Goal: Task Accomplishment & Management: Use online tool/utility

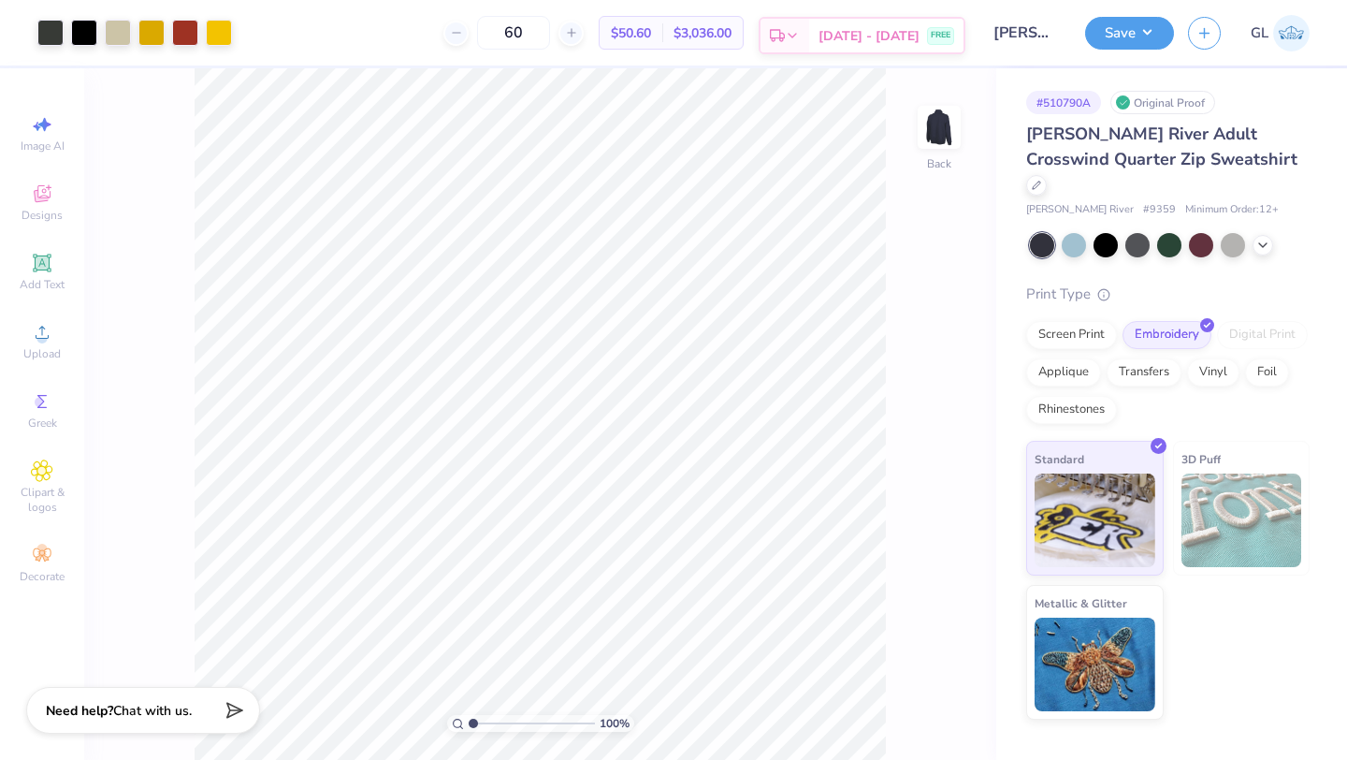
click at [895, 33] on span "[DATE] - [DATE]" at bounding box center [869, 36] width 101 height 20
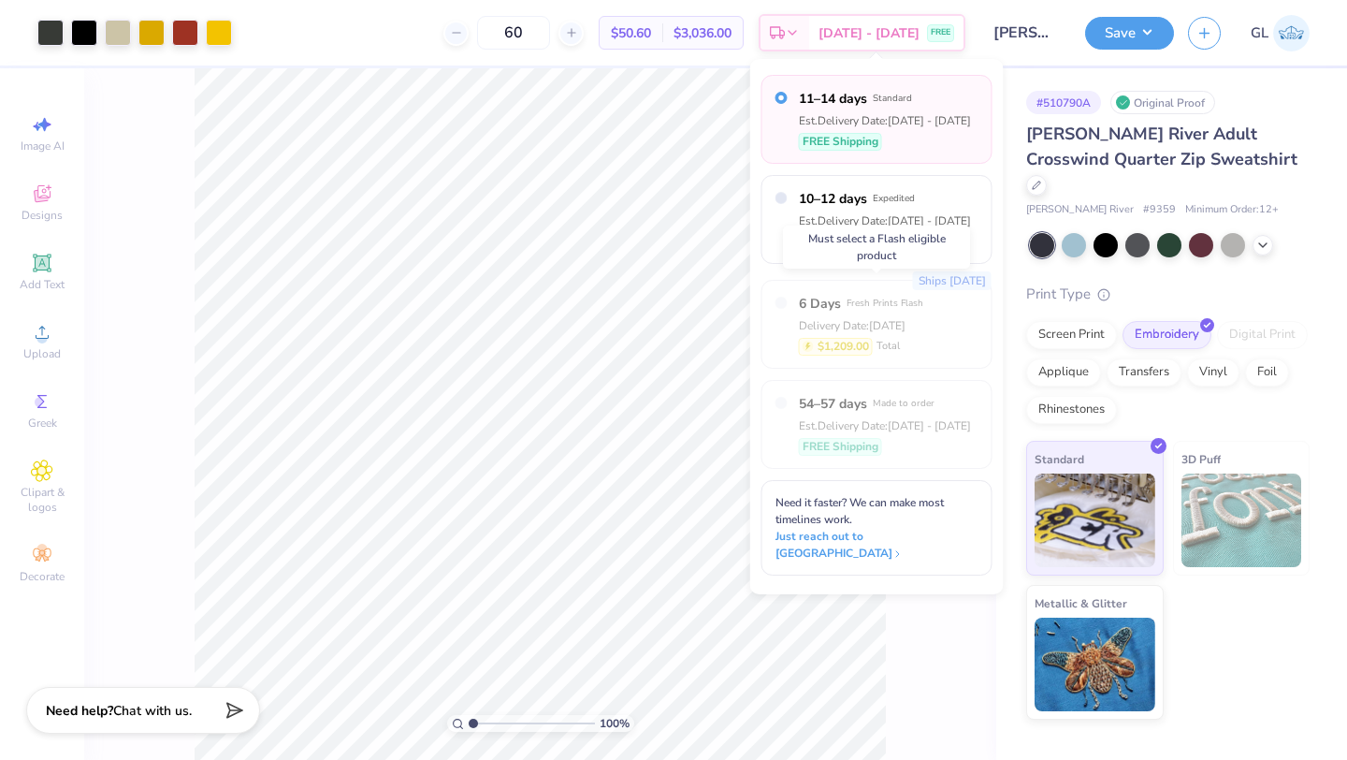
click at [808, 334] on div "6 Days Fresh Prints Flash Delivery Date: Sep 10 $1,209.00 Total" at bounding box center [861, 324] width 124 height 61
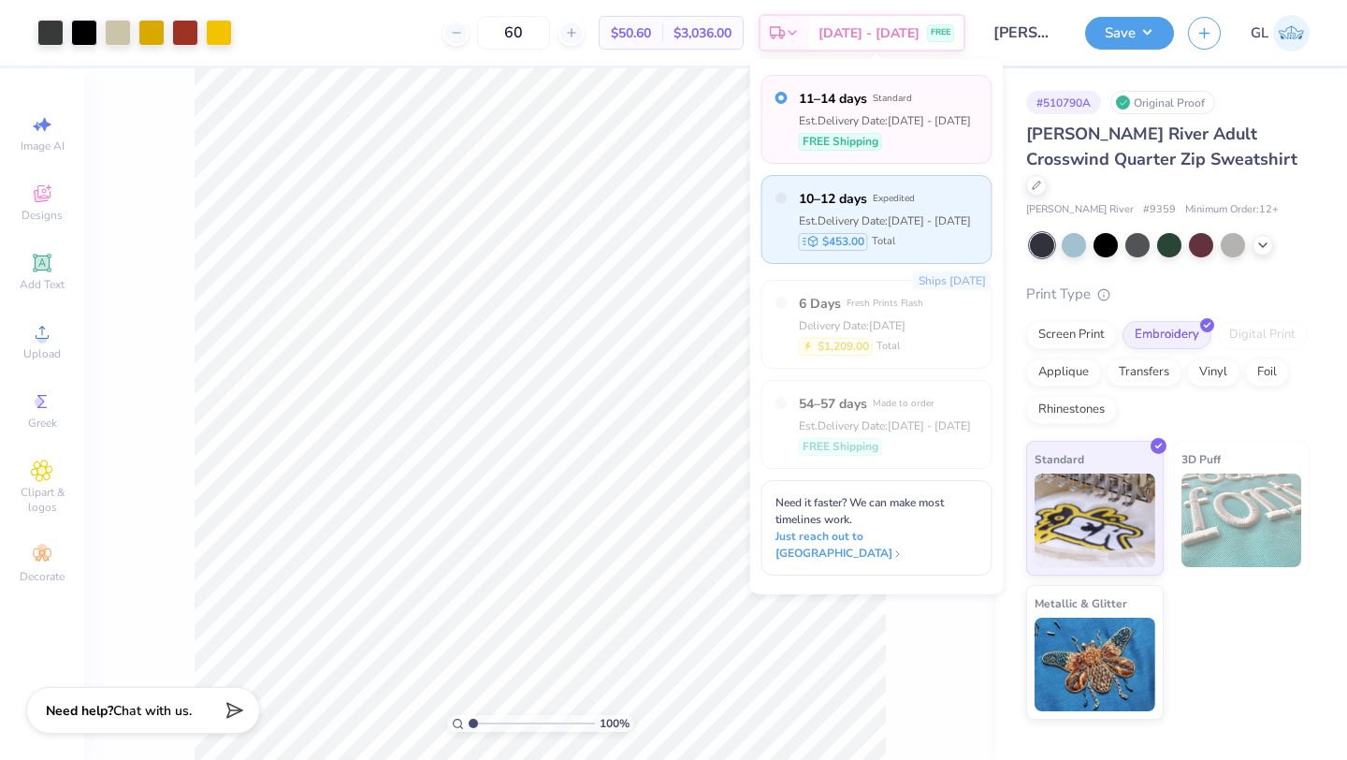
click at [788, 195] on div "10–12 days Expedited Est. Delivery Date: Sep 12 - 14 $453.00 Total" at bounding box center [877, 219] width 231 height 89
radio input "false"
radio input "true"
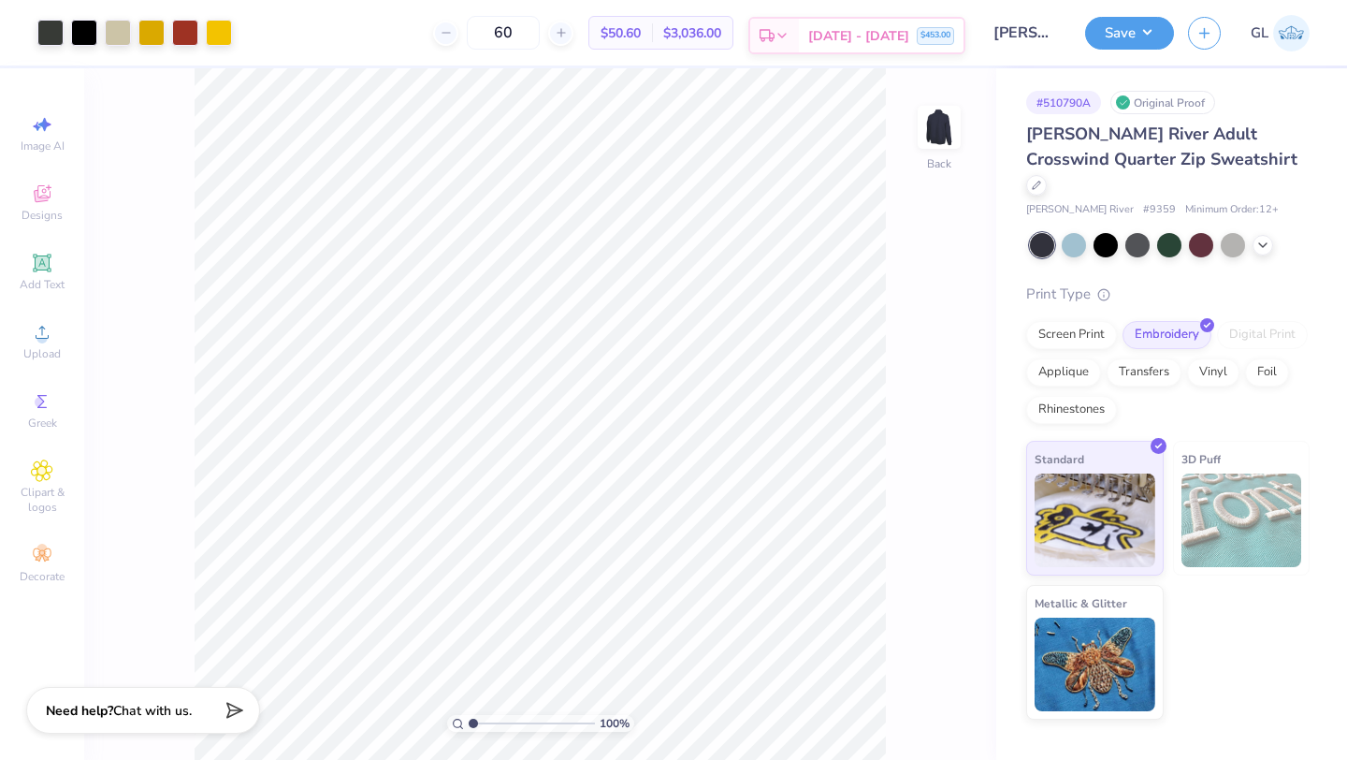
click at [877, 32] on span "Sep 12 - 14" at bounding box center [858, 36] width 101 height 20
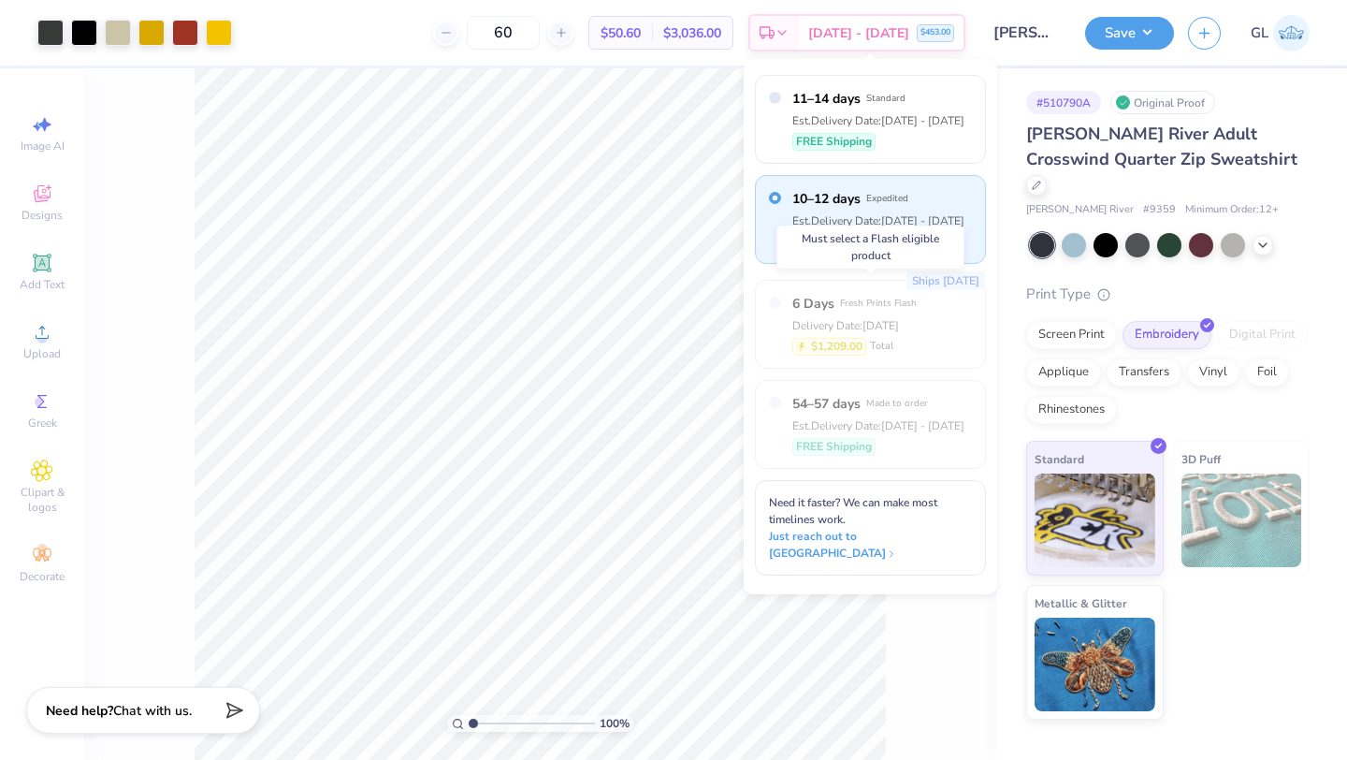
click at [836, 342] on span "$1,209.00" at bounding box center [836, 346] width 51 height 17
click at [638, 31] on span "$50.60" at bounding box center [621, 33] width 40 height 20
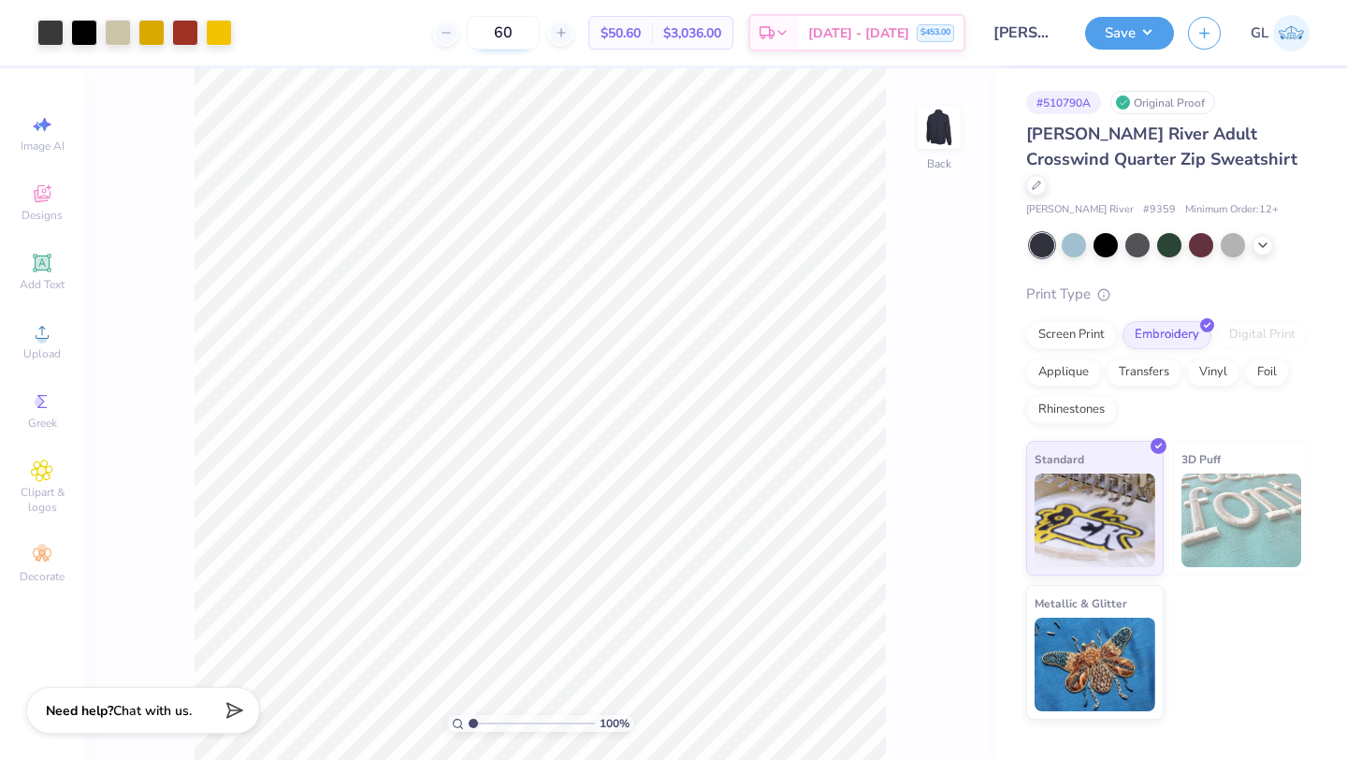
click at [530, 30] on input "60" at bounding box center [503, 33] width 73 height 34
type input "6"
type input "1"
type input "50"
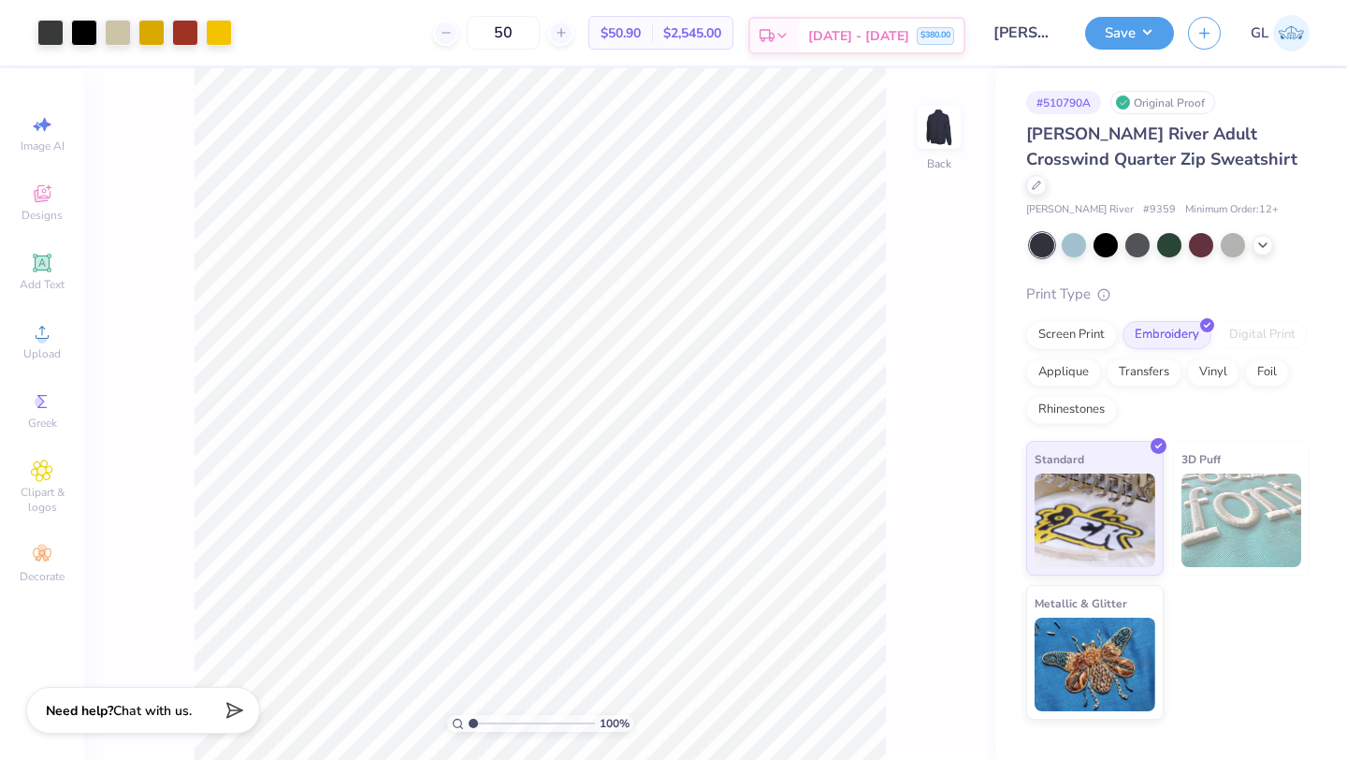
click at [836, 33] on span "Sep 12 - 14" at bounding box center [858, 36] width 101 height 20
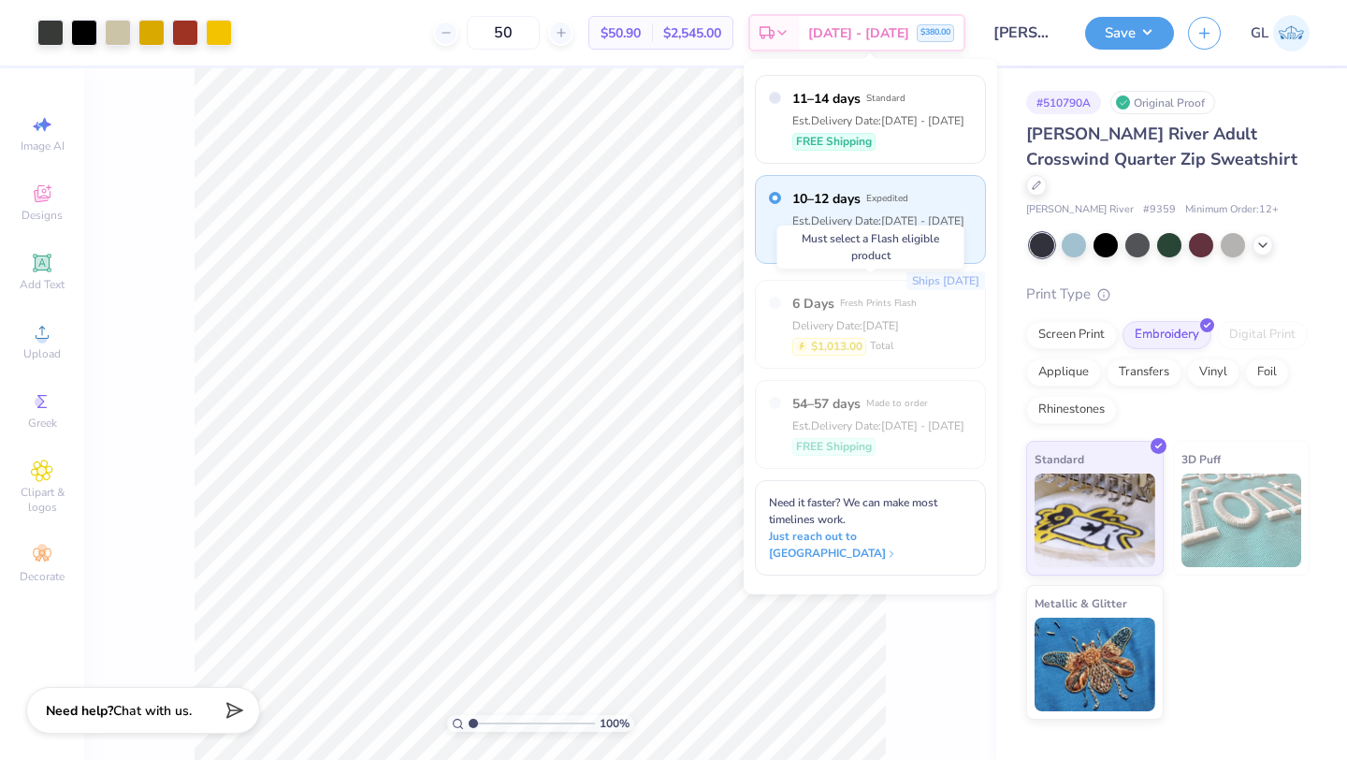
click at [822, 305] on span "6 Days" at bounding box center [813, 304] width 42 height 20
click at [922, 325] on div "Ships in 2 Days 6 Days Fresh Prints Flash Delivery Date: Sep 10 $1,013.00 Total" at bounding box center [870, 324] width 231 height 89
click at [870, 528] on span "Just reach out to us" at bounding box center [872, 545] width 203 height 34
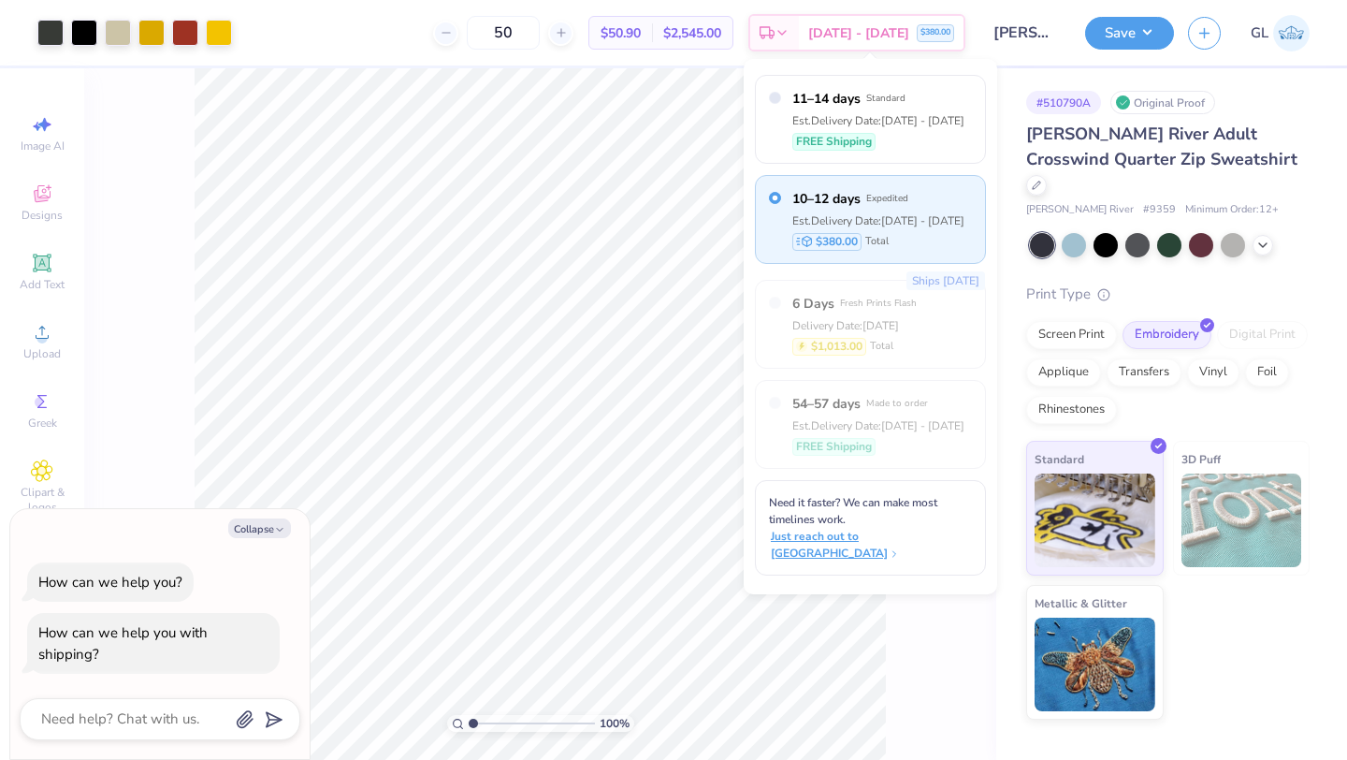
click at [870, 528] on span "Just reach out to us" at bounding box center [872, 545] width 203 height 34
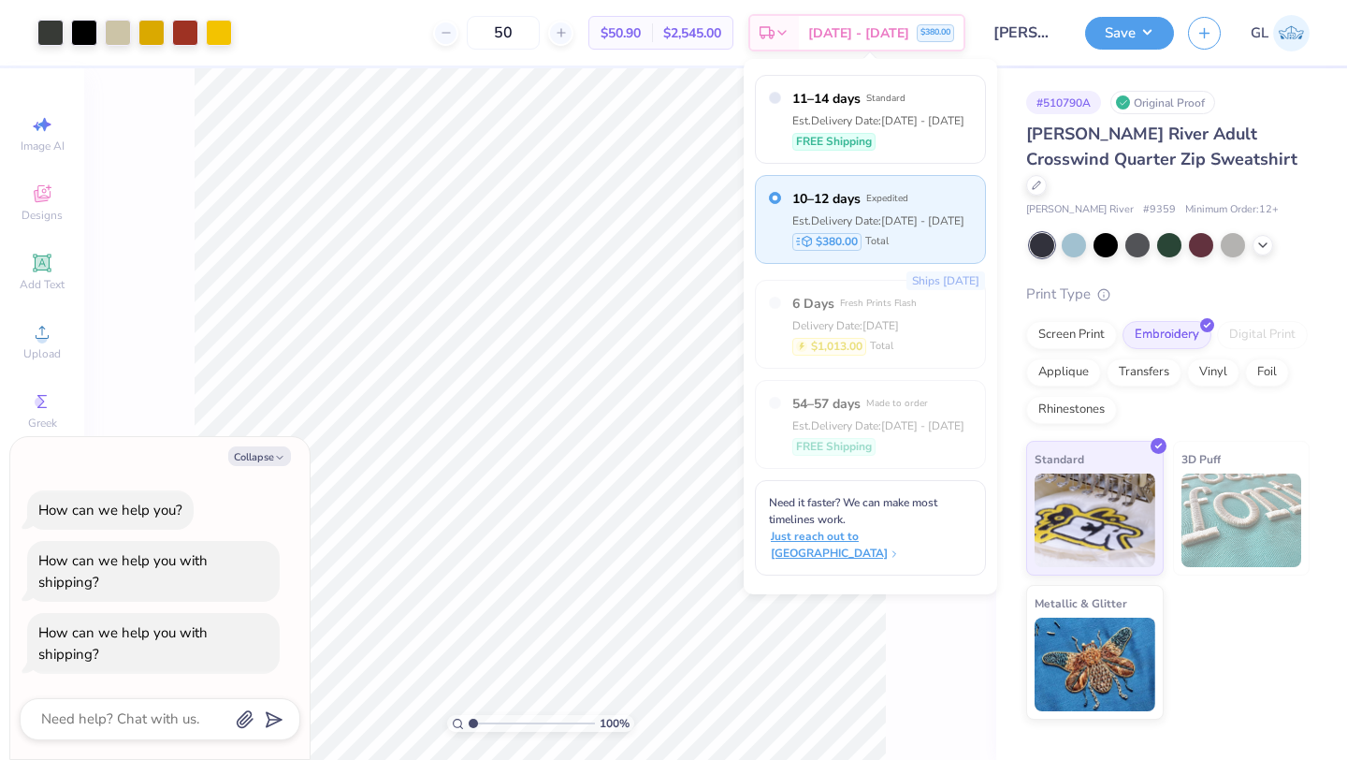
click at [919, 528] on span "Just reach out to us" at bounding box center [872, 545] width 203 height 34
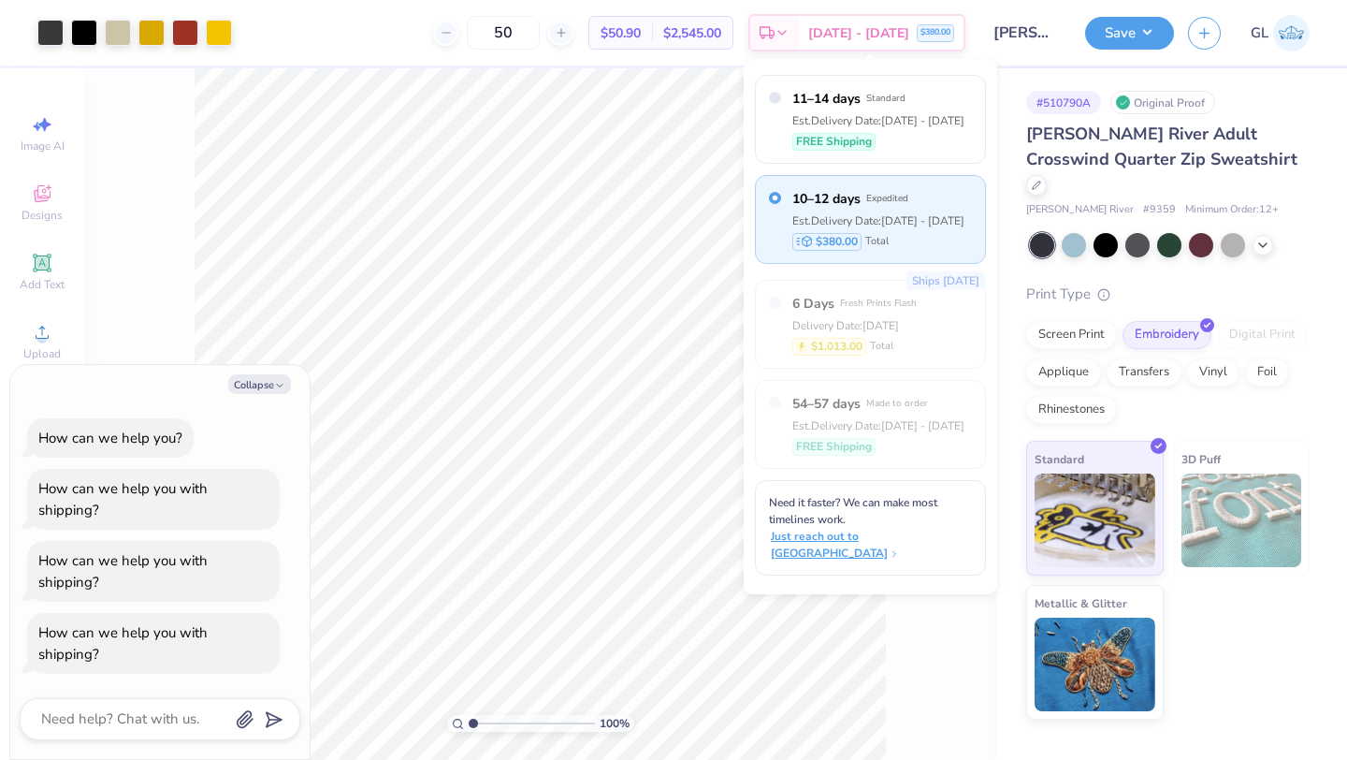
click at [918, 528] on span "Just reach out to us" at bounding box center [872, 545] width 203 height 34
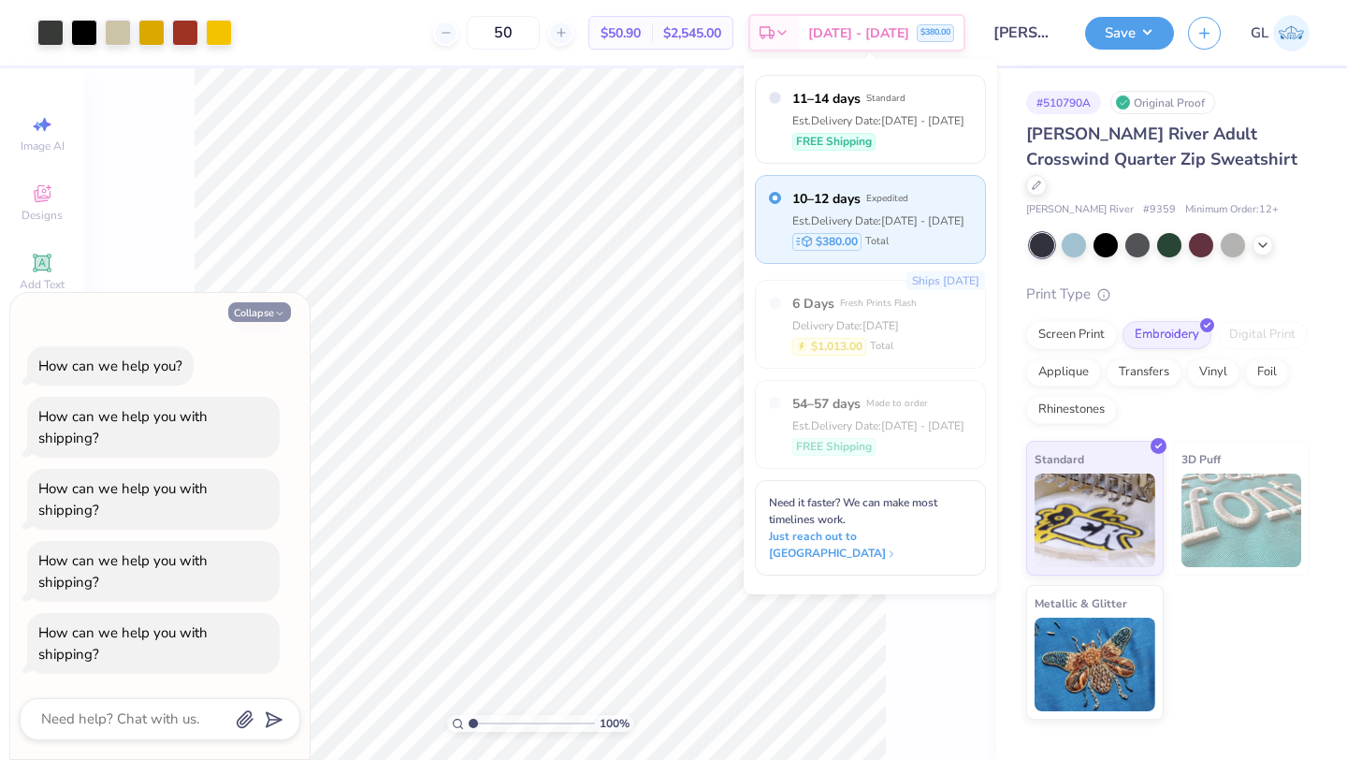
click at [272, 318] on button "Collapse" at bounding box center [259, 312] width 63 height 20
type textarea "x"
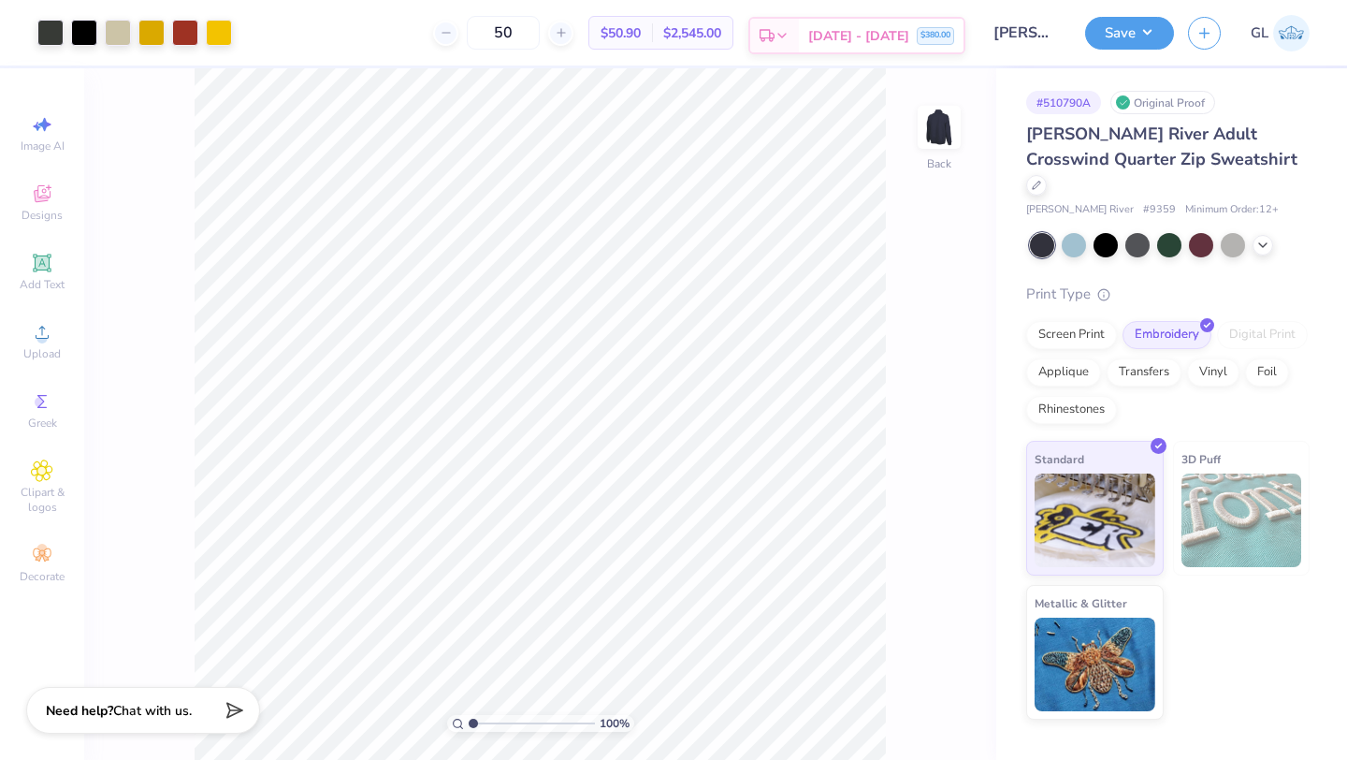
click at [883, 31] on span "Sep 12 - 14" at bounding box center [858, 36] width 101 height 20
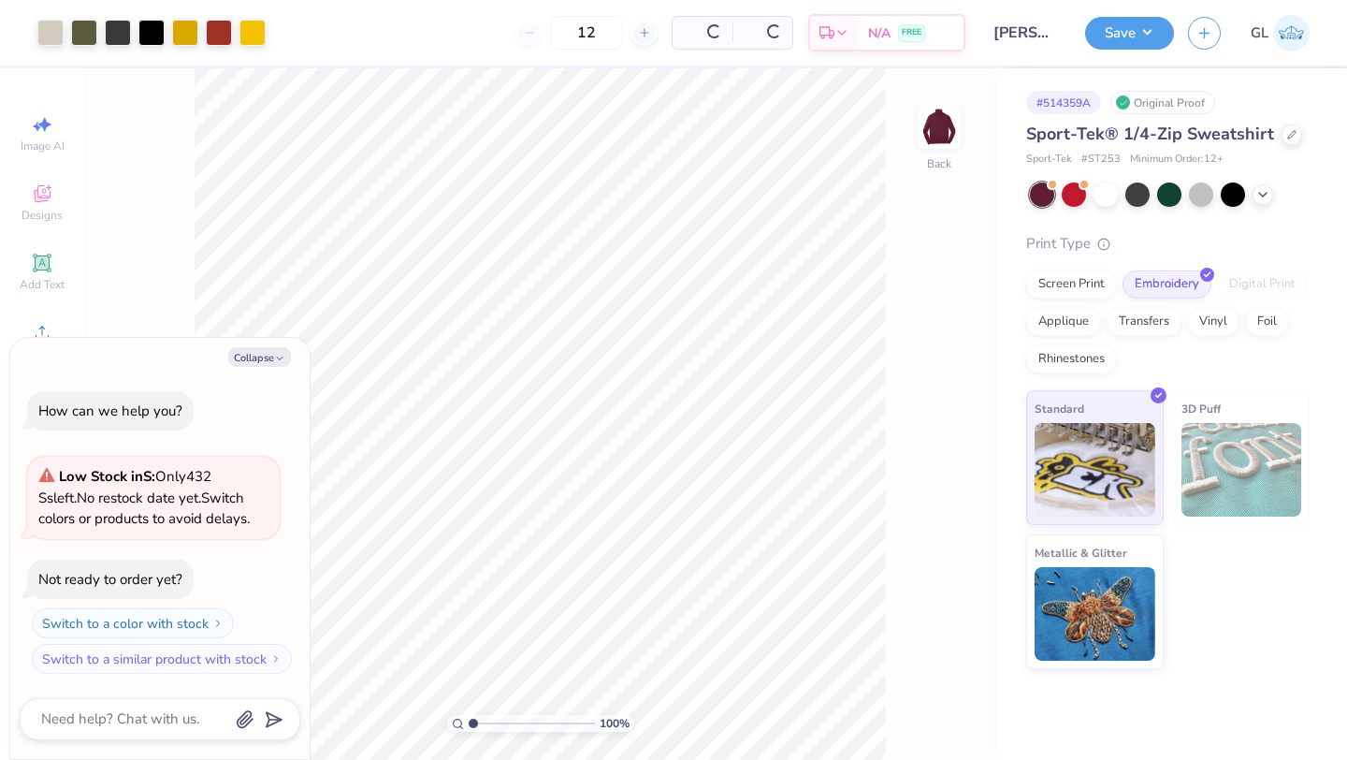
type textarea "x"
click at [544, 36] on input "12" at bounding box center [523, 33] width 73 height 34
type input "50"
click at [931, 36] on span "FREE" at bounding box center [941, 35] width 20 height 13
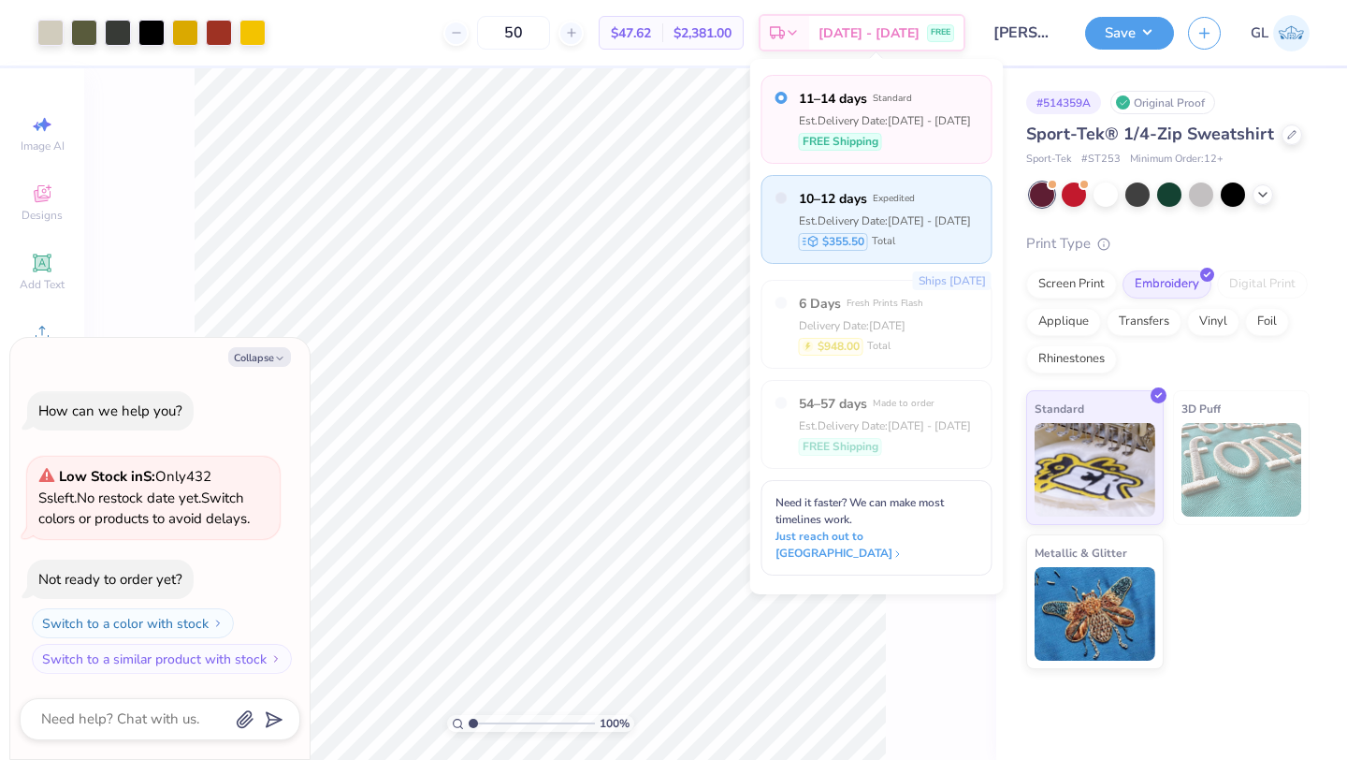
click at [847, 222] on div "Est. Delivery Date: Sep 12 - 14" at bounding box center [885, 220] width 172 height 17
type textarea "x"
radio input "false"
radio input "true"
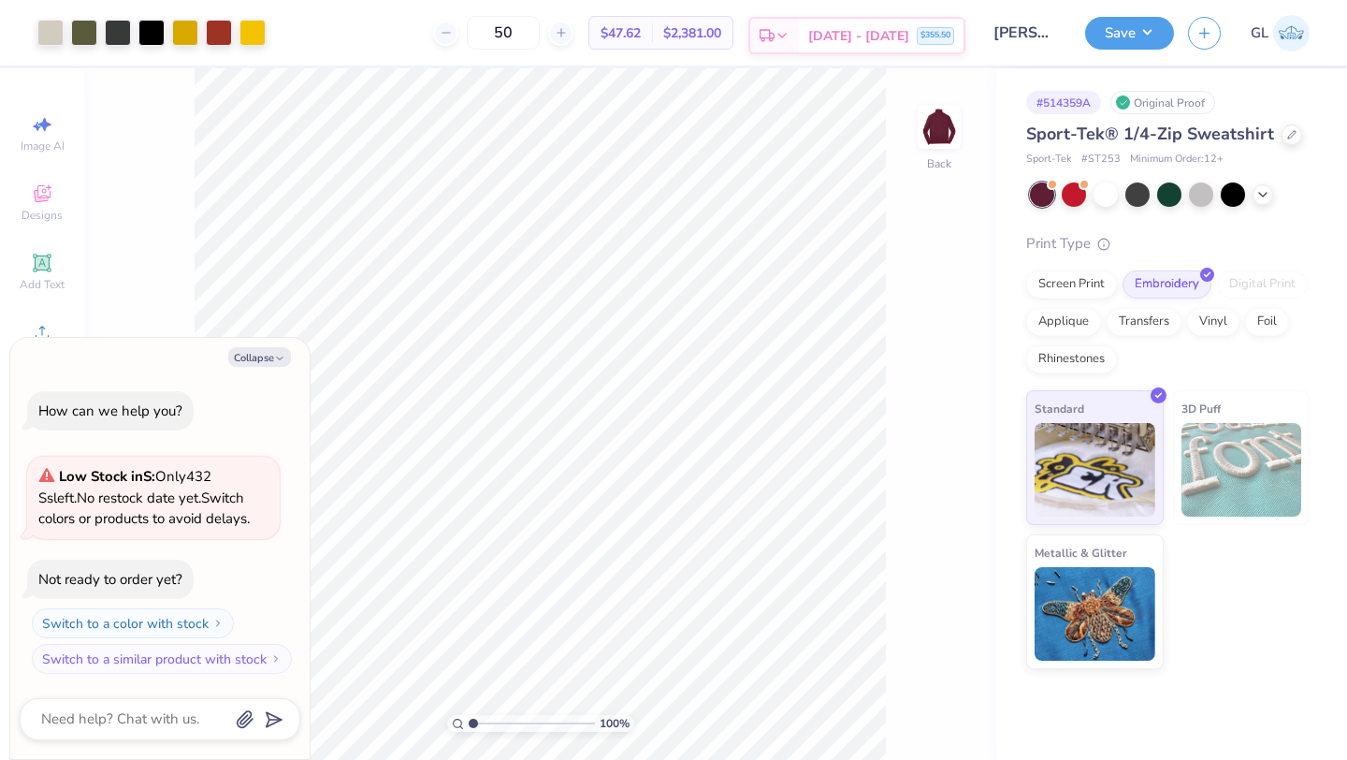
click at [887, 47] on div "Sep 12 - 14 $355.50" at bounding box center [881, 36] width 165 height 34
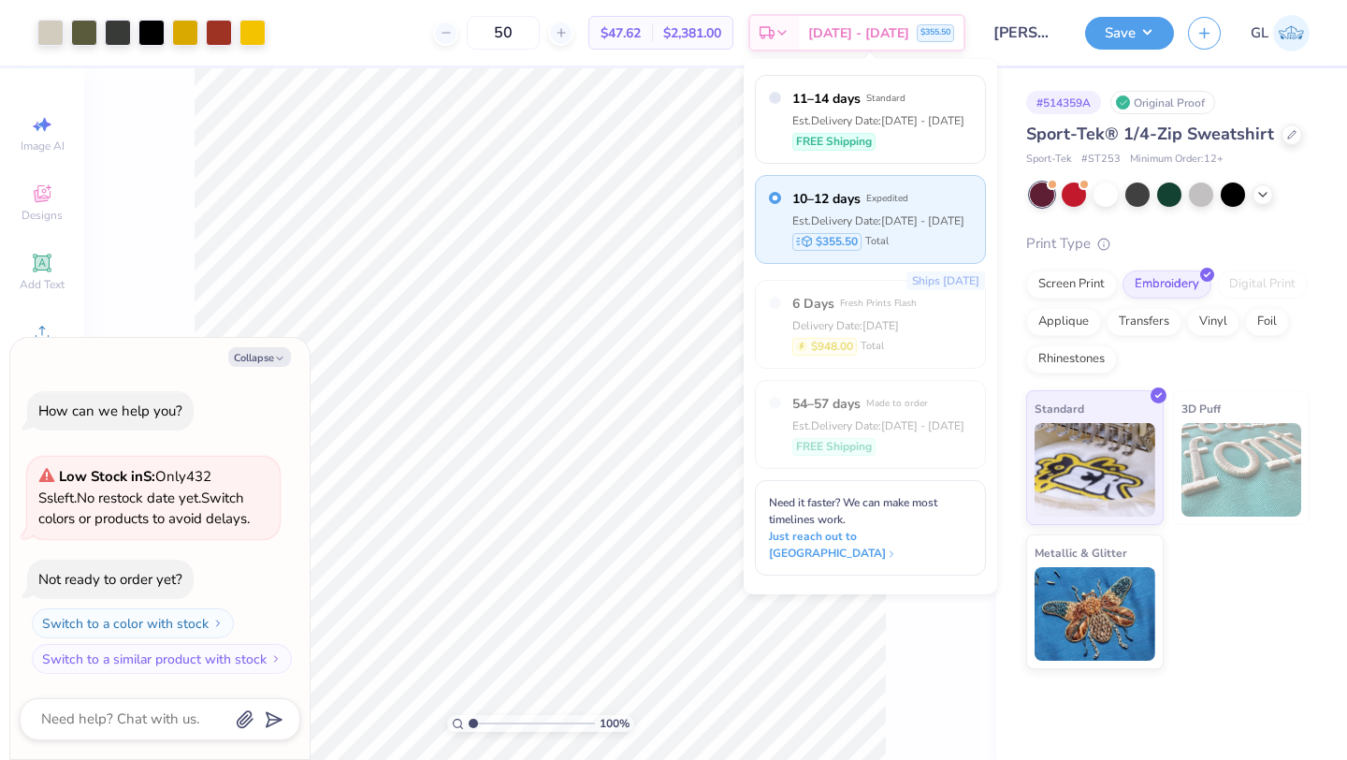
click at [941, 323] on div "Ships in 2 Days 6 Days Fresh Prints Flash Delivery Date: Sep 10 $948.00 Total" at bounding box center [870, 324] width 231 height 89
click at [929, 326] on div "Ships in 2 Days 6 Days Fresh Prints Flash Delivery Date: Sep 10 $948.00 Total" at bounding box center [870, 324] width 231 height 89
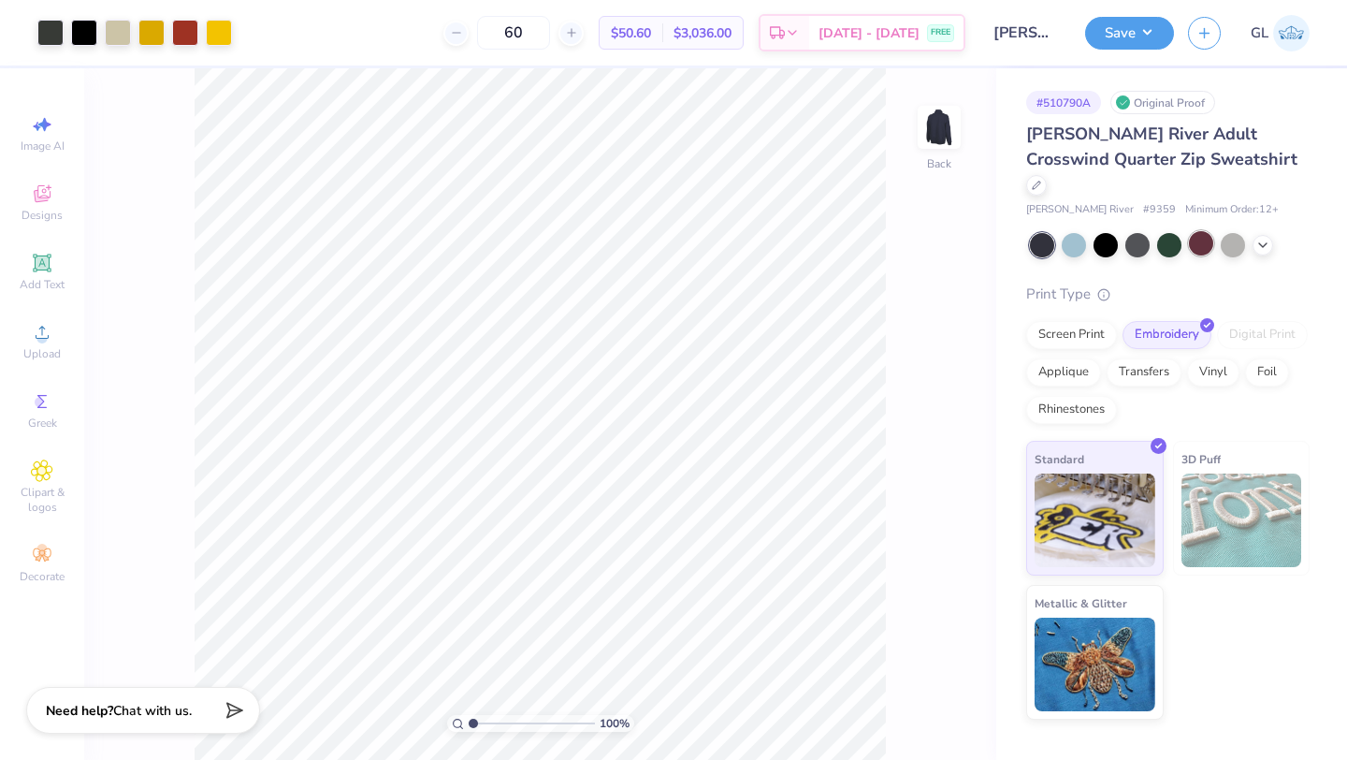
click at [1202, 231] on div at bounding box center [1201, 243] width 24 height 24
click at [1132, 41] on button "Save" at bounding box center [1129, 30] width 89 height 33
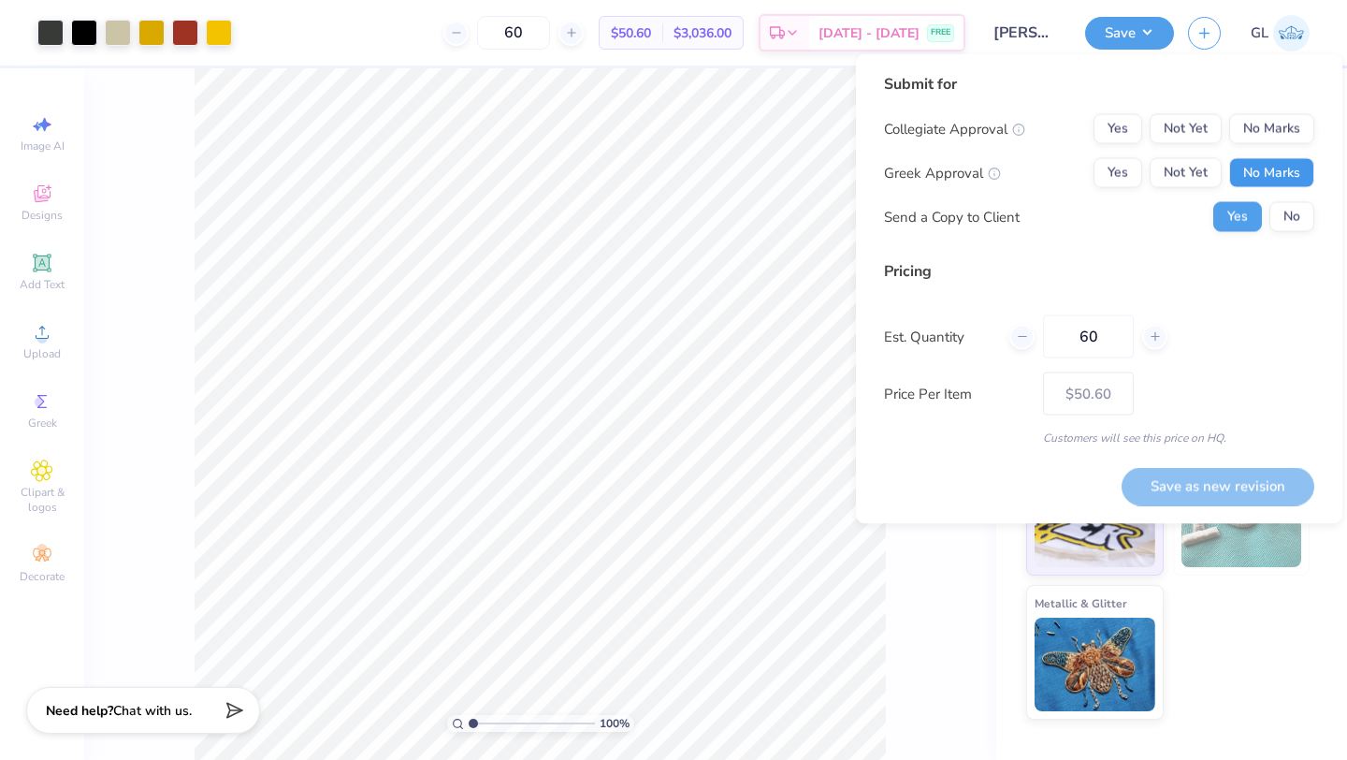
click at [1277, 175] on button "No Marks" at bounding box center [1271, 173] width 85 height 30
click at [1101, 130] on button "Yes" at bounding box center [1118, 129] width 49 height 30
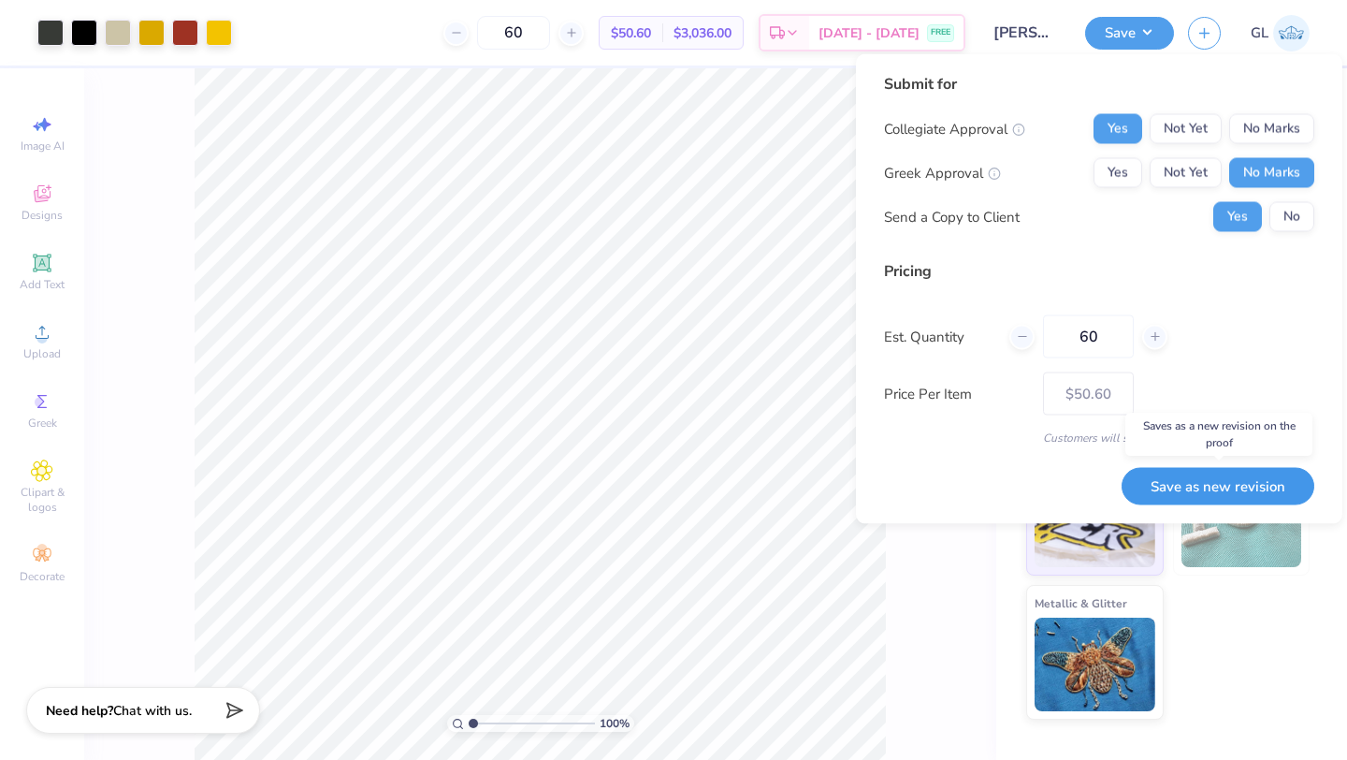
click at [1226, 481] on button "Save as new revision" at bounding box center [1218, 486] width 193 height 38
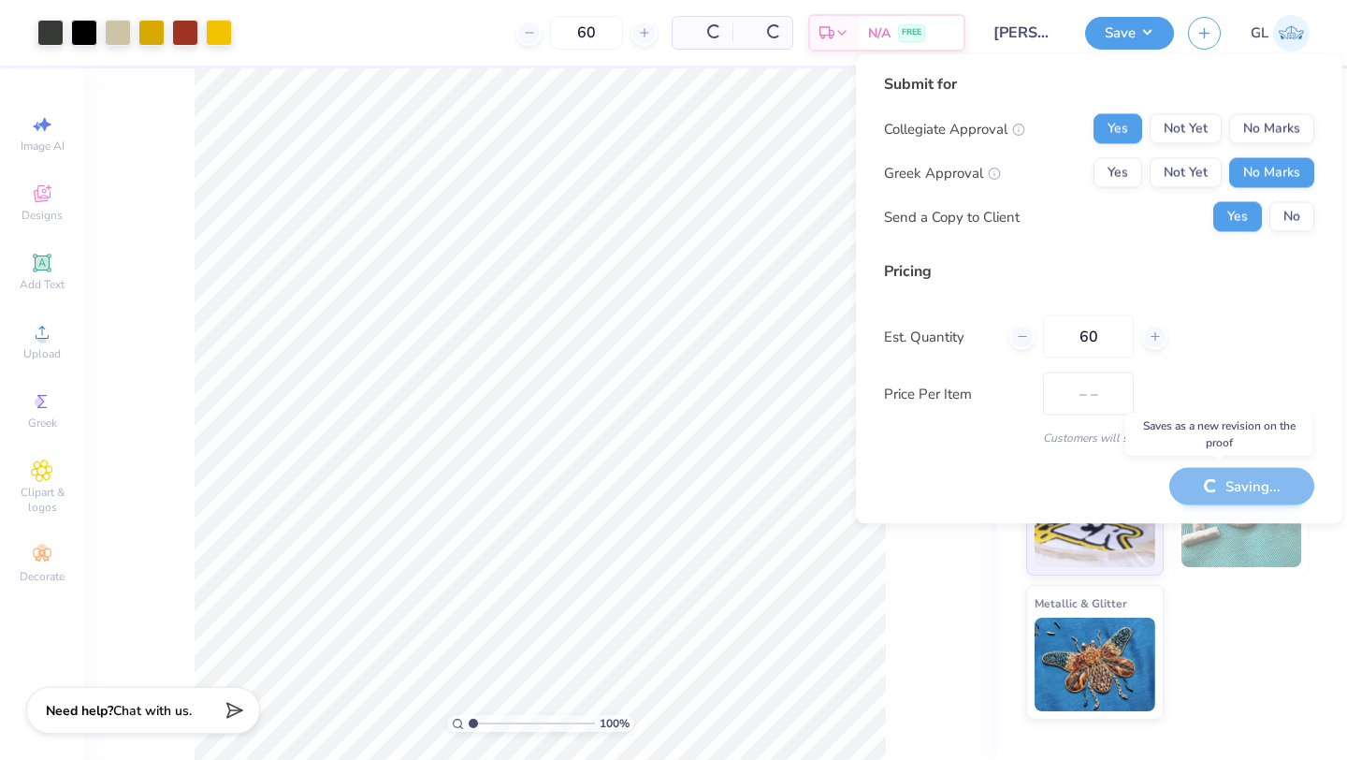
type input "$50.60"
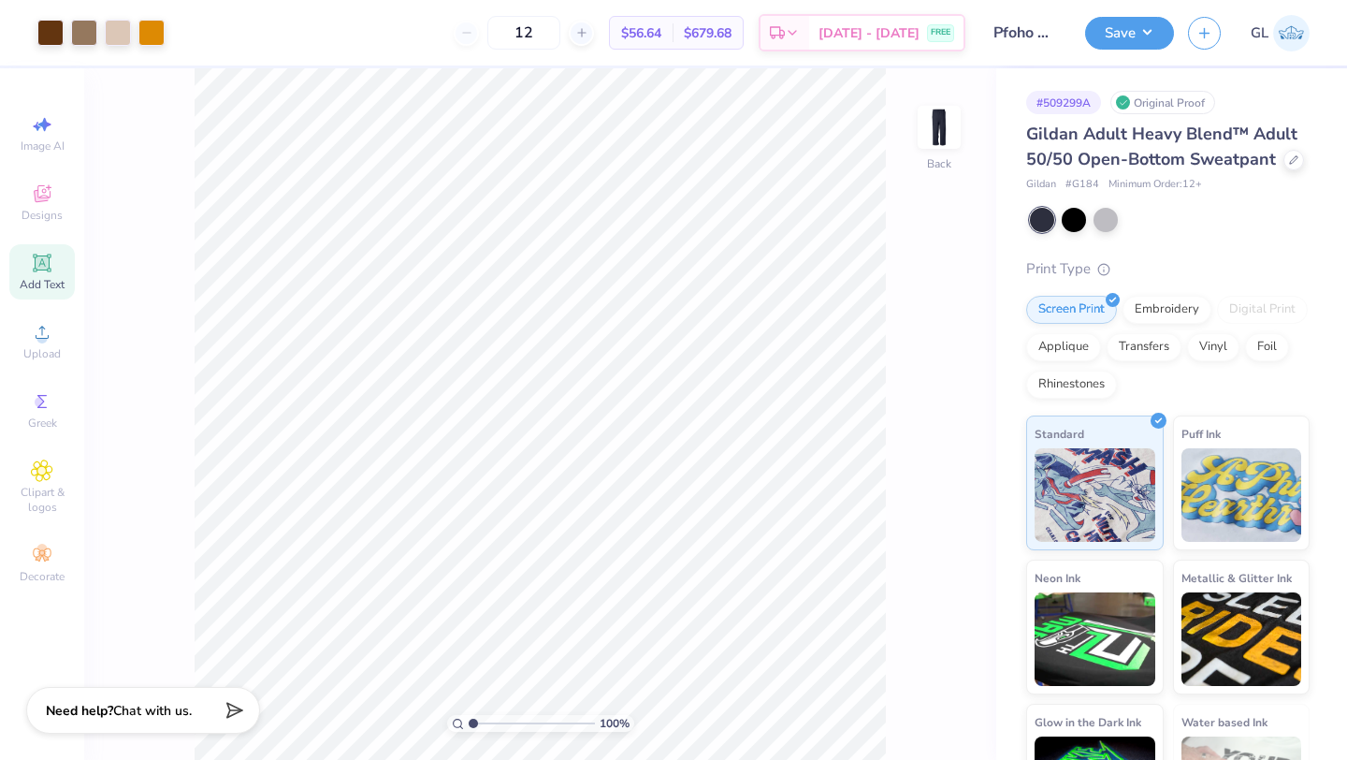
click at [42, 281] on span "Add Text" at bounding box center [42, 284] width 45 height 15
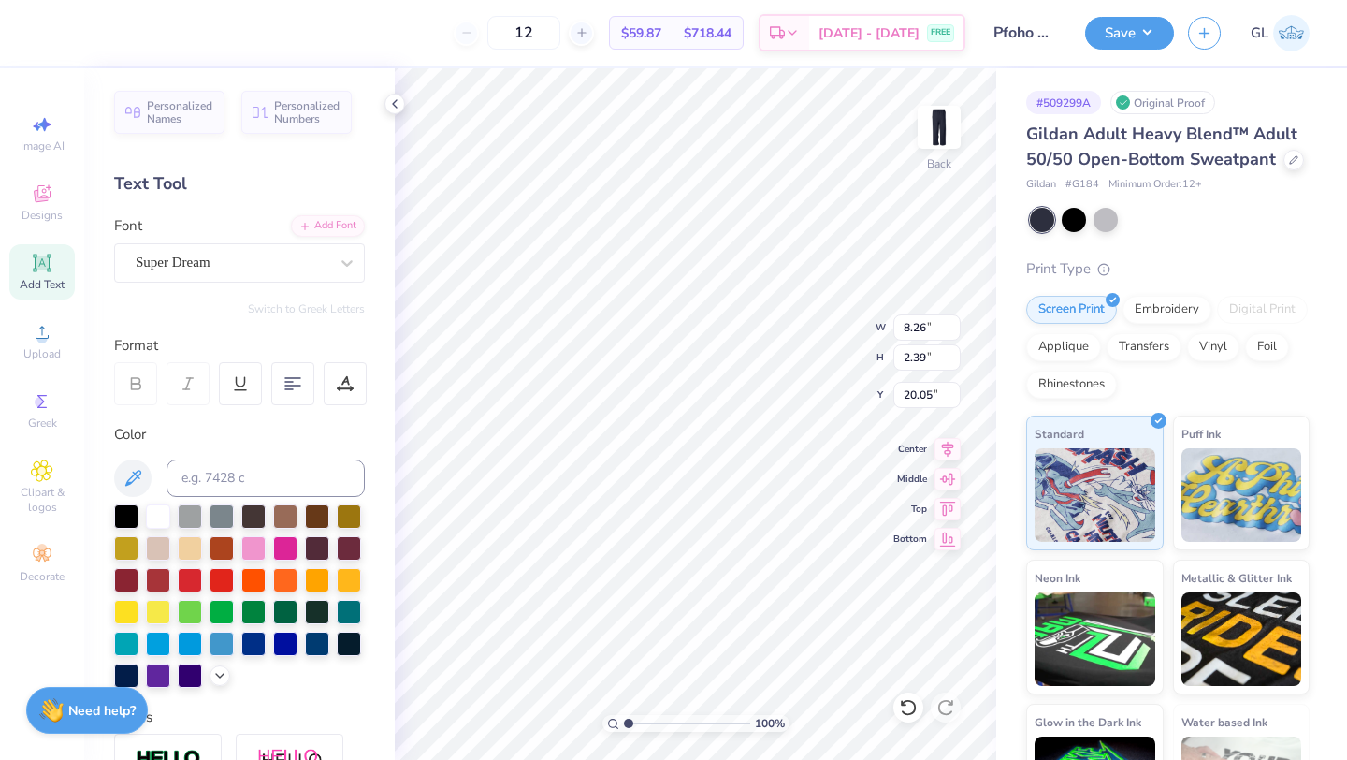
type input "2.47"
type input "8.26"
type input "10.52"
type textarea "PFORZHEIMER"
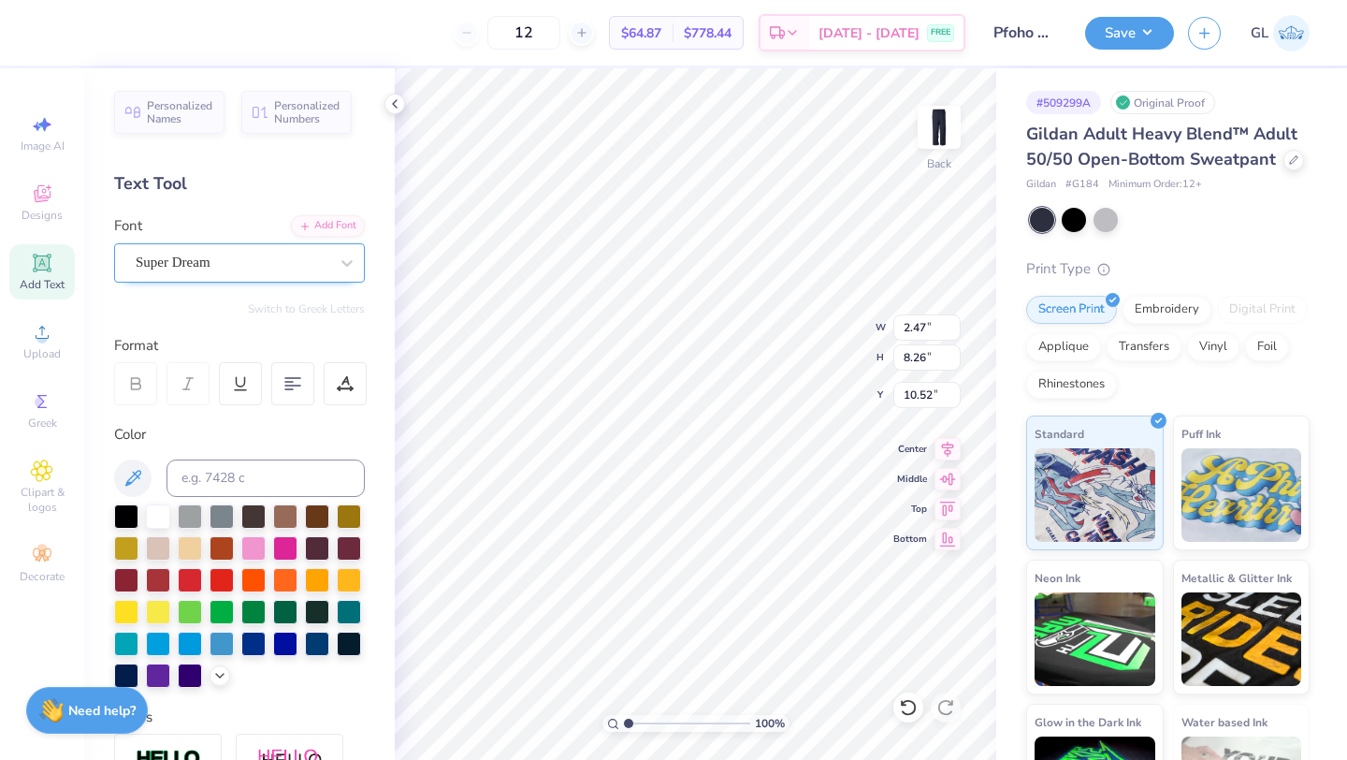
click at [192, 260] on div "Super Dream" at bounding box center [232, 262] width 196 height 29
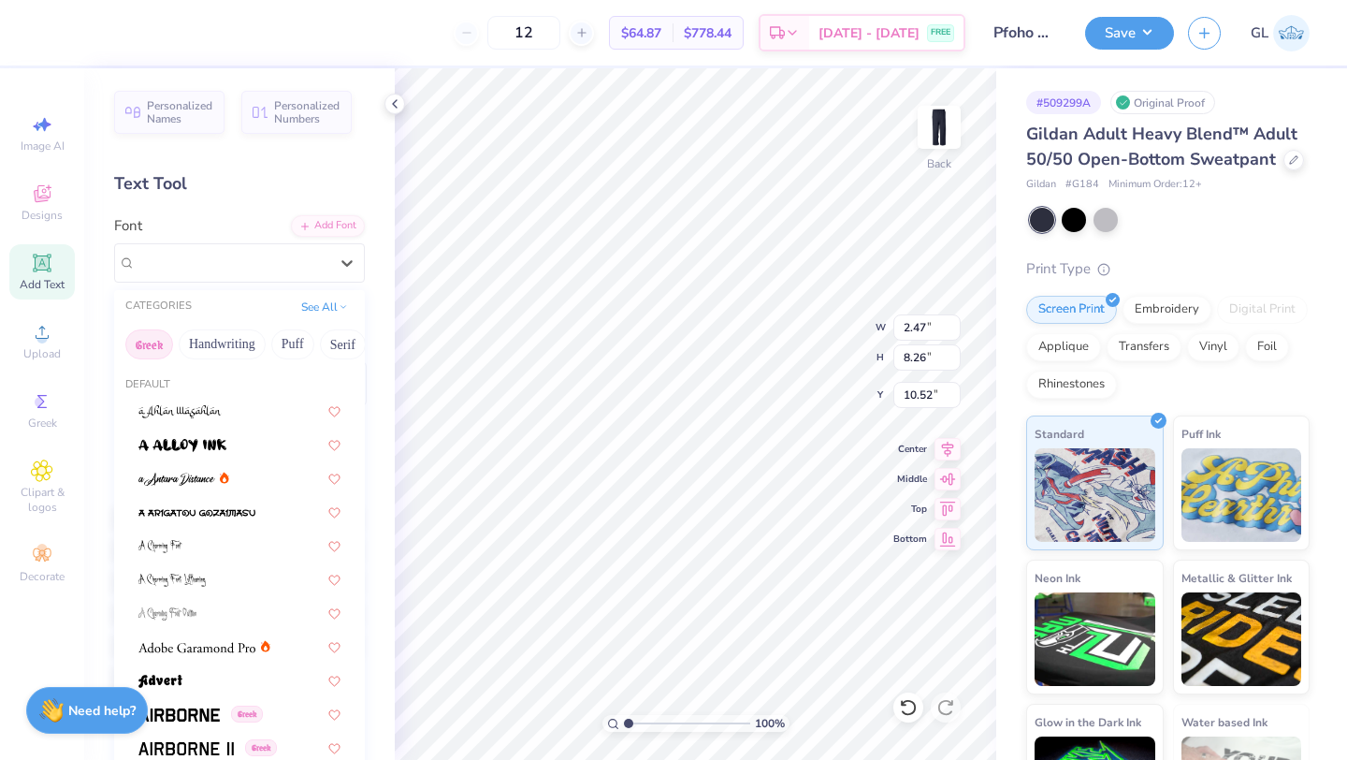
click at [166, 346] on button "Greek" at bounding box center [149, 344] width 48 height 30
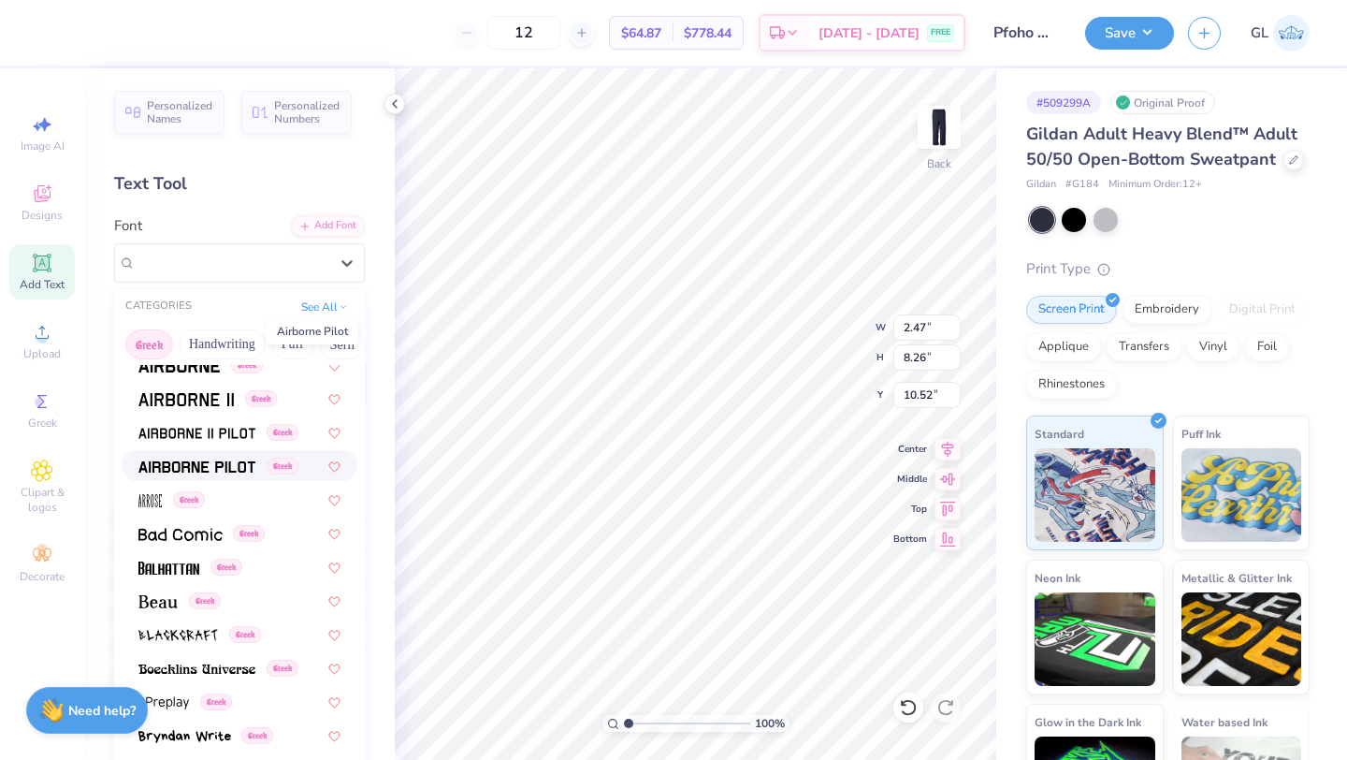
scroll to position [0, 0]
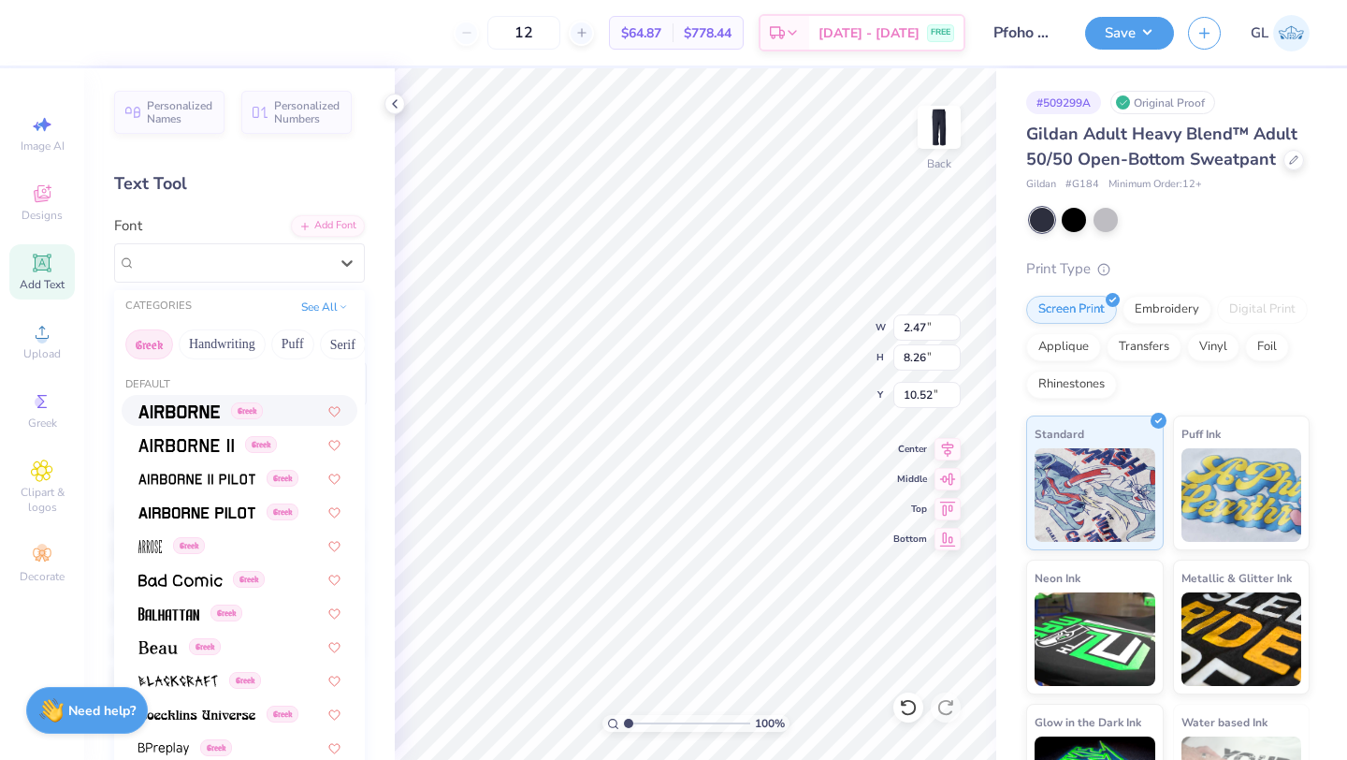
click at [182, 407] on img at bounding box center [178, 411] width 81 height 13
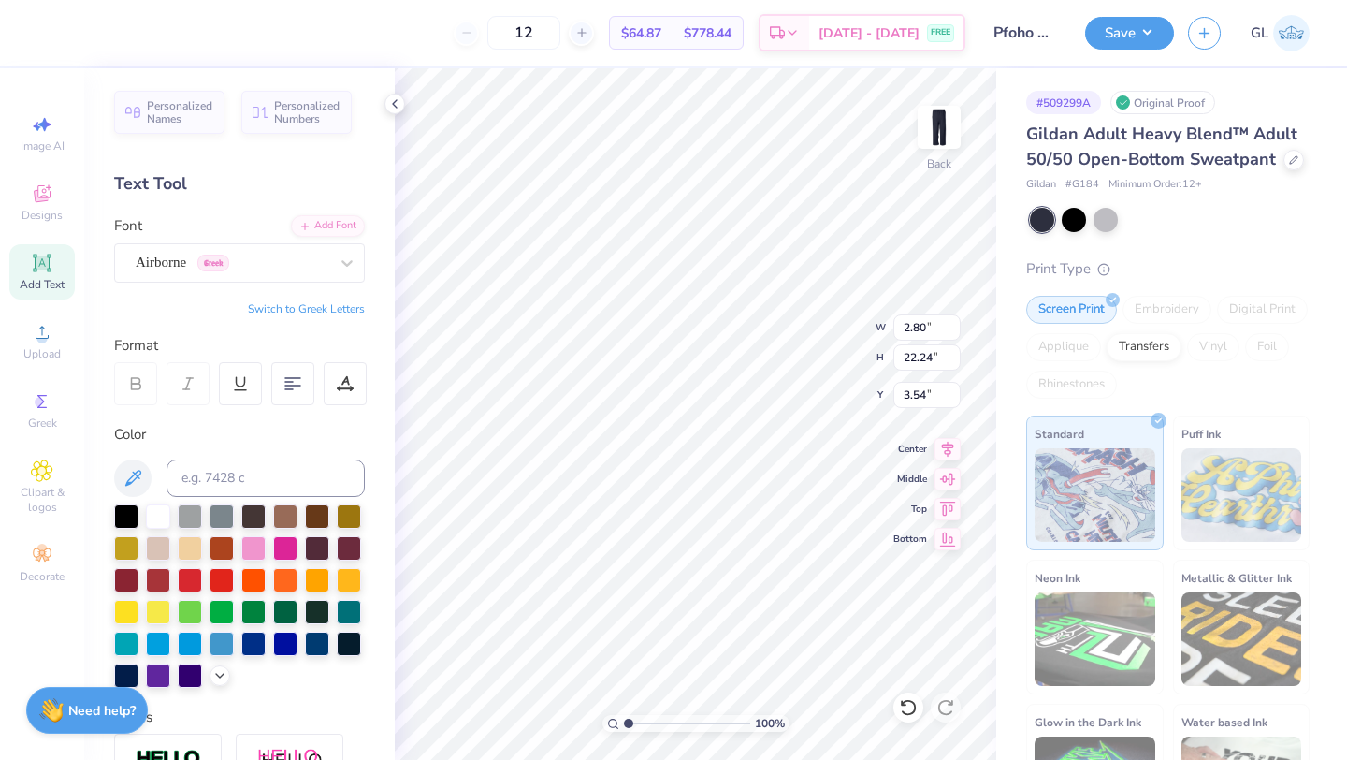
type input "10.13"
type input "4.45"
type input "5.47"
type input "3.57"
click at [185, 549] on div at bounding box center [190, 546] width 24 height 24
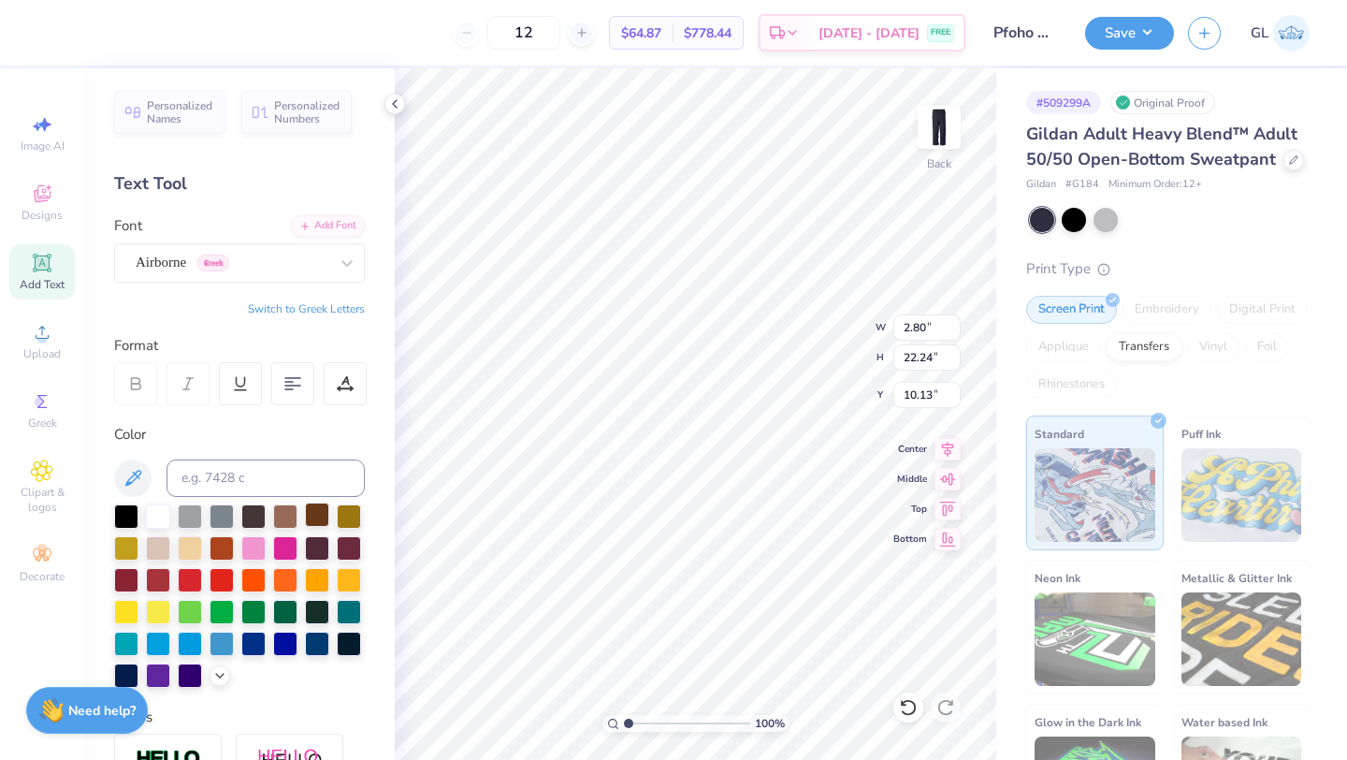
click at [312, 518] on div at bounding box center [317, 514] width 24 height 24
click at [150, 512] on div at bounding box center [158, 514] width 24 height 24
click at [182, 547] on div at bounding box center [190, 546] width 24 height 24
click at [134, 483] on icon at bounding box center [133, 478] width 22 height 22
click at [167, 435] on div "Color" at bounding box center [239, 435] width 251 height 22
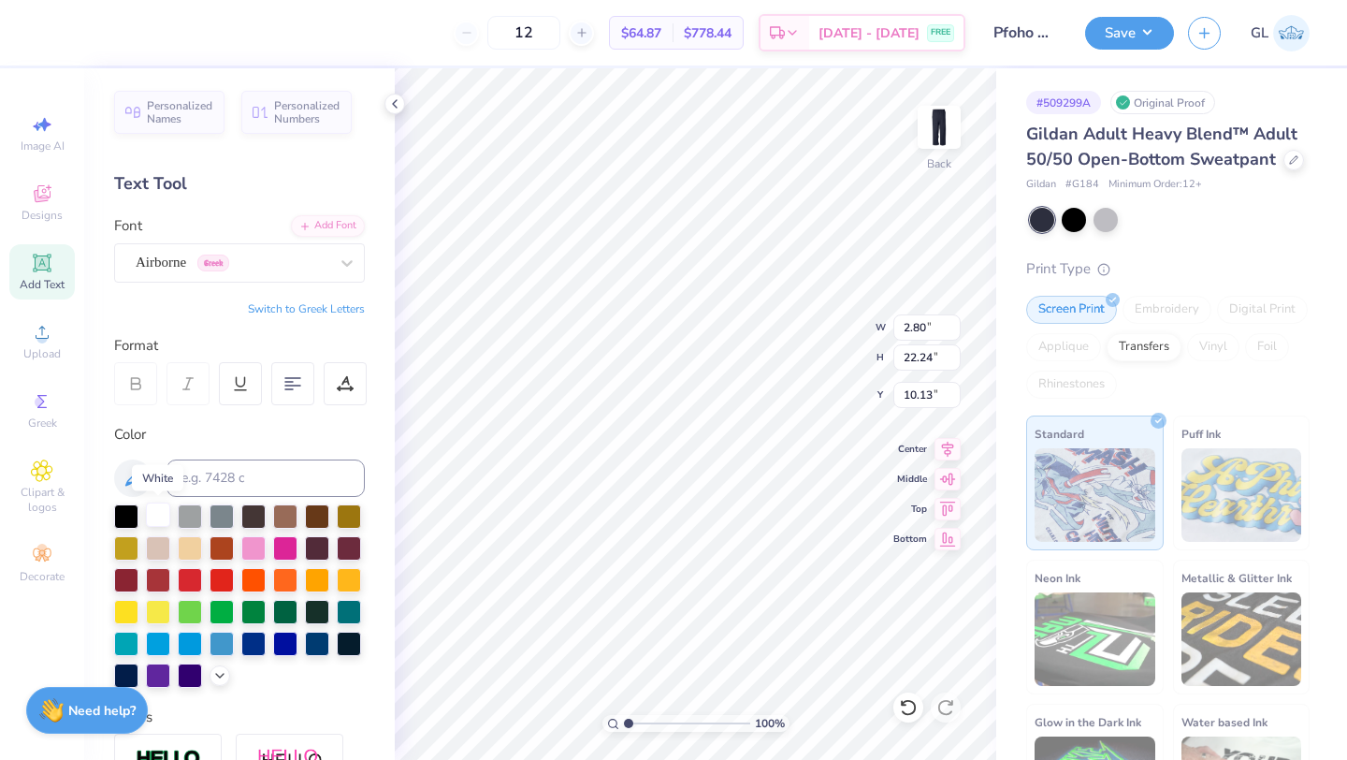
click at [155, 512] on div at bounding box center [158, 514] width 24 height 24
click at [41, 201] on icon at bounding box center [42, 193] width 17 height 17
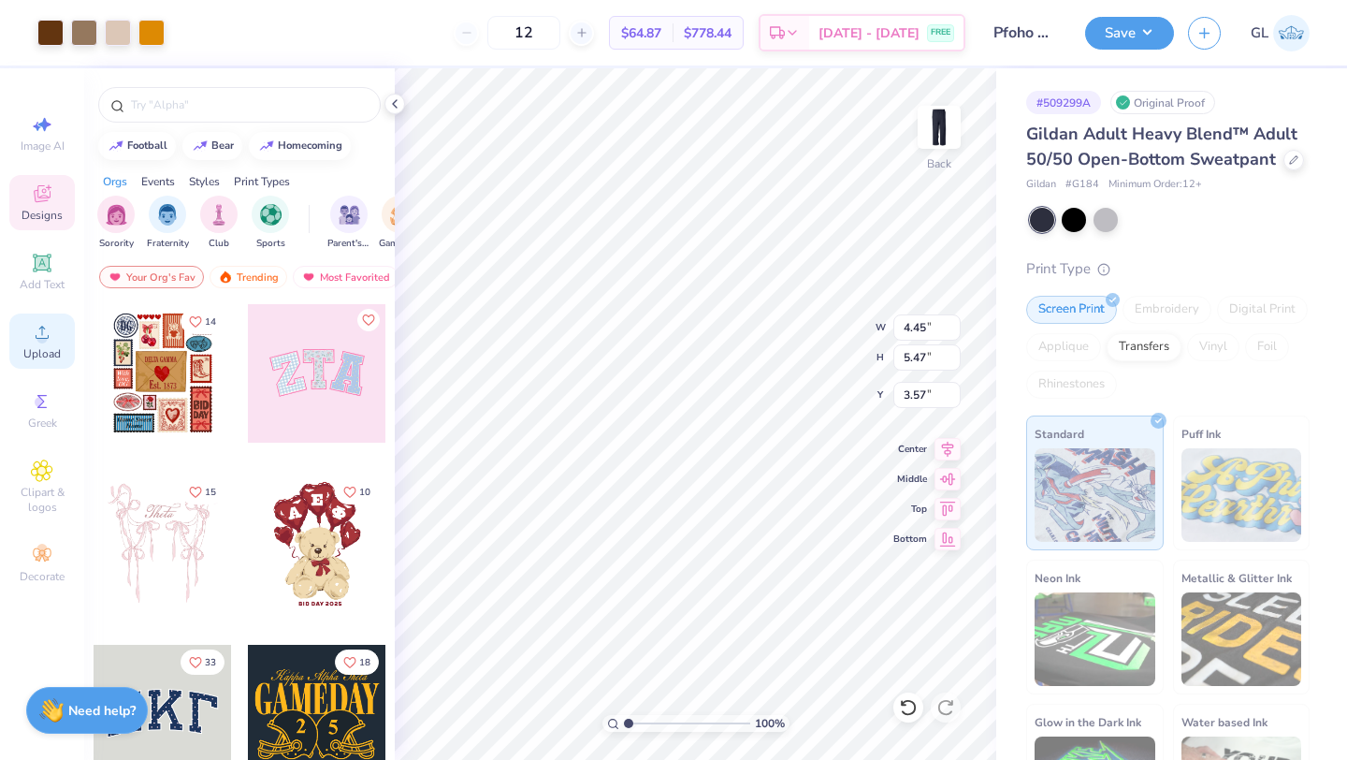
click at [40, 351] on span "Upload" at bounding box center [41, 353] width 37 height 15
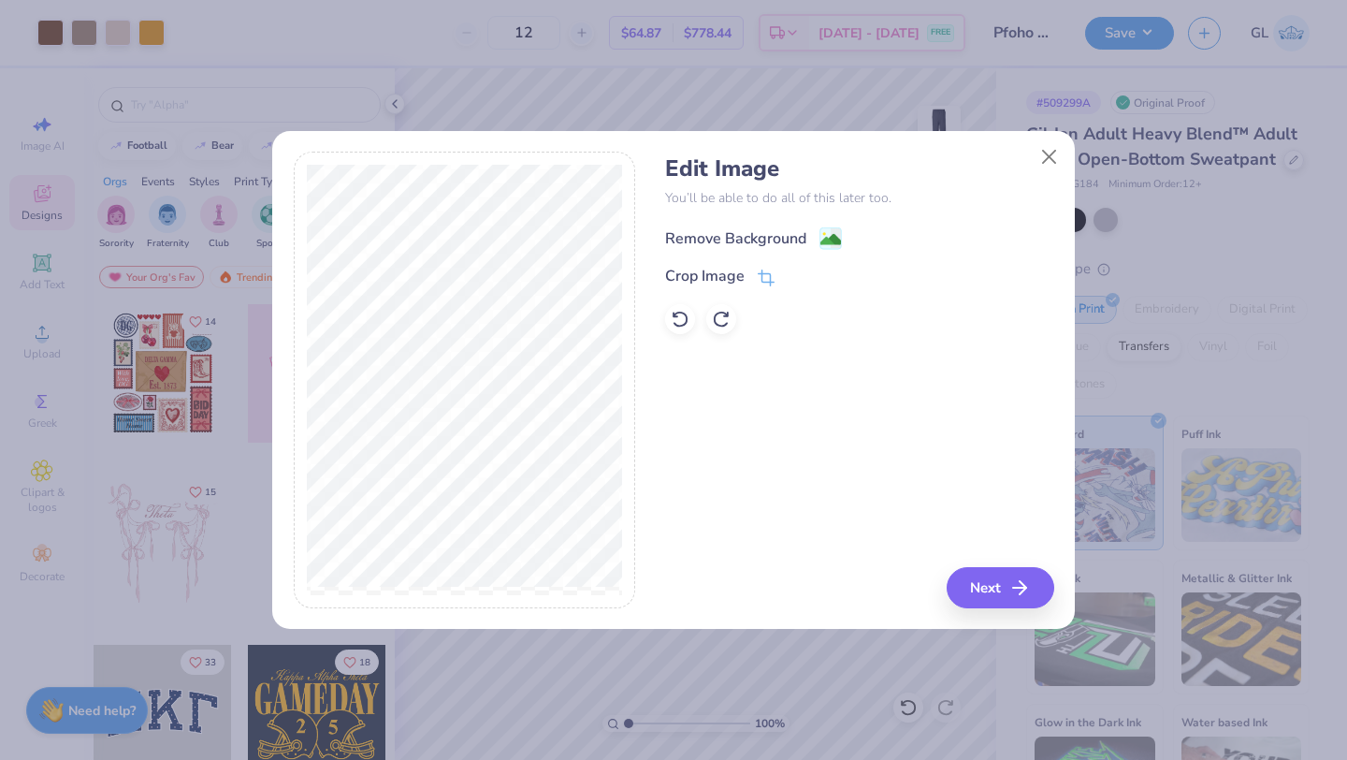
click at [753, 235] on div "Remove Background" at bounding box center [735, 238] width 141 height 22
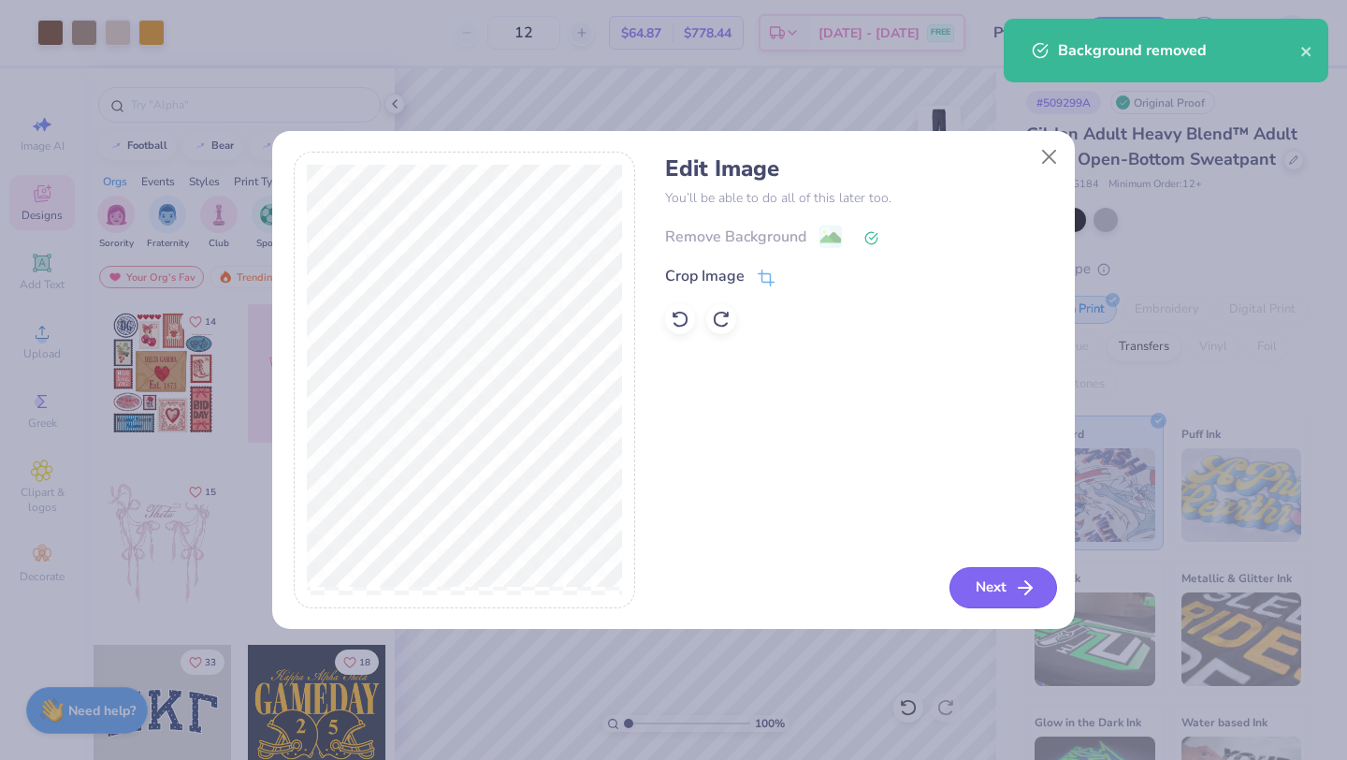
click at [1019, 597] on icon "button" at bounding box center [1025, 587] width 22 height 22
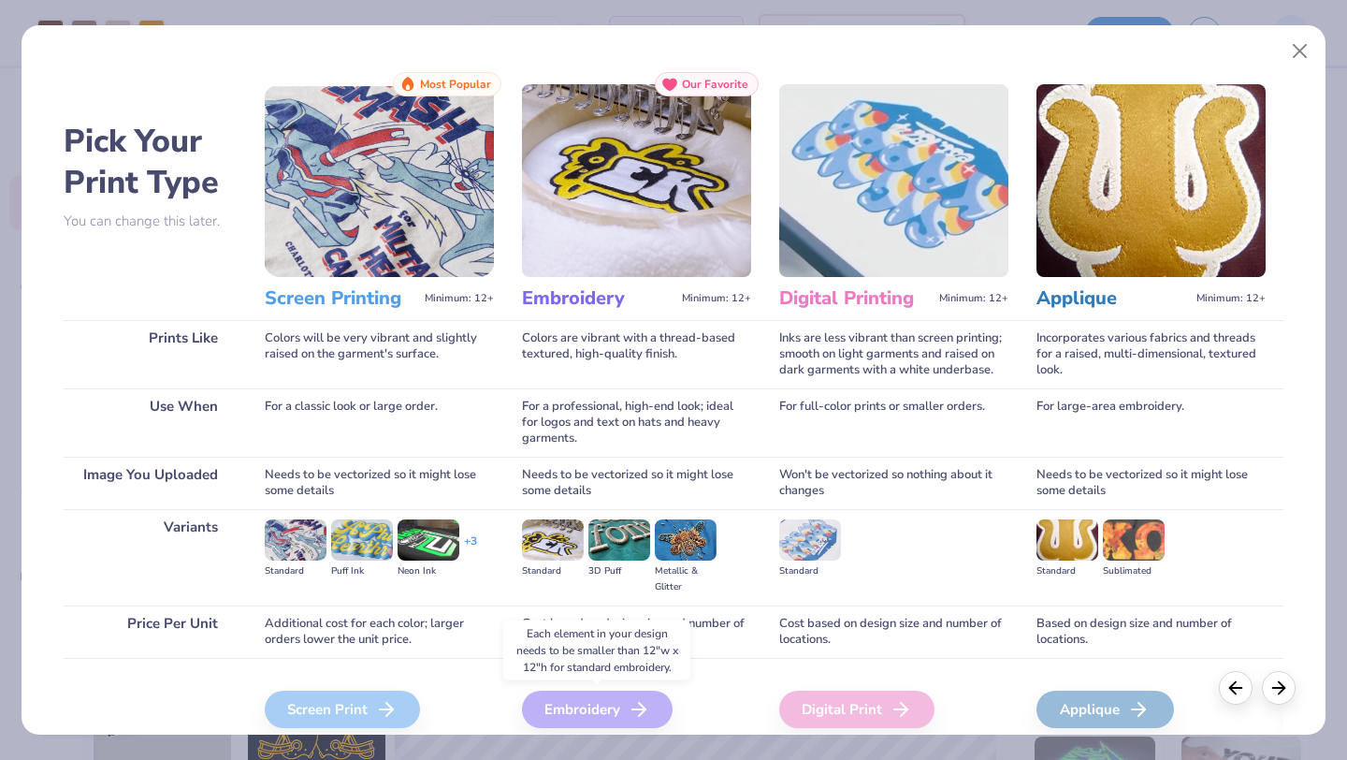
click at [616, 704] on div "Embroidery" at bounding box center [597, 708] width 151 height 37
click at [1272, 679] on icon at bounding box center [1279, 685] width 21 height 21
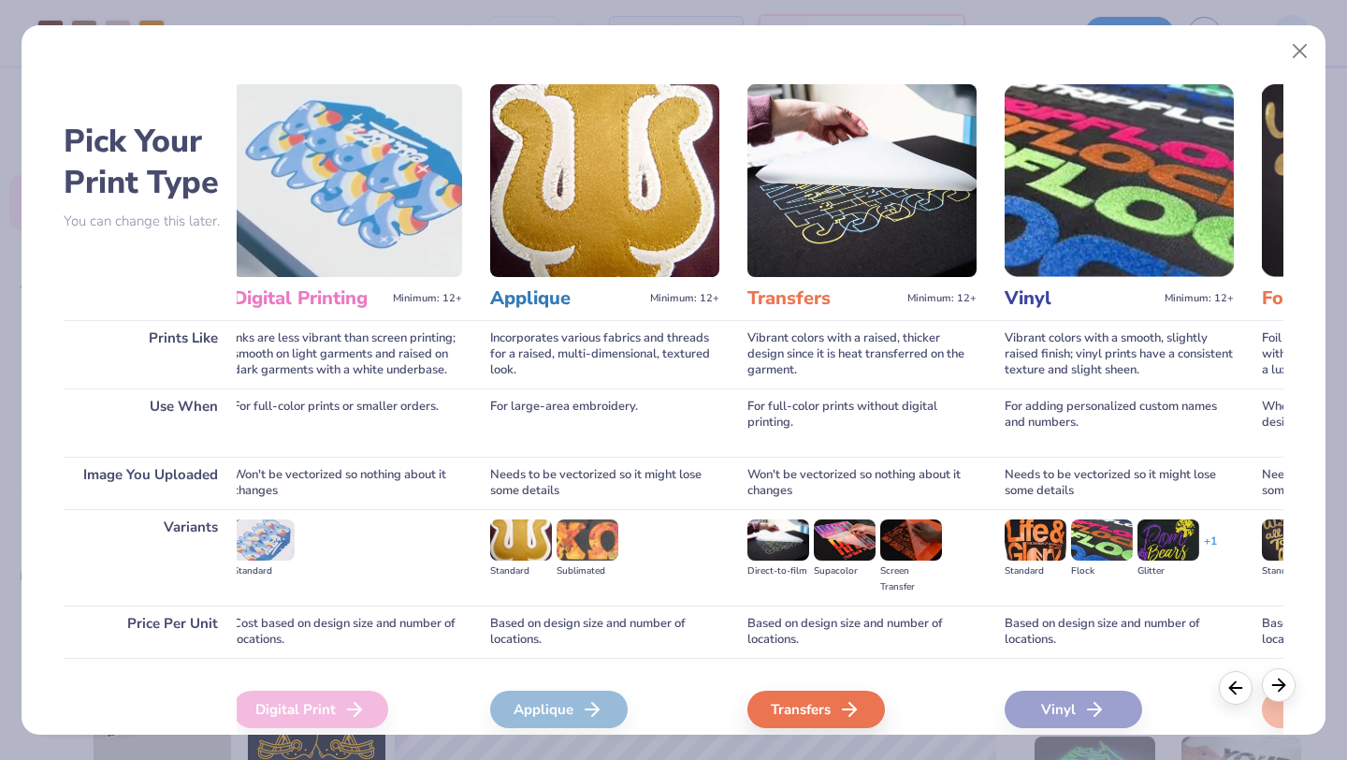
scroll to position [0, 610]
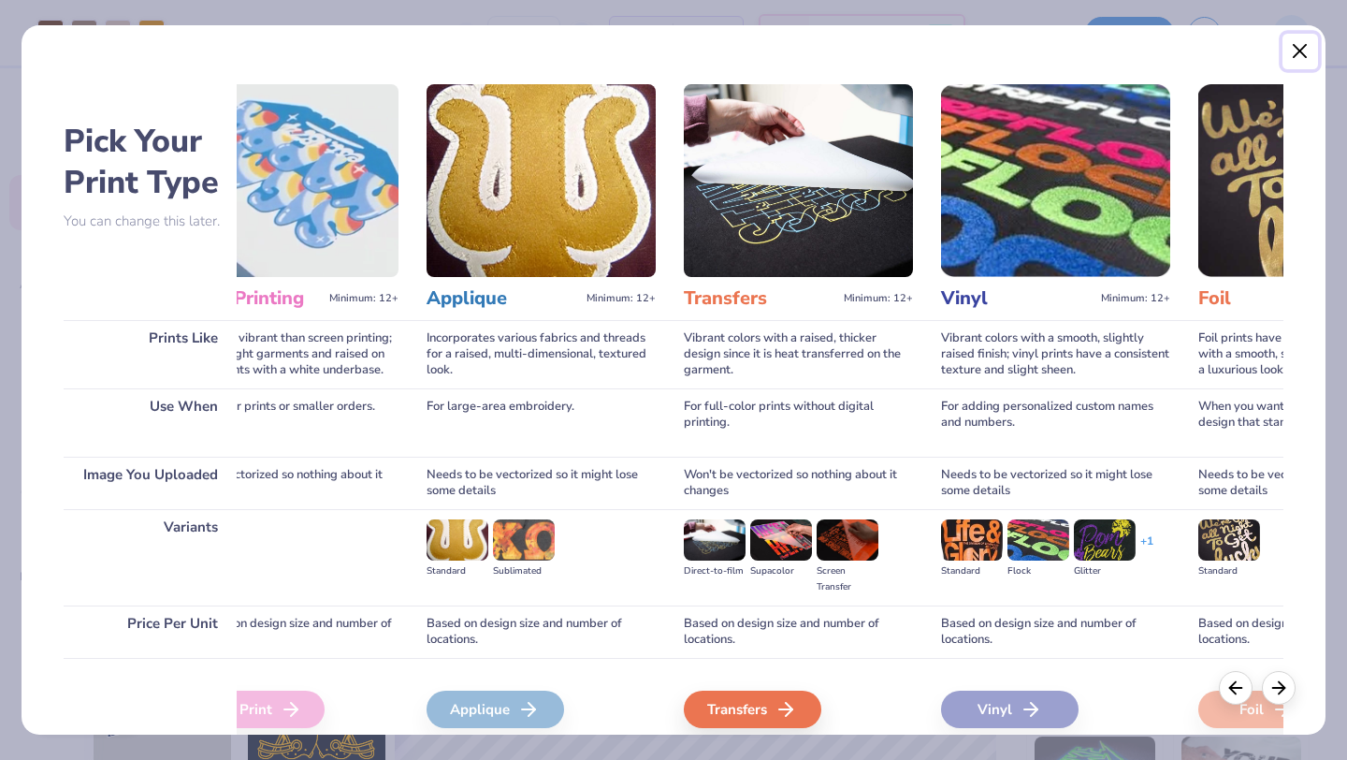
click at [1300, 42] on button "Close" at bounding box center [1301, 52] width 36 height 36
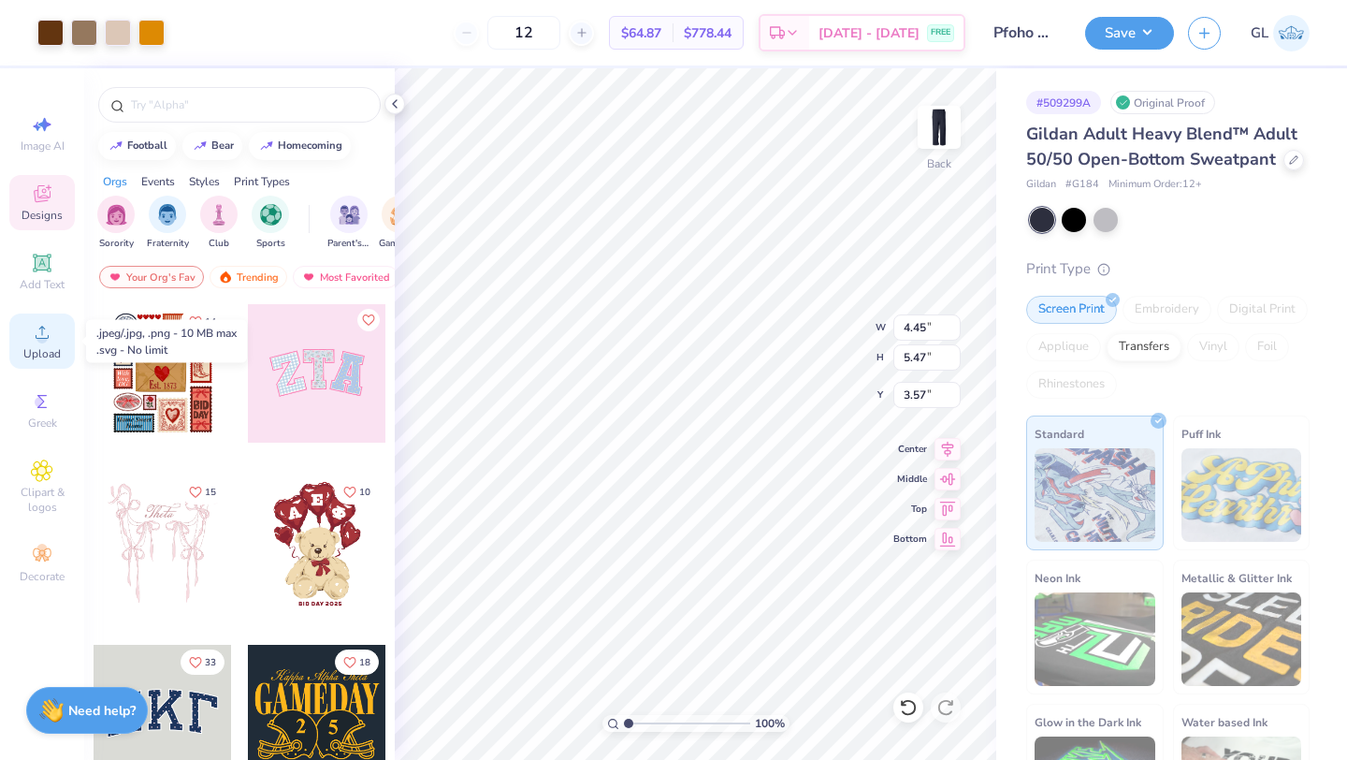
click at [46, 344] on div "Upload" at bounding box center [41, 340] width 65 height 55
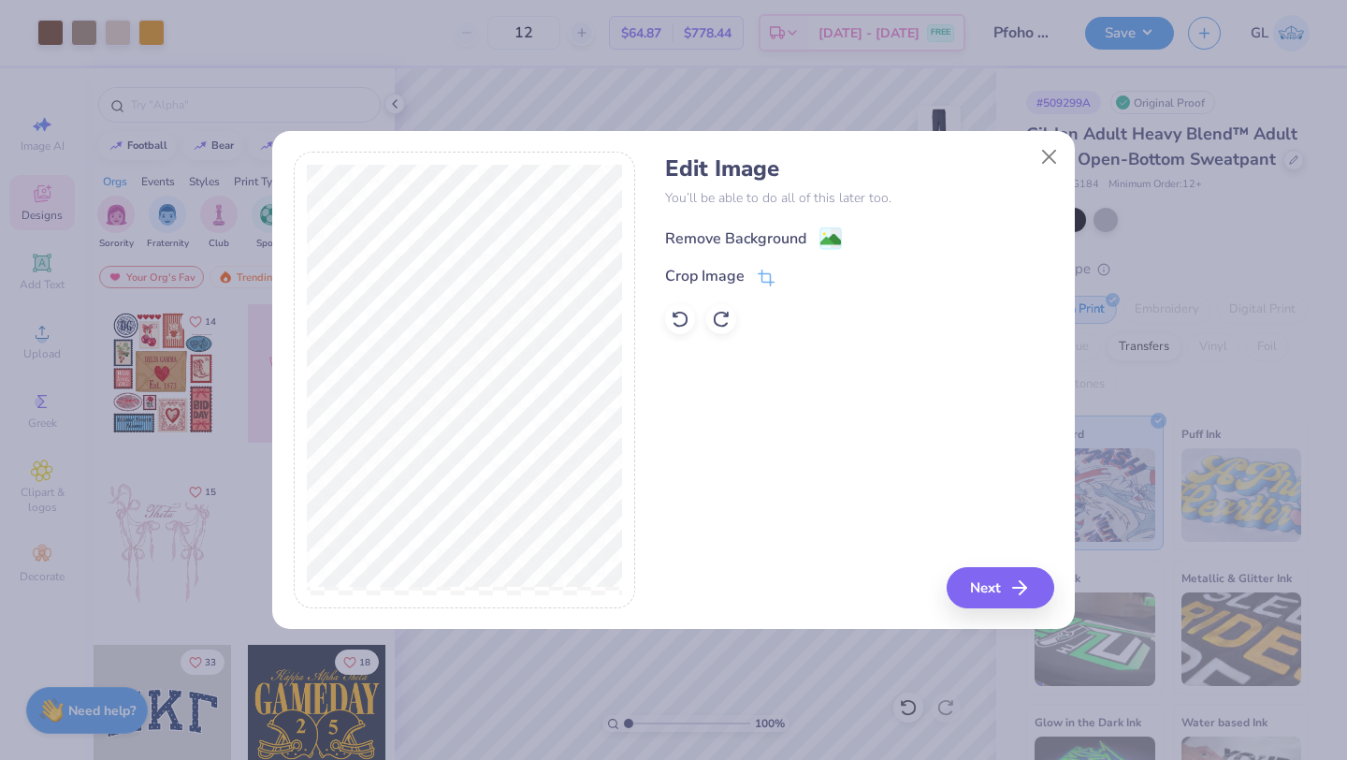
click at [722, 242] on div "Remove Background" at bounding box center [735, 238] width 141 height 22
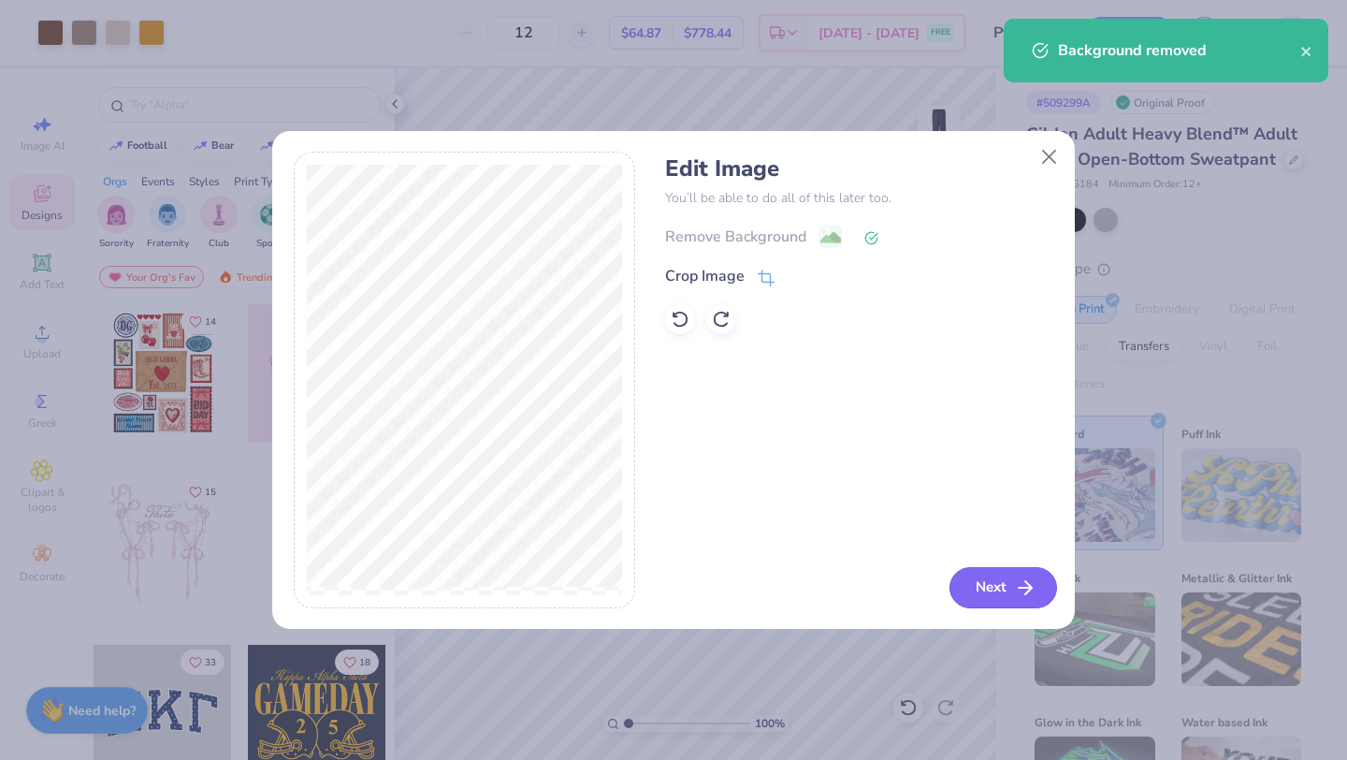
click at [980, 573] on button "Next" at bounding box center [1004, 587] width 108 height 41
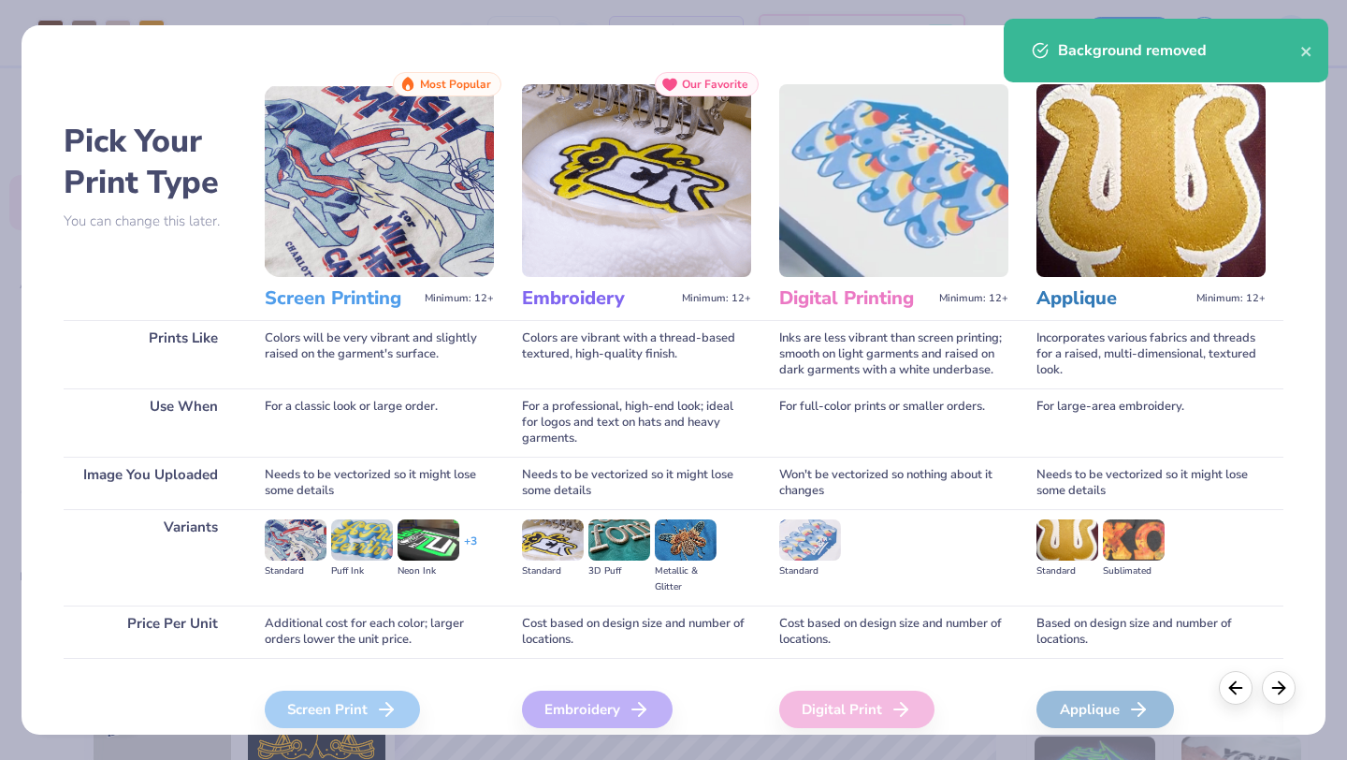
click at [587, 706] on div "Embroidery" at bounding box center [597, 708] width 151 height 37
click at [338, 737] on div "Pick Your Print Type You can change this later. Prints Like Use When Image You …" at bounding box center [673, 380] width 1347 height 760
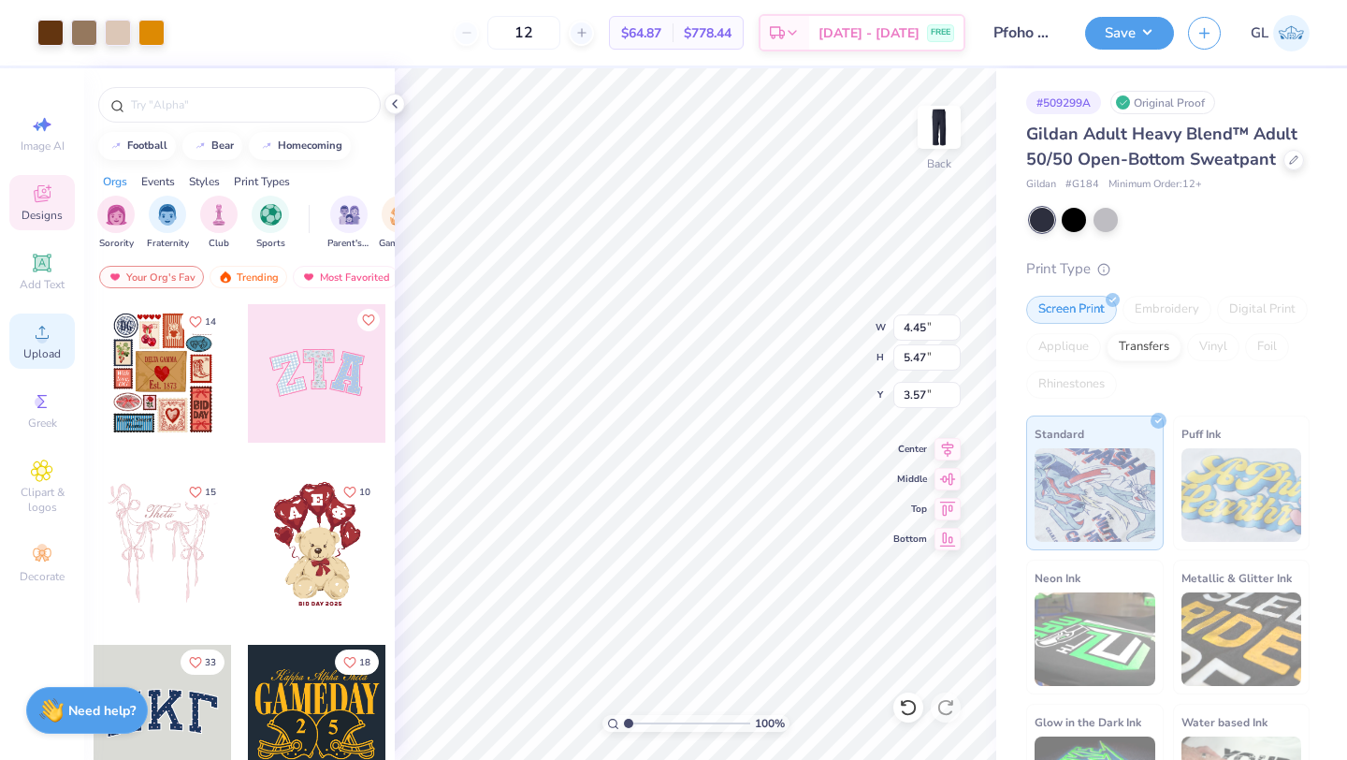
click at [38, 343] on div "Upload" at bounding box center [41, 340] width 65 height 55
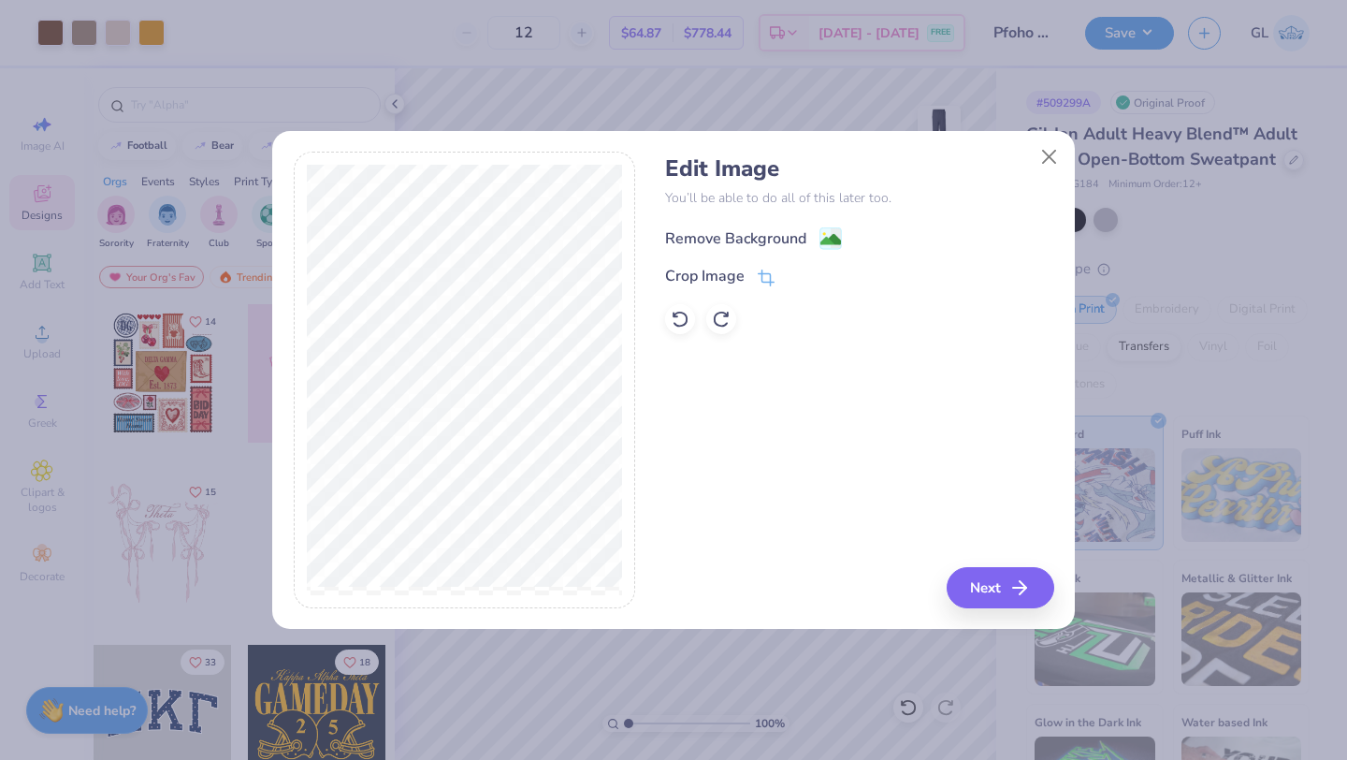
click at [707, 240] on div "Remove Background" at bounding box center [735, 238] width 141 height 22
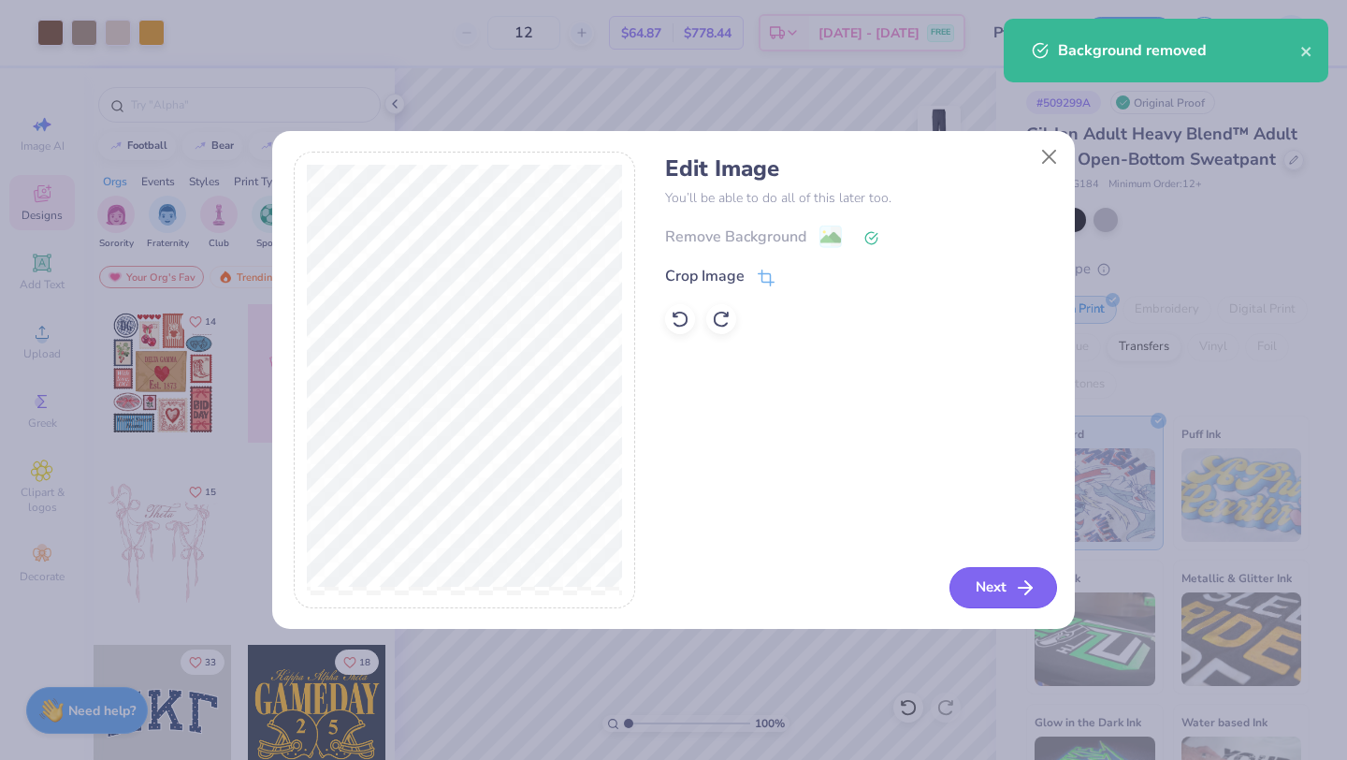
click at [980, 580] on button "Next" at bounding box center [1004, 587] width 108 height 41
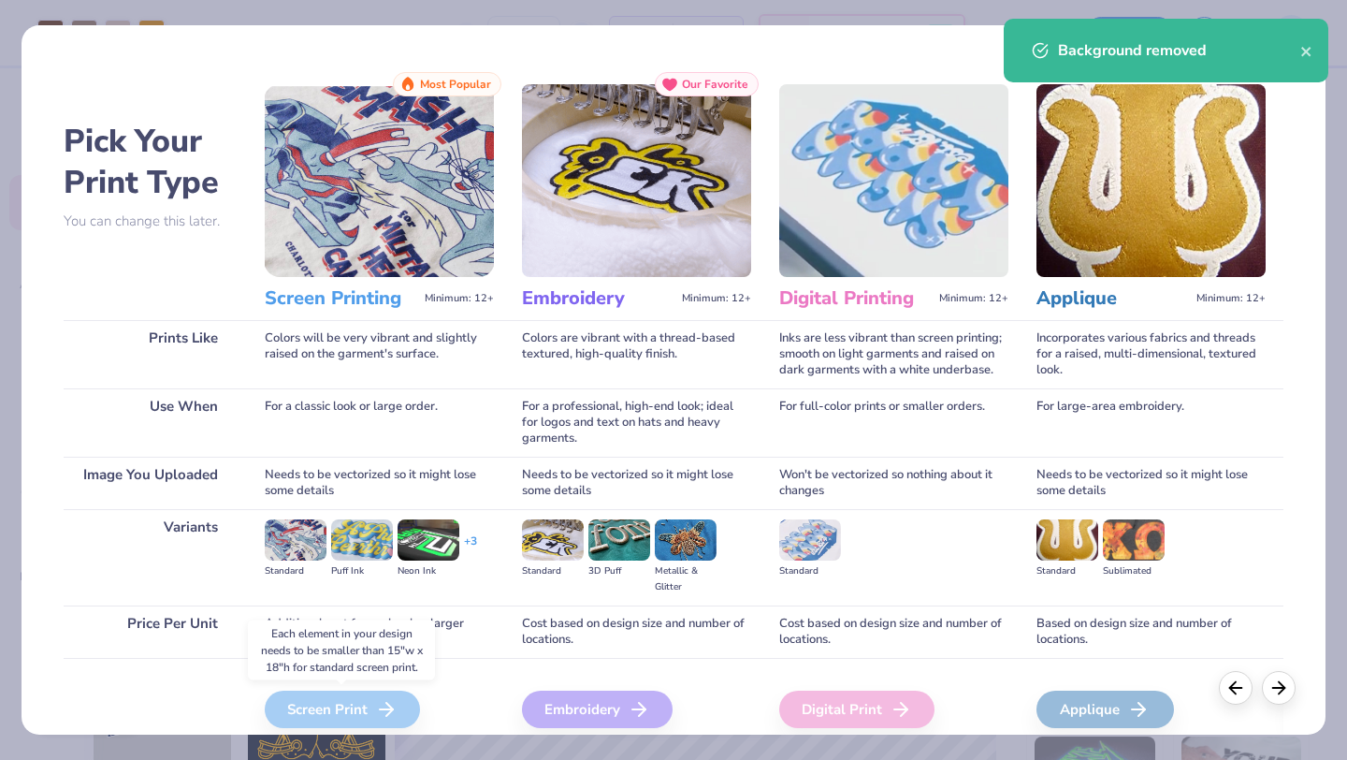
click at [311, 713] on div "Screen Print" at bounding box center [342, 708] width 155 height 37
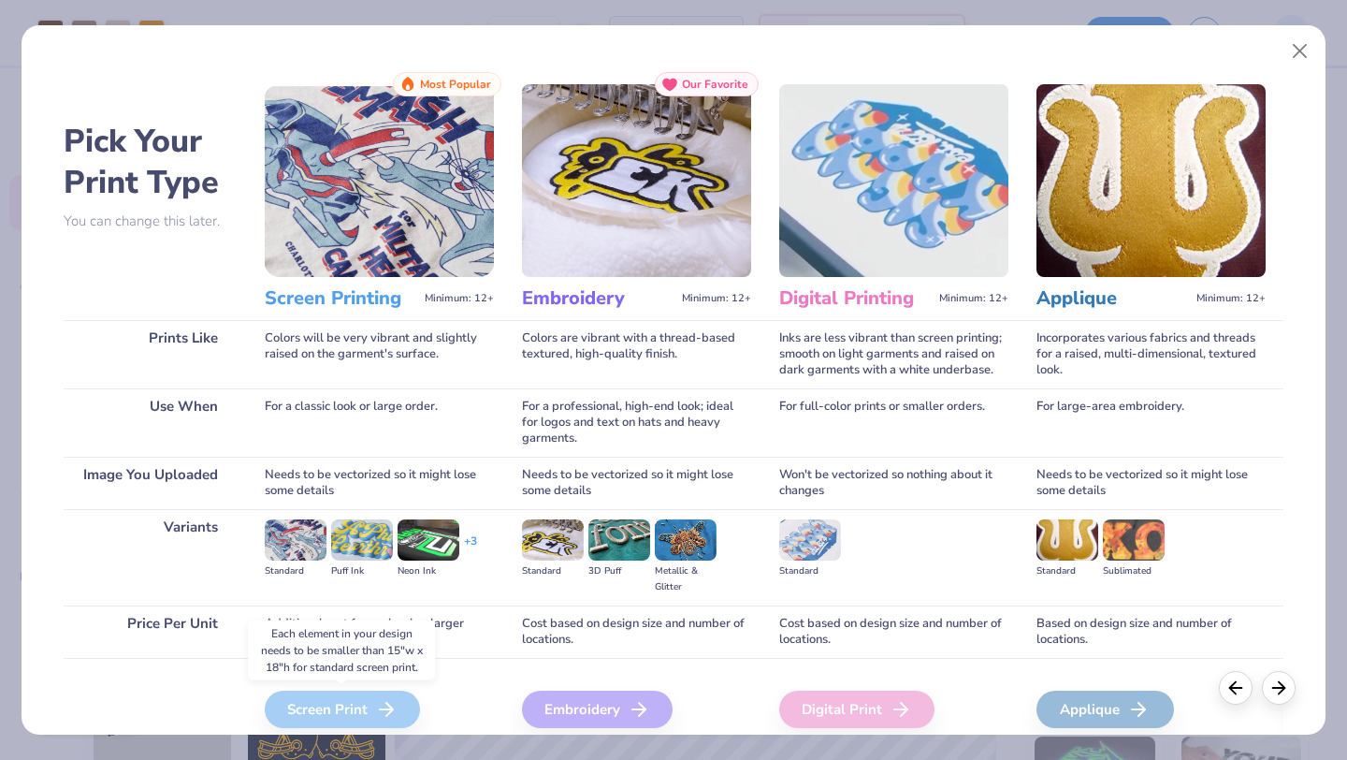
click at [370, 705] on div "Screen Print" at bounding box center [342, 708] width 155 height 37
click at [1300, 60] on button "Close" at bounding box center [1301, 52] width 36 height 36
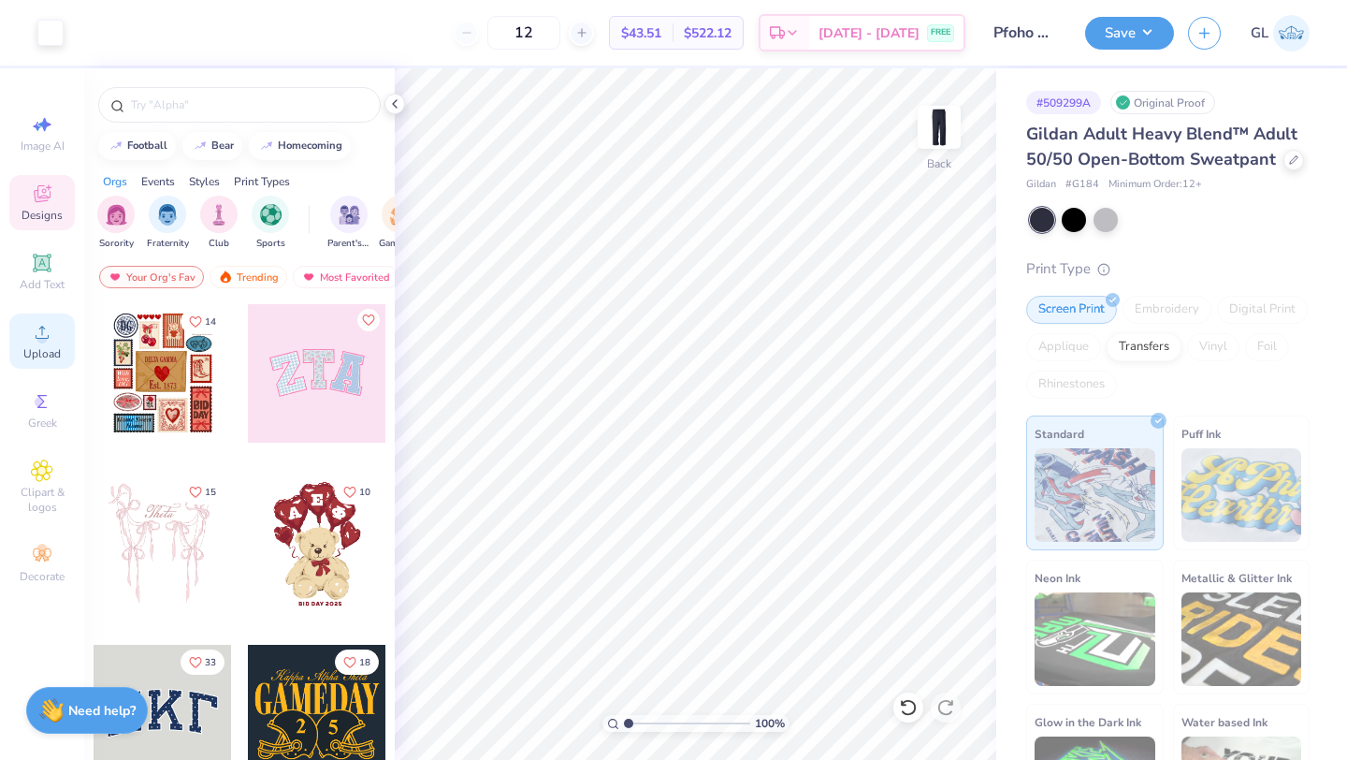
click at [44, 339] on circle at bounding box center [41, 338] width 10 height 10
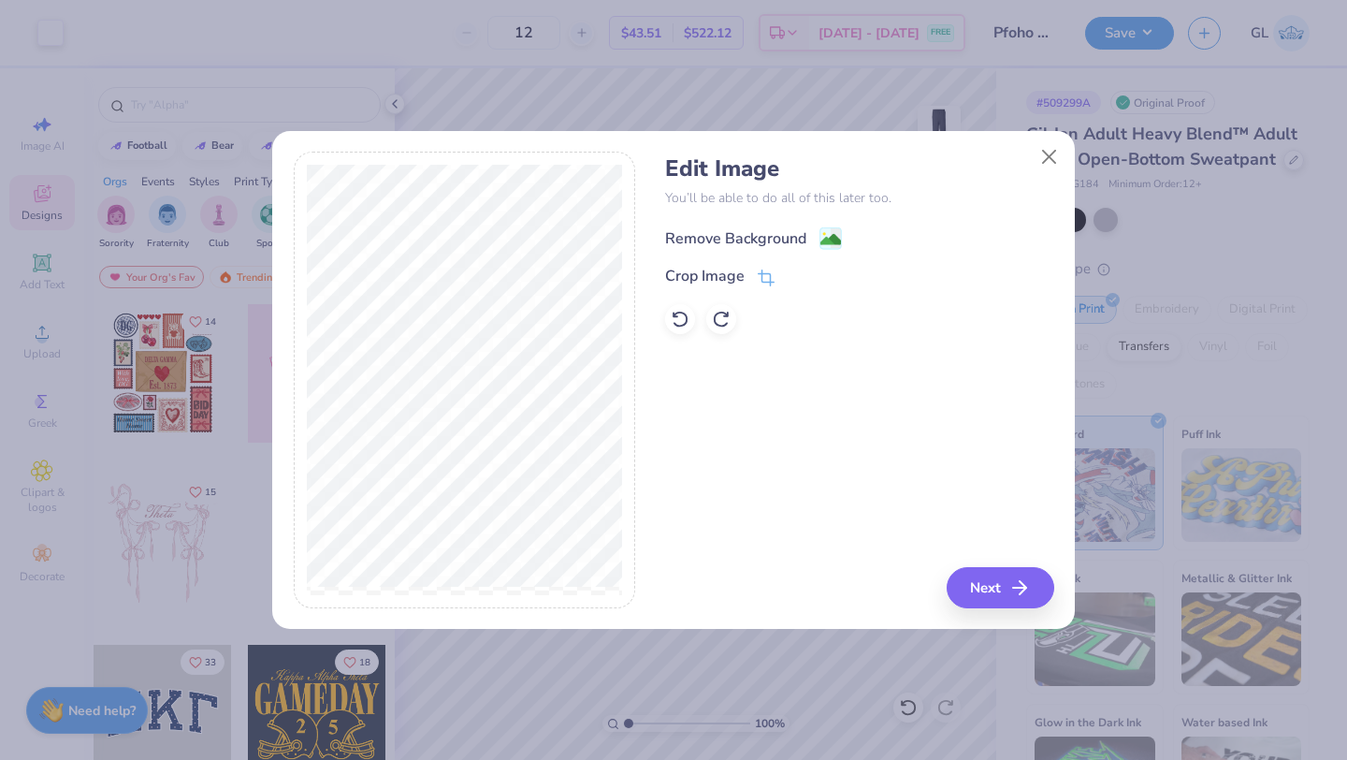
click at [748, 239] on div "Remove Background" at bounding box center [735, 238] width 141 height 22
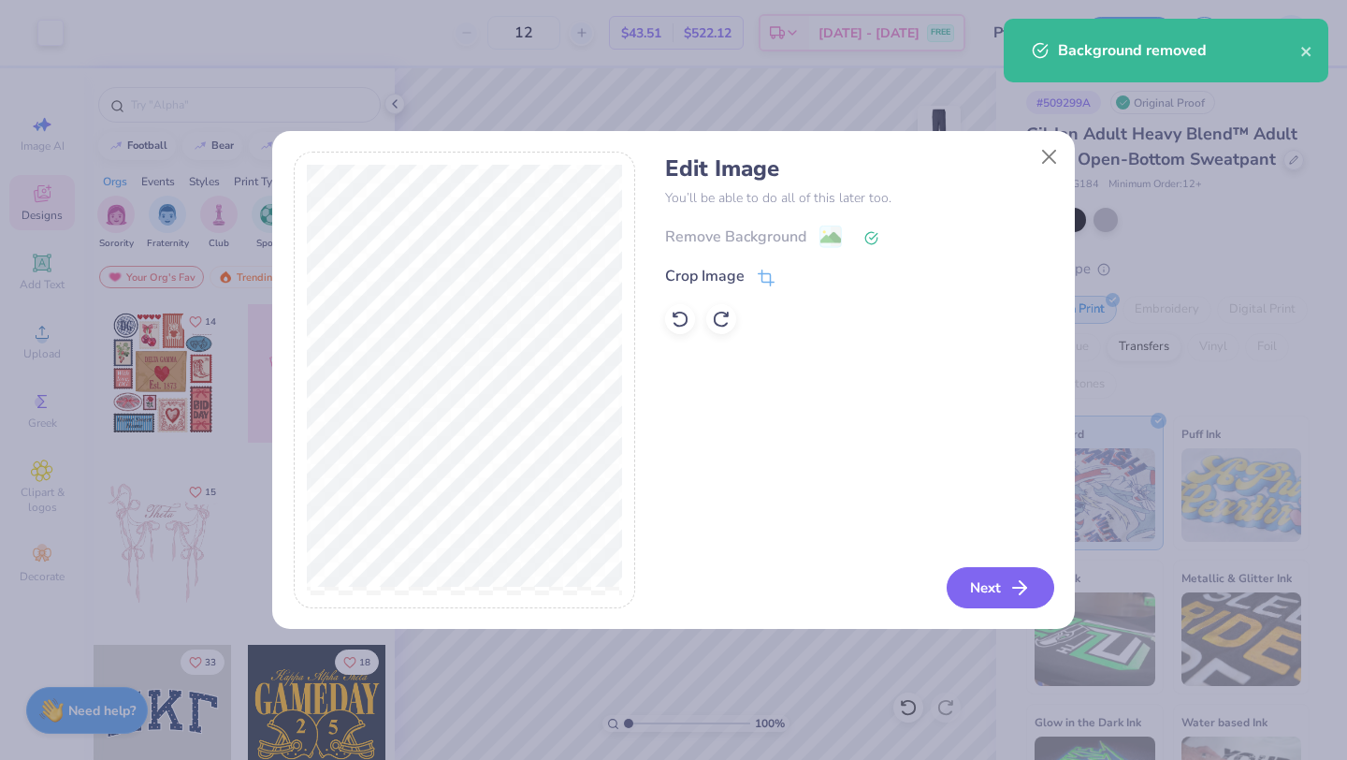
click at [998, 588] on button "Next" at bounding box center [1001, 587] width 108 height 41
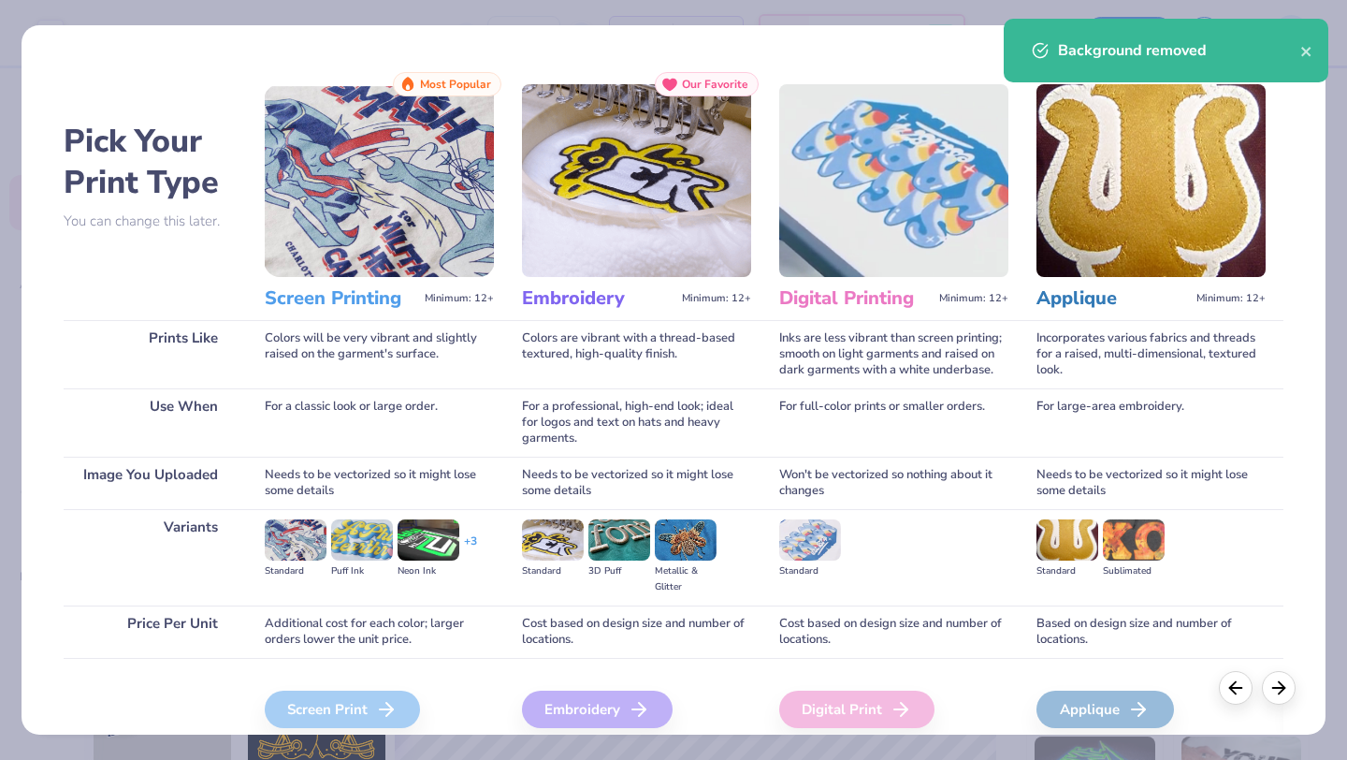
click at [615, 711] on div "Embroidery" at bounding box center [597, 708] width 151 height 37
click at [1273, 681] on icon at bounding box center [1279, 685] width 21 height 21
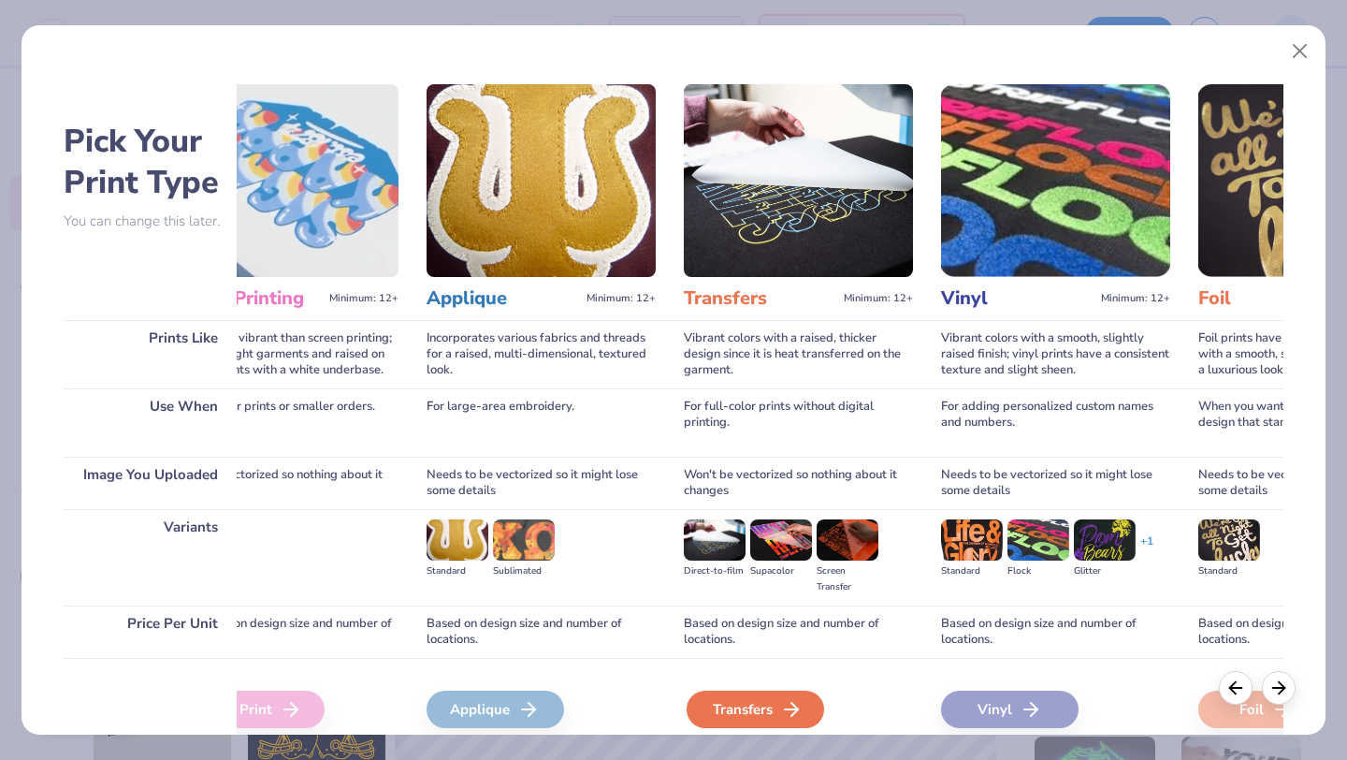
click at [733, 710] on div "Transfers" at bounding box center [756, 708] width 138 height 37
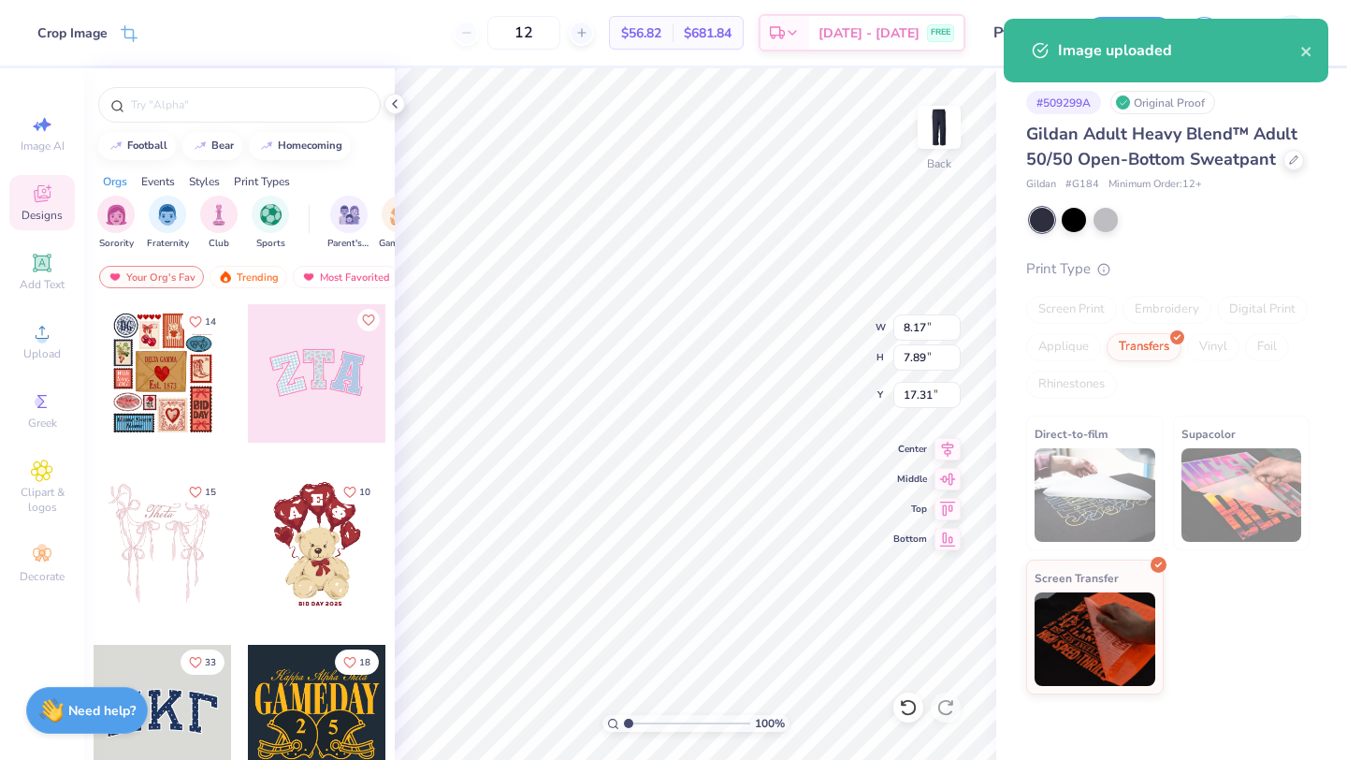
type input "4.80"
type input "4.63"
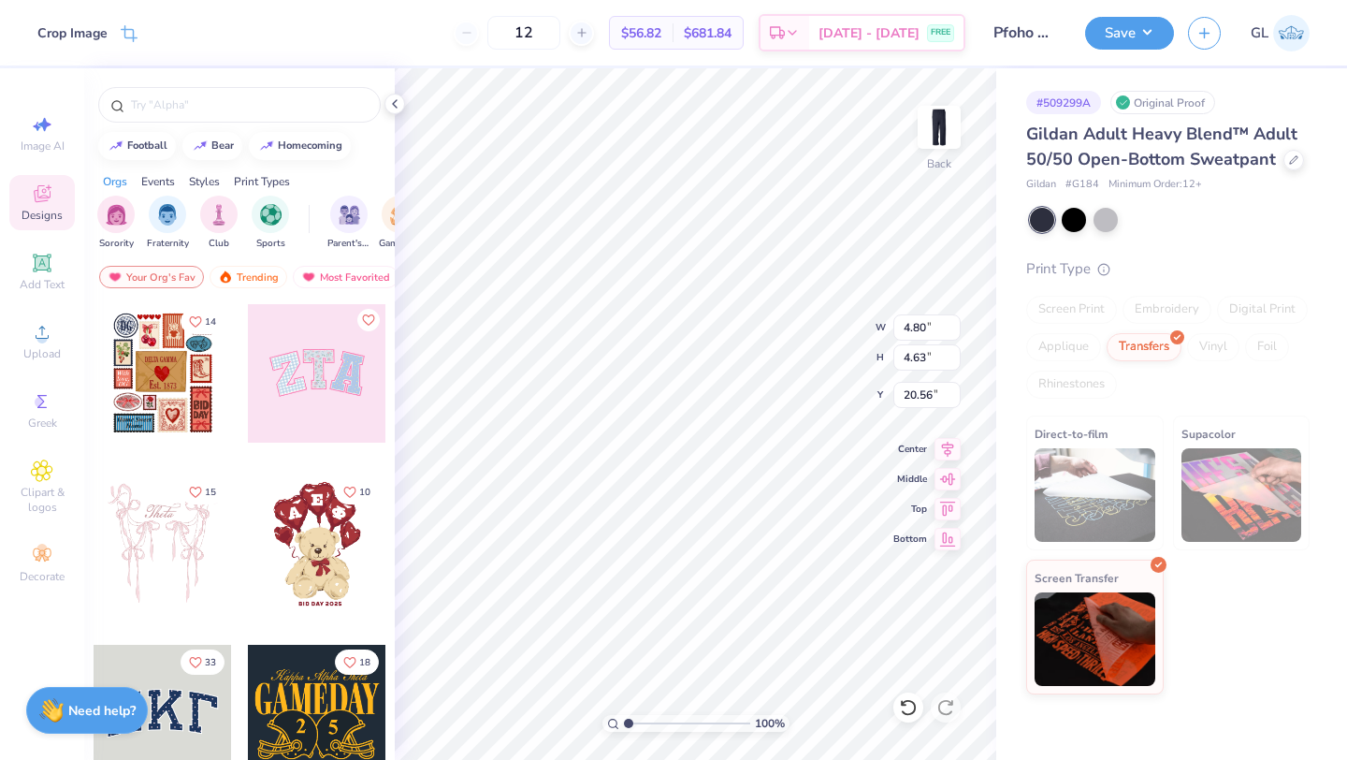
type input "4.38"
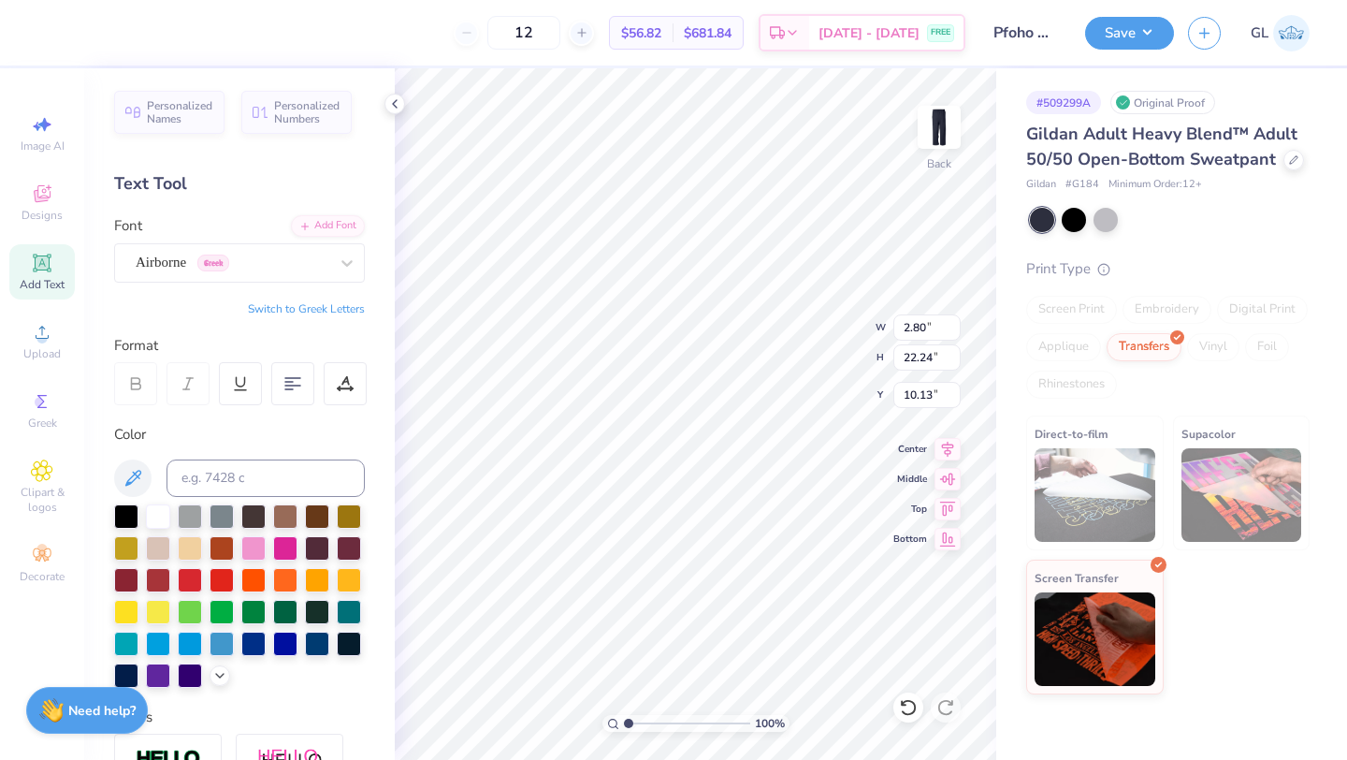
type input "3.27"
type input "25.99"
type input "9.01"
click at [1130, 40] on button "Save" at bounding box center [1129, 30] width 89 height 33
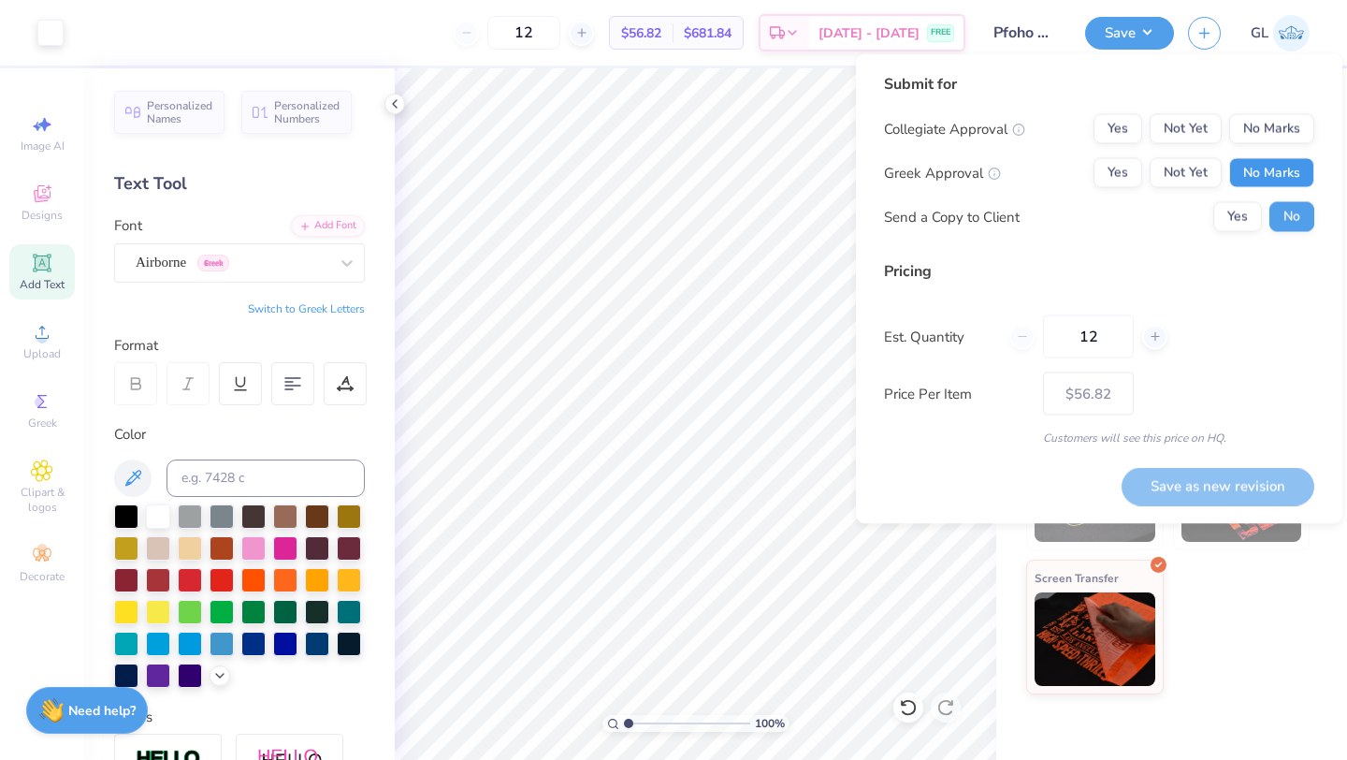
click at [1282, 171] on button "No Marks" at bounding box center [1271, 173] width 85 height 30
click at [1282, 119] on button "No Marks" at bounding box center [1271, 129] width 85 height 30
click at [1086, 336] on input "12" at bounding box center [1088, 336] width 91 height 43
type input "50"
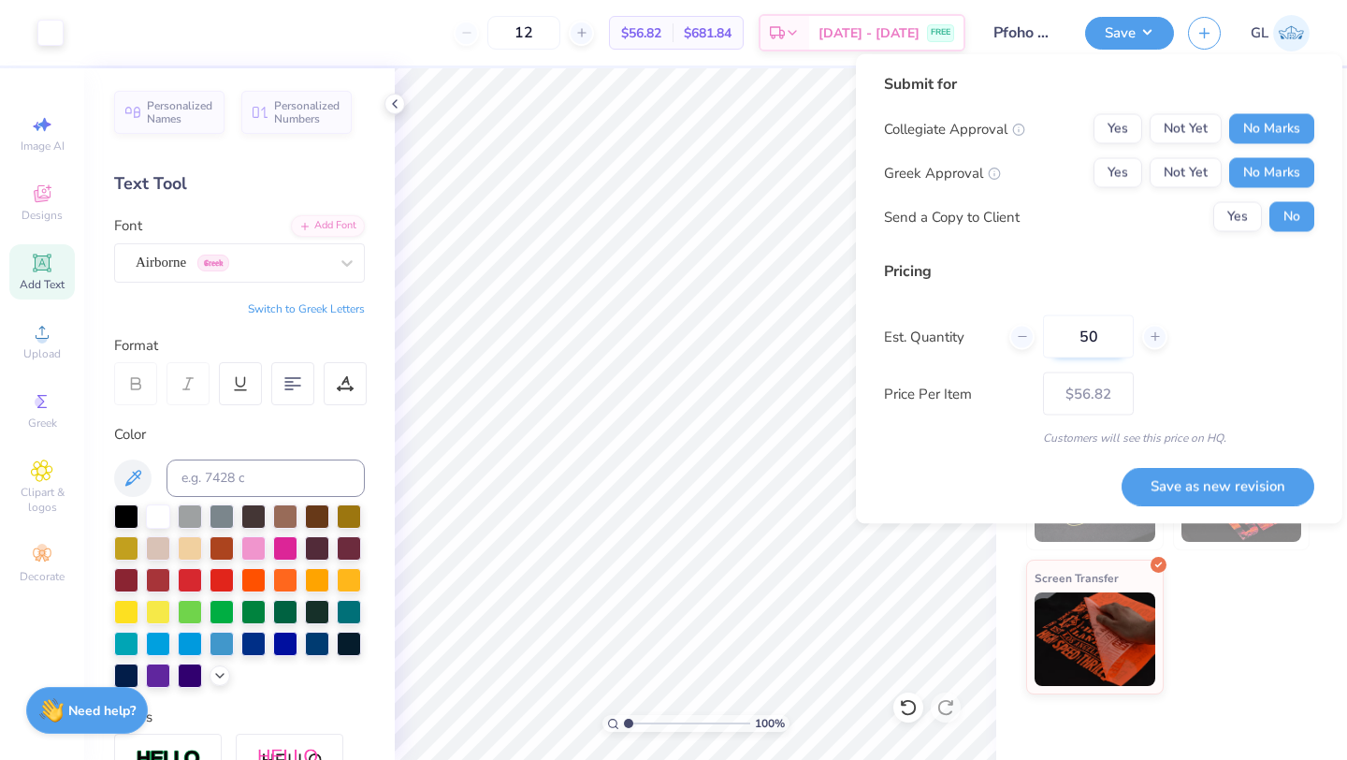
type input "50"
type input "$48.99"
type input "50"
click at [1205, 496] on button "Save as new revision" at bounding box center [1218, 486] width 193 height 38
type input "$48.99"
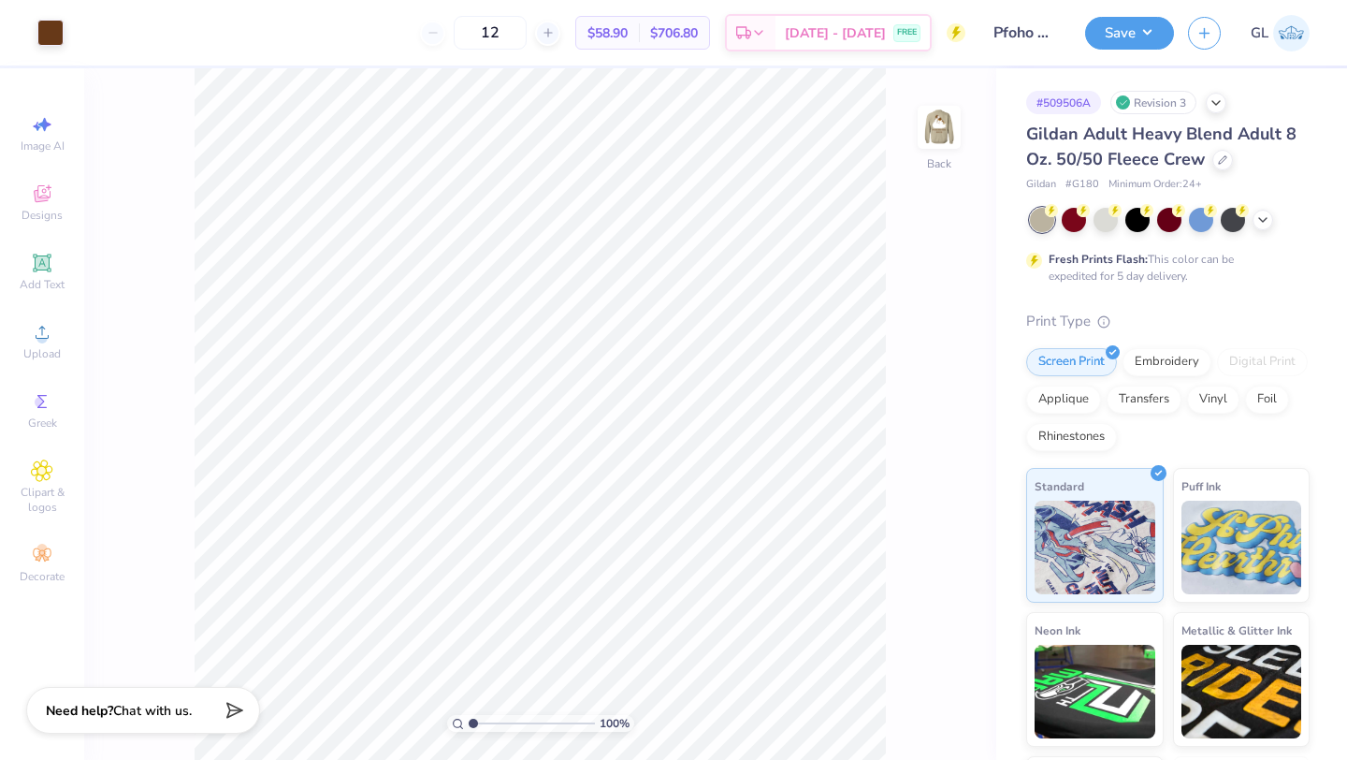
click at [1250, 218] on div at bounding box center [1170, 220] width 280 height 24
click at [1260, 218] on icon at bounding box center [1263, 218] width 15 height 15
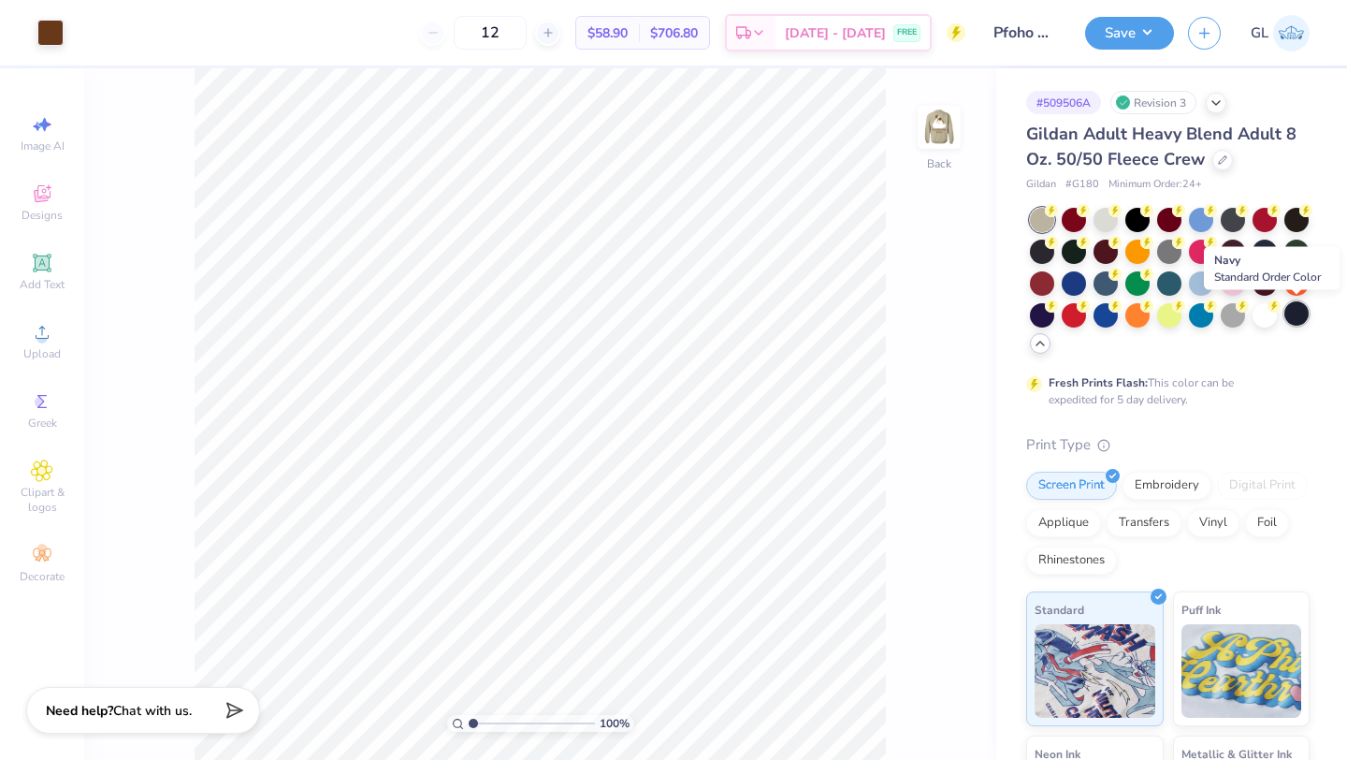
click at [1303, 308] on div at bounding box center [1297, 313] width 24 height 24
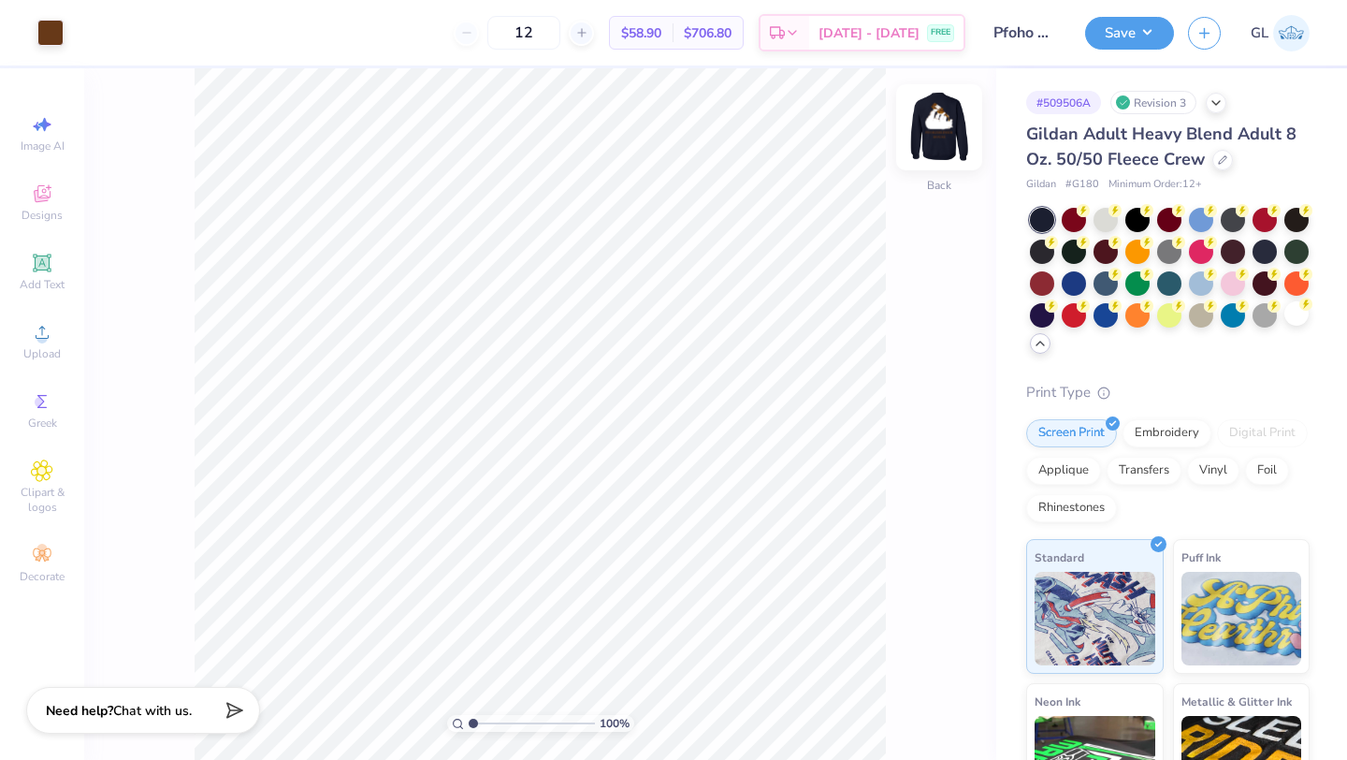
click at [948, 118] on img at bounding box center [939, 127] width 75 height 75
click at [943, 128] on img at bounding box center [939, 127] width 75 height 75
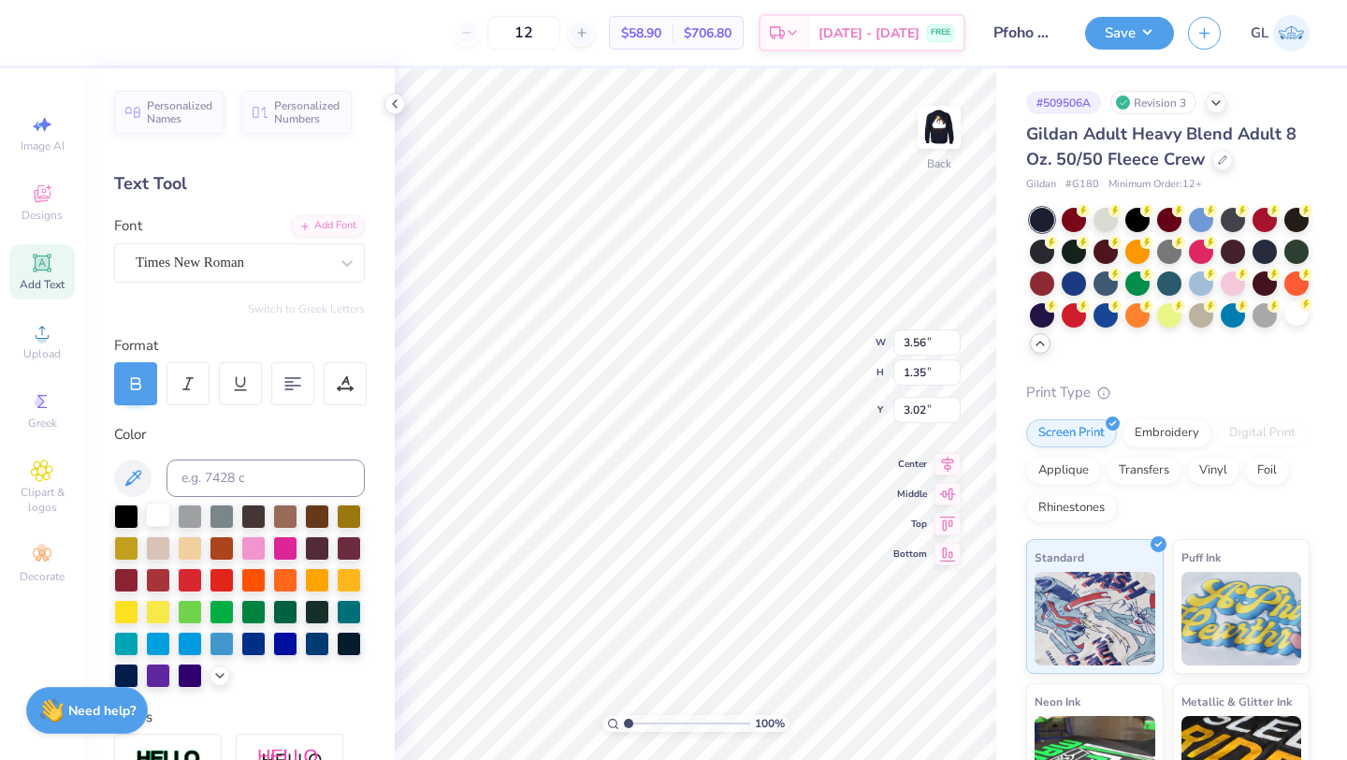
click at [161, 516] on div at bounding box center [158, 514] width 24 height 24
click at [920, 136] on img at bounding box center [939, 127] width 75 height 75
click at [161, 513] on div at bounding box center [158, 514] width 24 height 24
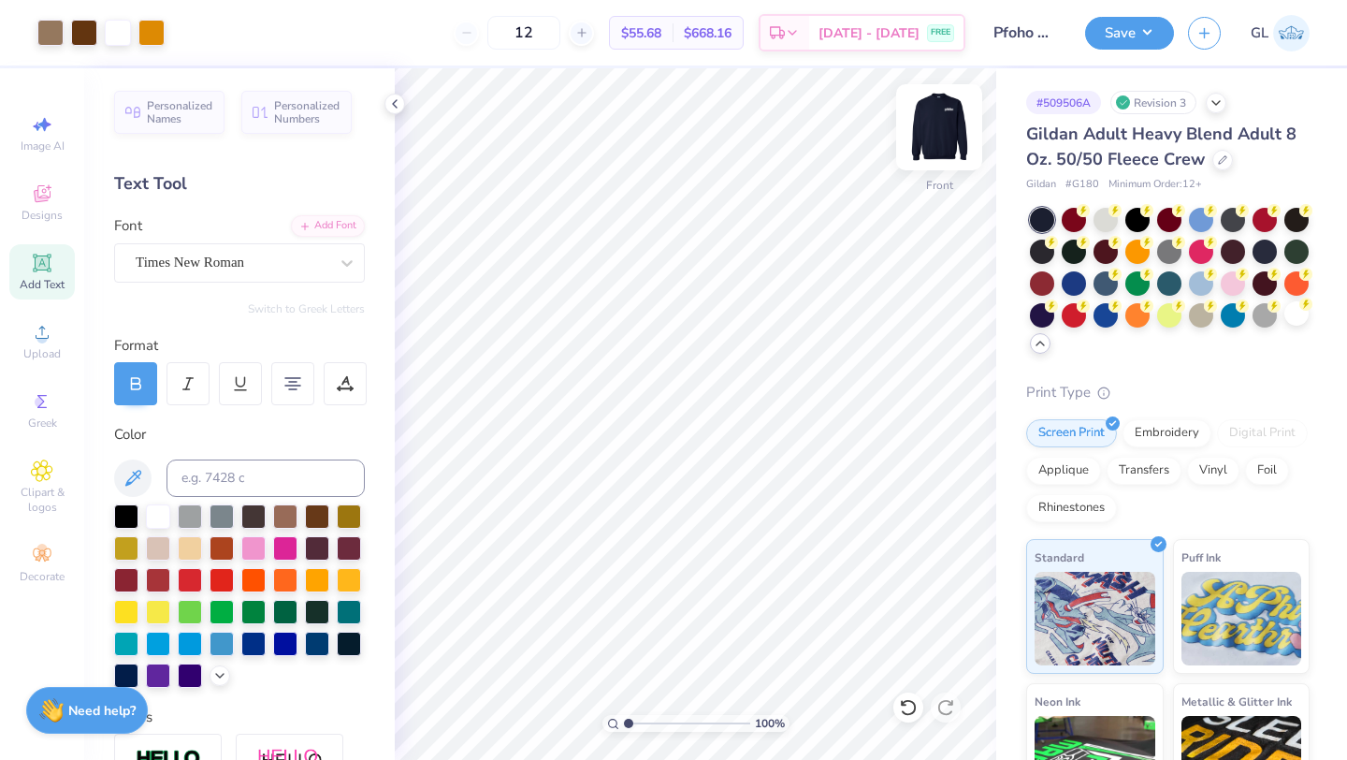
click at [944, 121] on img at bounding box center [939, 127] width 75 height 75
click at [941, 133] on img at bounding box center [939, 127] width 75 height 75
click at [941, 133] on img at bounding box center [939, 127] width 37 height 37
click at [935, 136] on img at bounding box center [939, 127] width 75 height 75
click at [1126, 38] on button "Save" at bounding box center [1129, 30] width 89 height 33
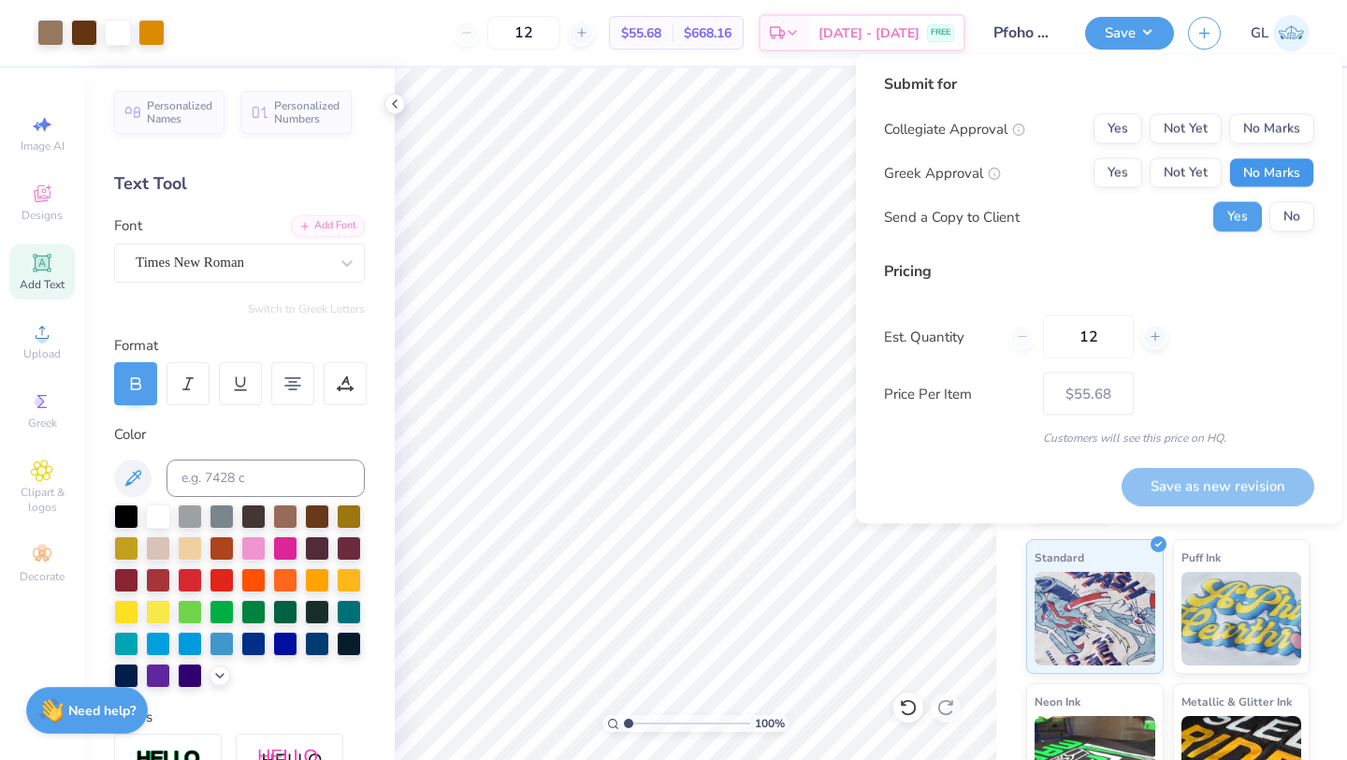
click at [1281, 172] on button "No Marks" at bounding box center [1271, 173] width 85 height 30
click at [1281, 123] on button "No Marks" at bounding box center [1271, 129] width 85 height 30
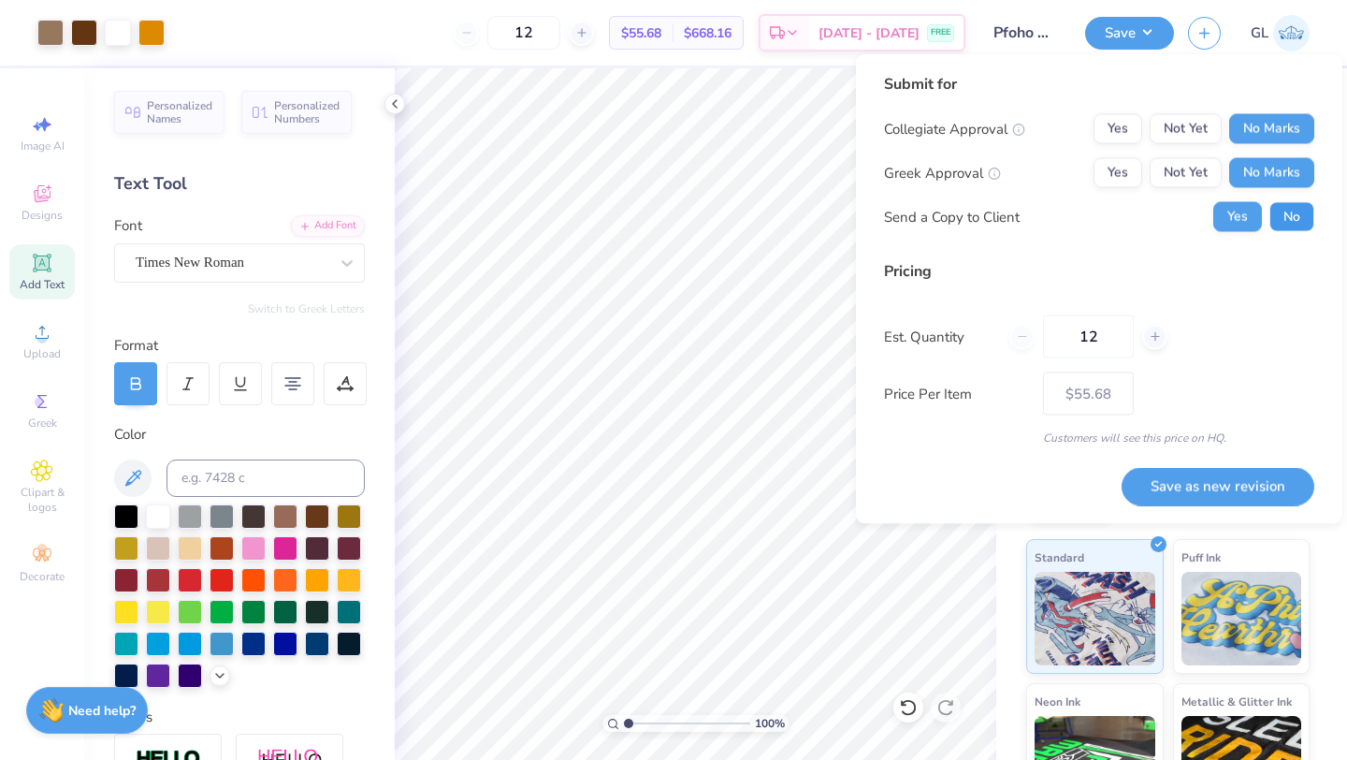
click at [1289, 221] on button "No" at bounding box center [1292, 217] width 45 height 30
click at [1084, 331] on input "12" at bounding box center [1088, 336] width 91 height 43
type input "50"
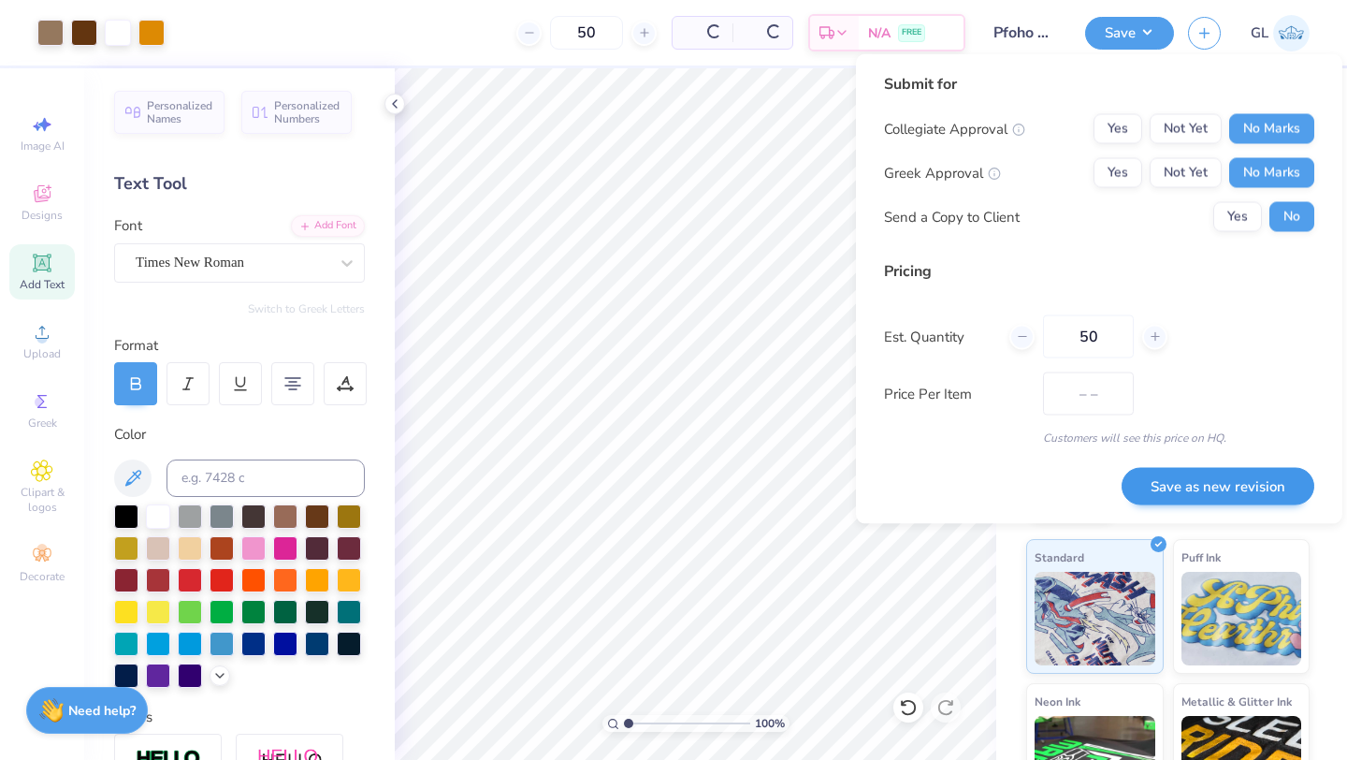
type input "$27.82"
type input "50"
click at [1204, 488] on button "Save as new revision" at bounding box center [1218, 486] width 193 height 38
type input "$27.82"
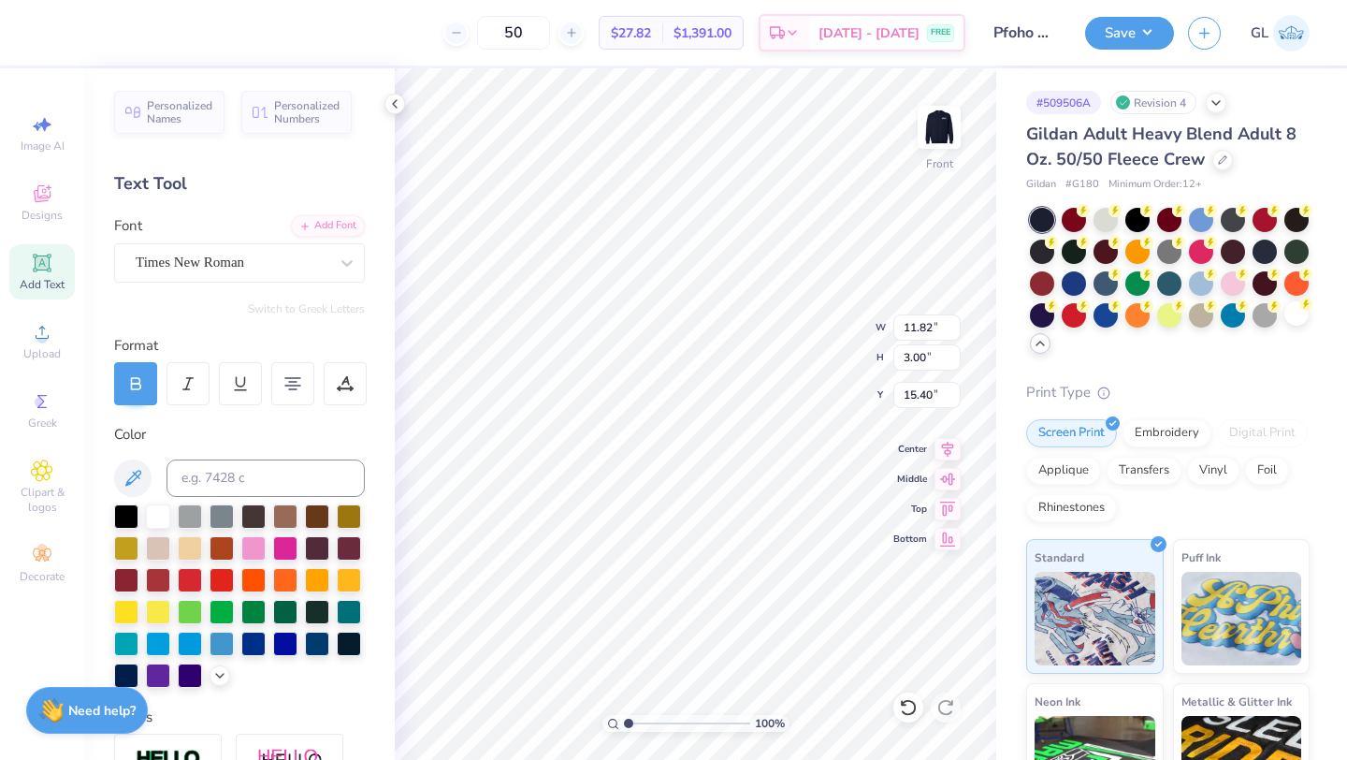
type input "11.77"
type input "11.33"
type input "3.33"
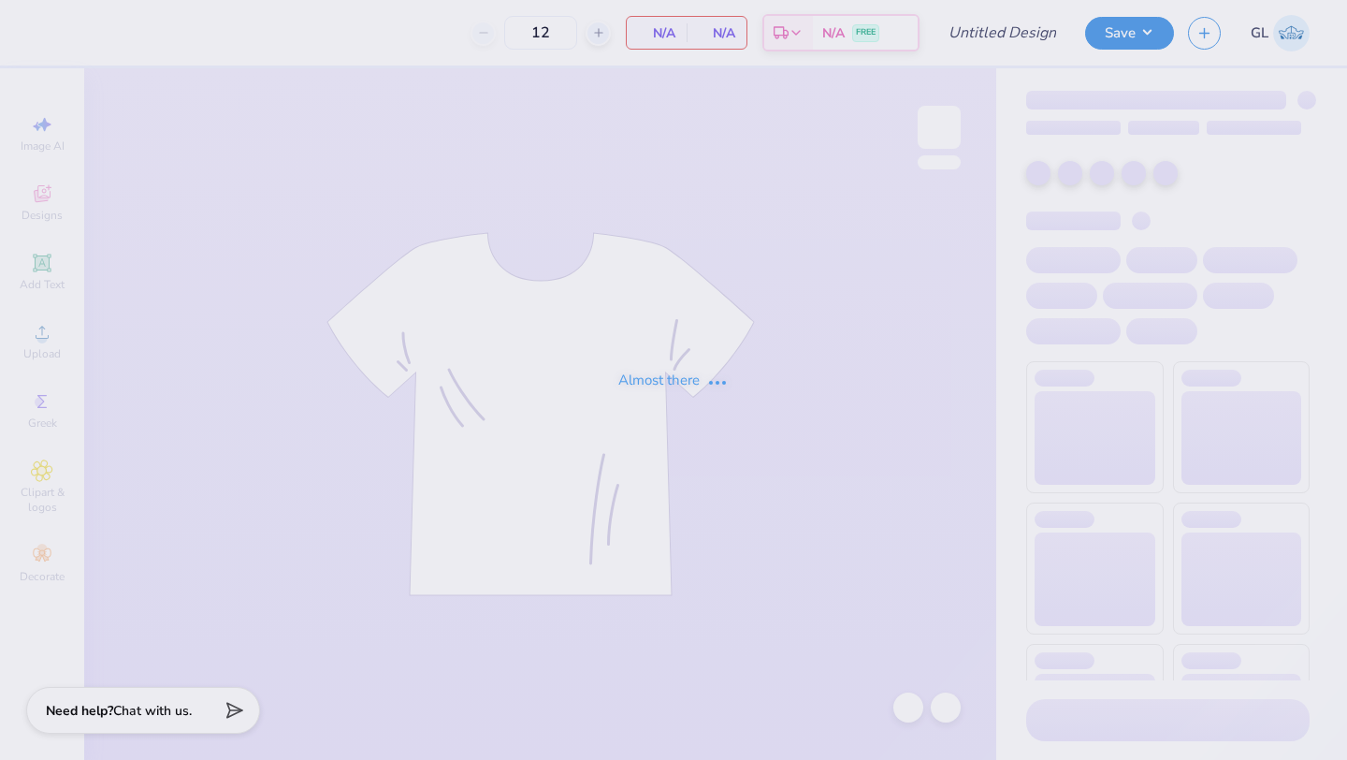
type input "Pfoho Sweatpants"
type input "50"
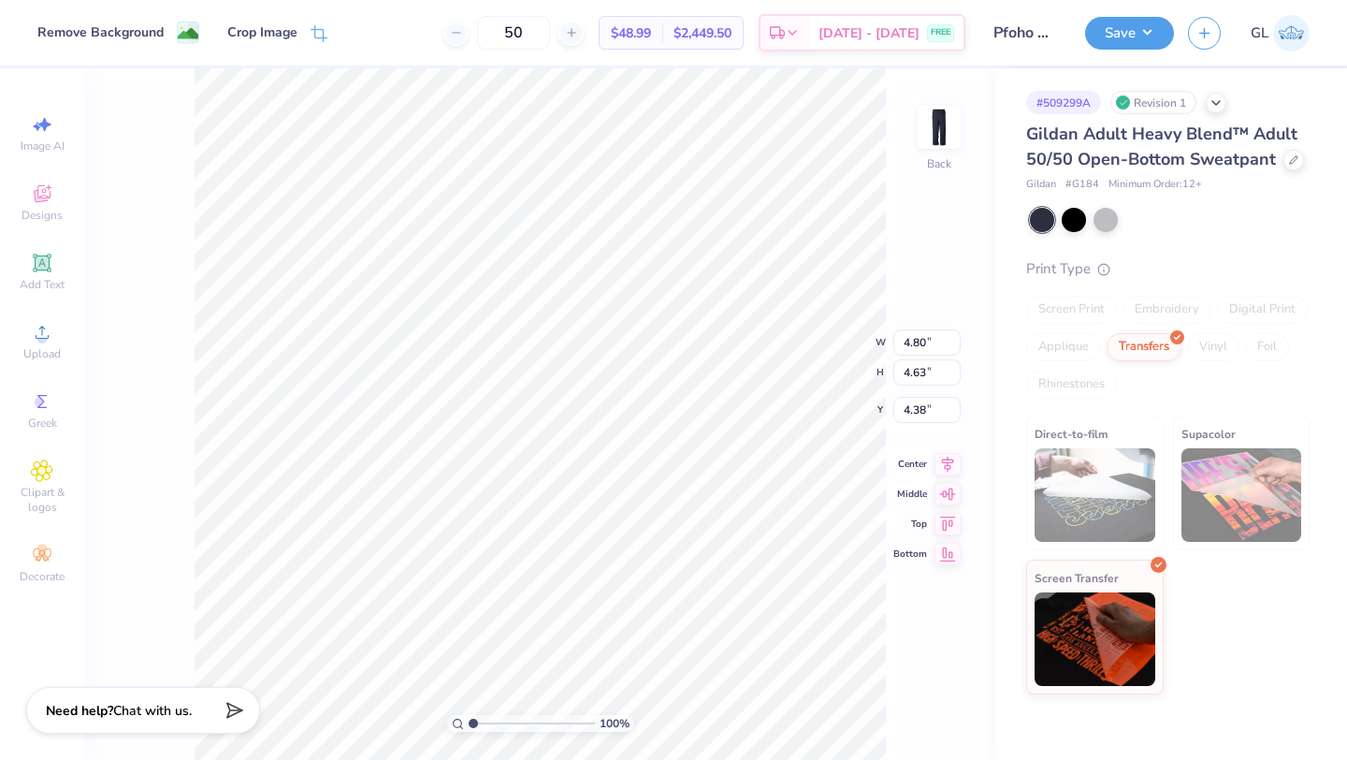
type input "3.27"
type input "25.99"
type input "9.01"
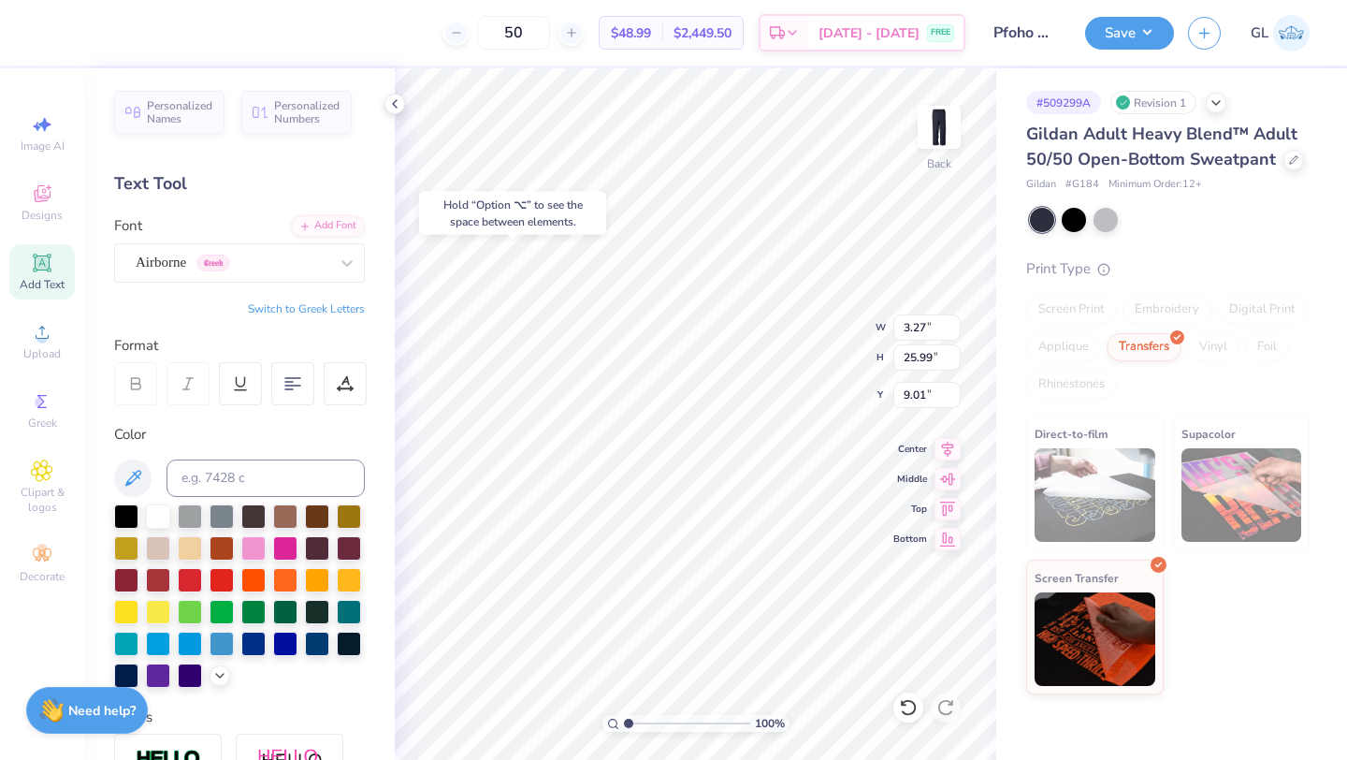
type input "4.80"
type input "4.63"
type input "4.38"
click at [125, 23] on div "Remove Background" at bounding box center [118, 34] width 162 height 22
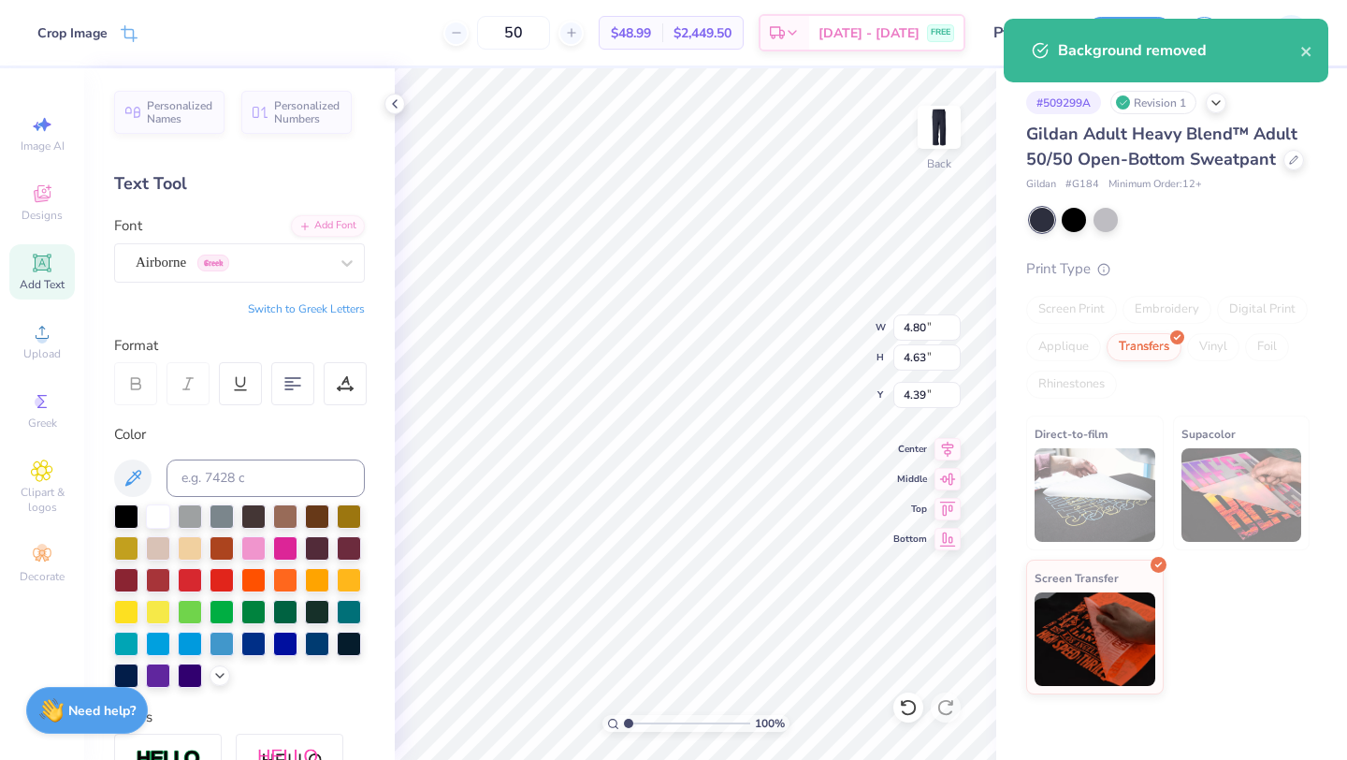
type input "4.38"
click at [36, 132] on icon at bounding box center [42, 124] width 22 height 22
select select "4"
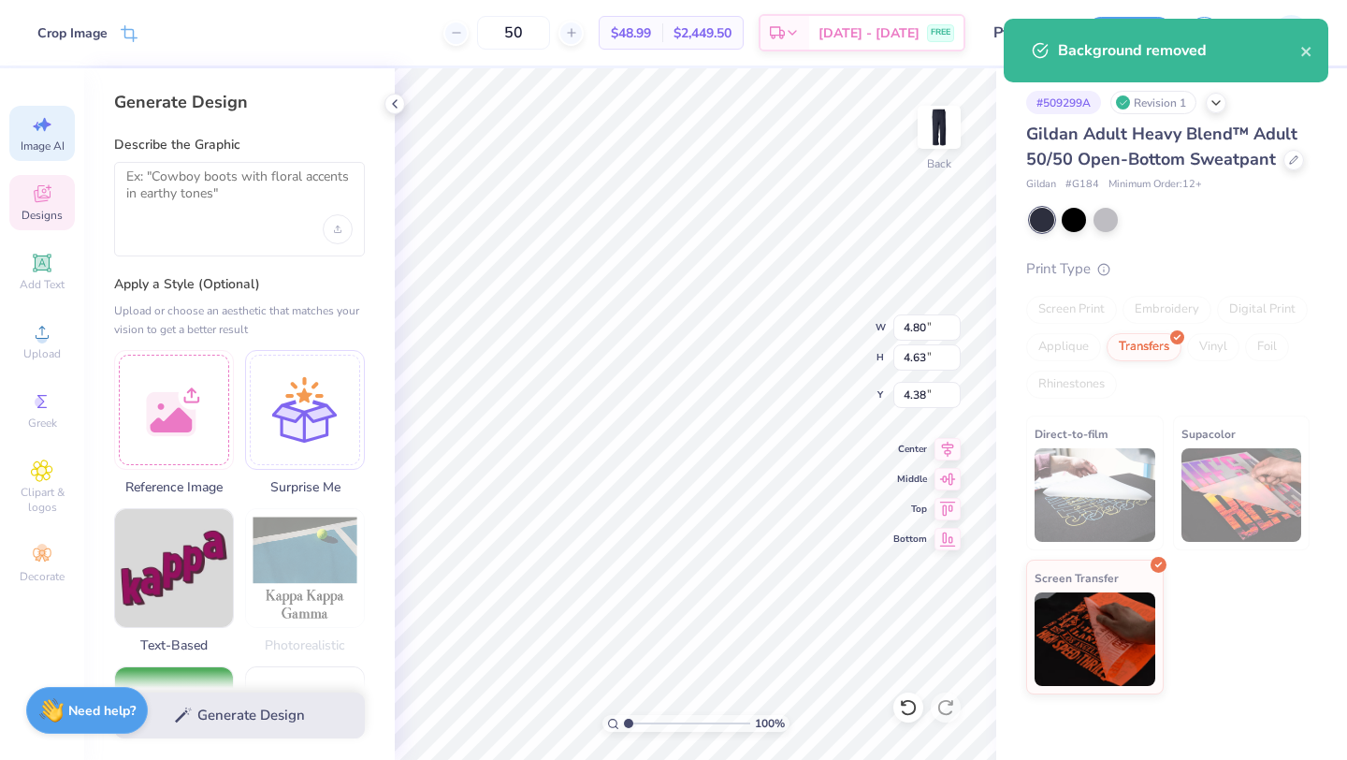
click at [40, 215] on span "Designs" at bounding box center [42, 215] width 41 height 15
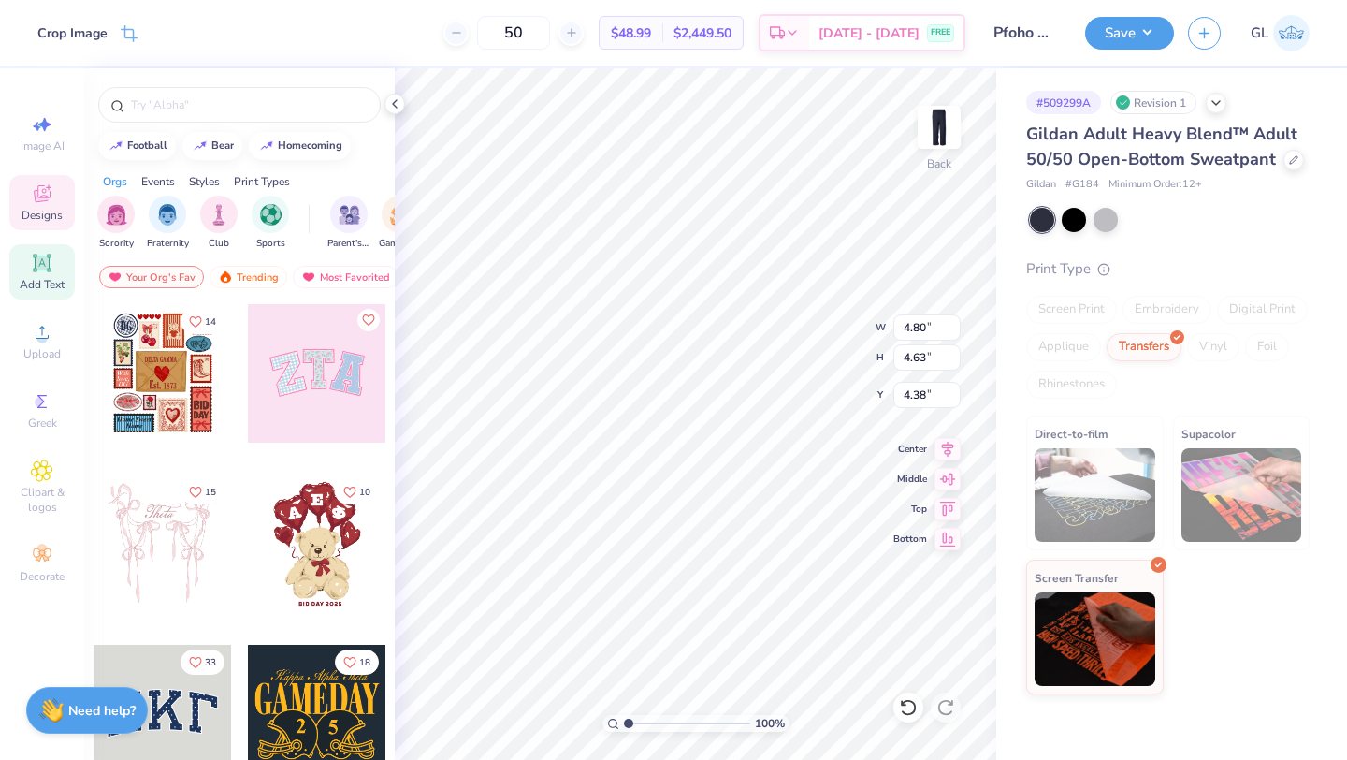
click at [40, 285] on span "Add Text" at bounding box center [42, 284] width 45 height 15
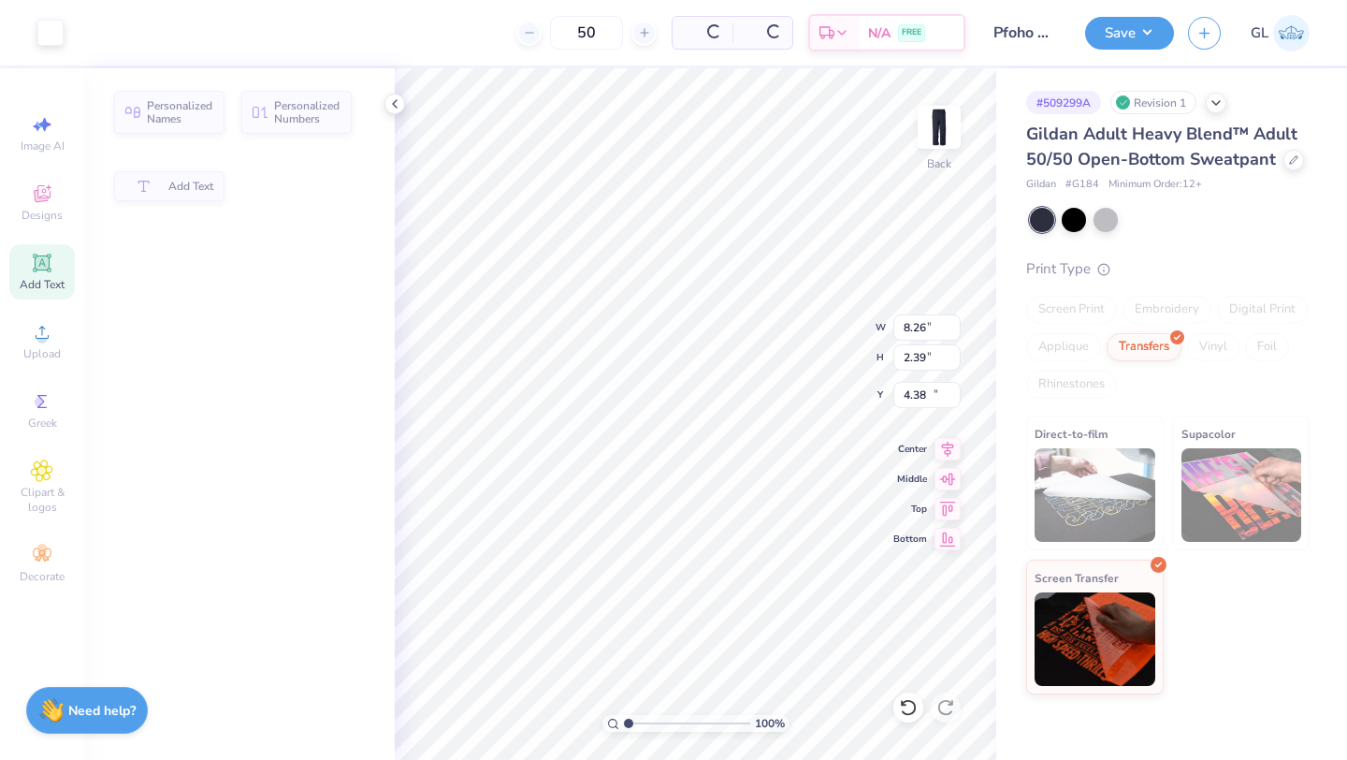
type input "8.26"
type input "2.39"
type input "20.05"
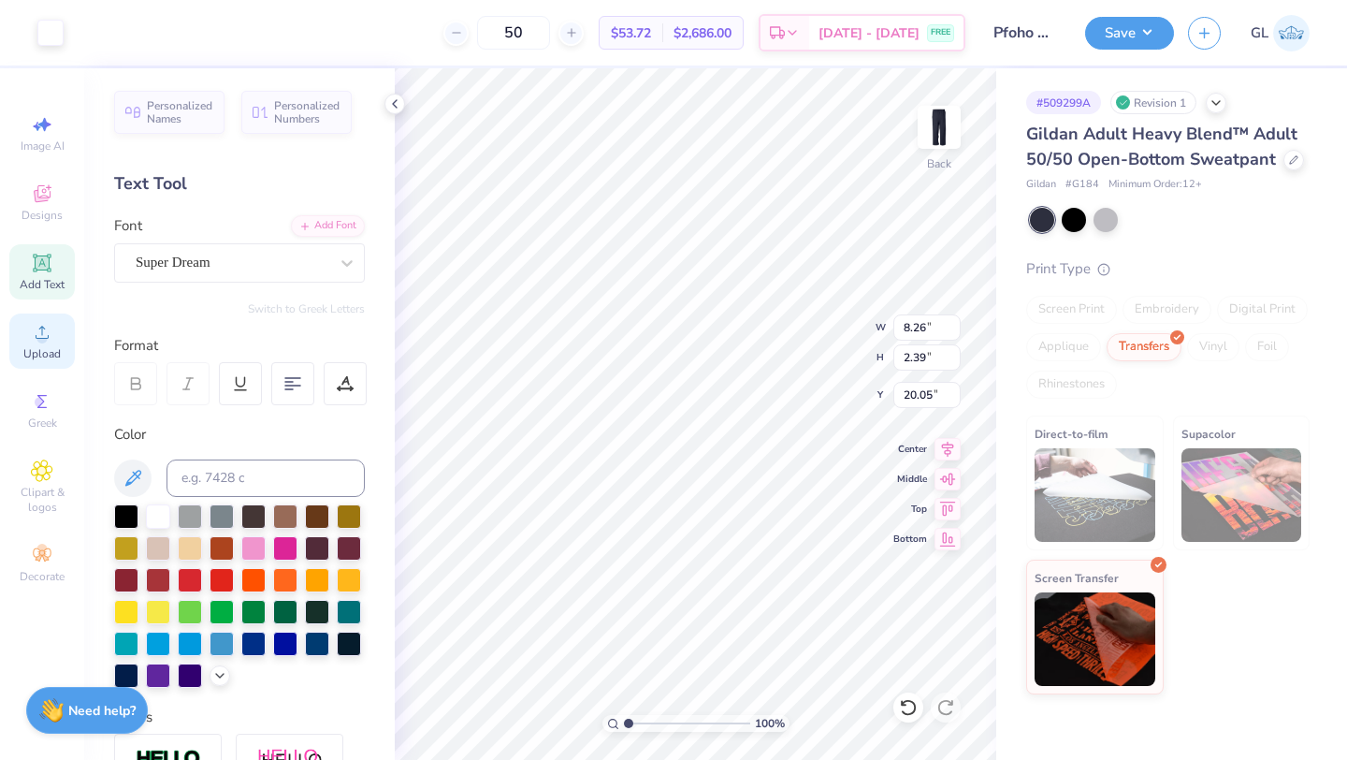
click at [40, 341] on circle at bounding box center [41, 338] width 10 height 10
click at [46, 474] on icon at bounding box center [42, 470] width 22 height 22
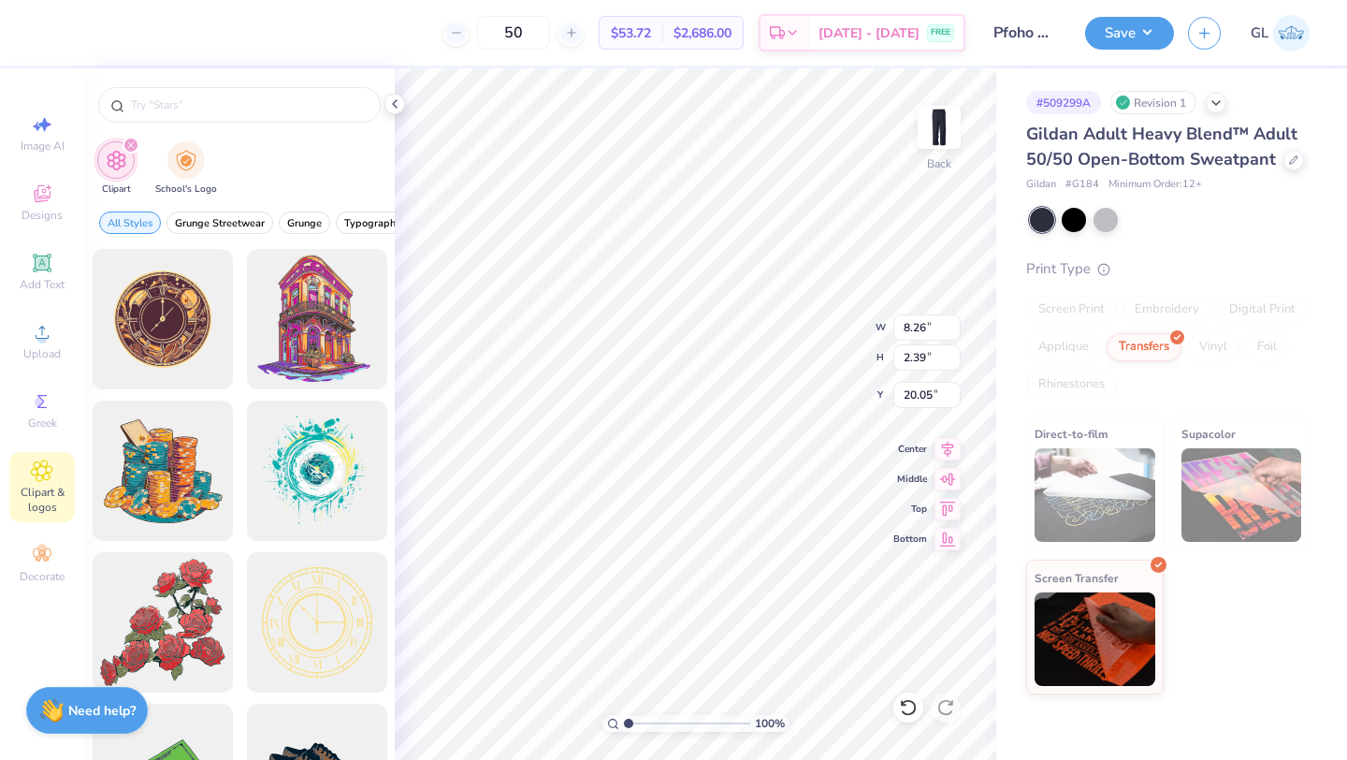
type textarea "TXT"
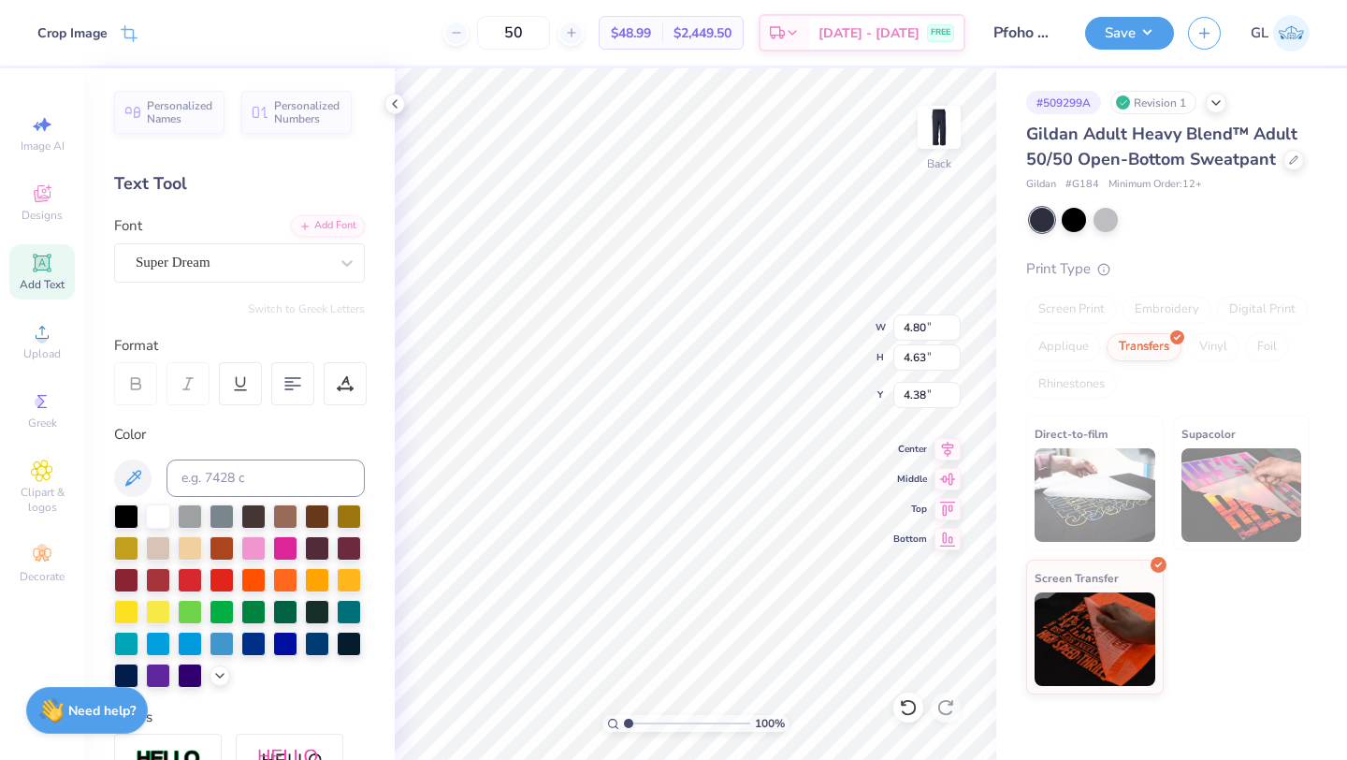
click at [138, 31] on div "Crop Image 50 $48.99 Per Item $2,449.50 Total Est. Delivery [DATE] - [DATE] FRE…" at bounding box center [673, 32] width 1347 height 65
click at [134, 31] on icon at bounding box center [129, 35] width 17 height 17
click at [161, 28] on icon at bounding box center [160, 32] width 11 height 11
click at [30, 350] on span "Upload" at bounding box center [41, 353] width 37 height 15
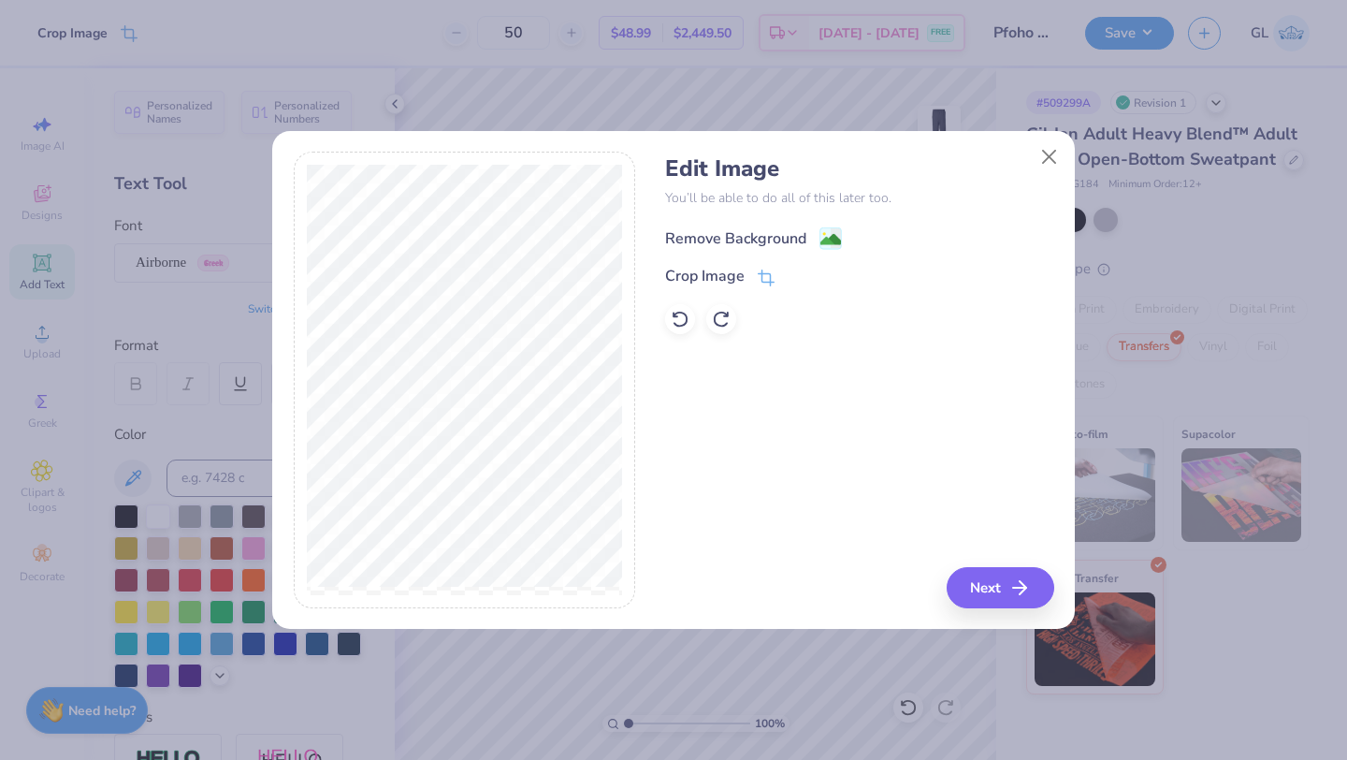
click at [714, 231] on div "Remove Background" at bounding box center [735, 238] width 141 height 22
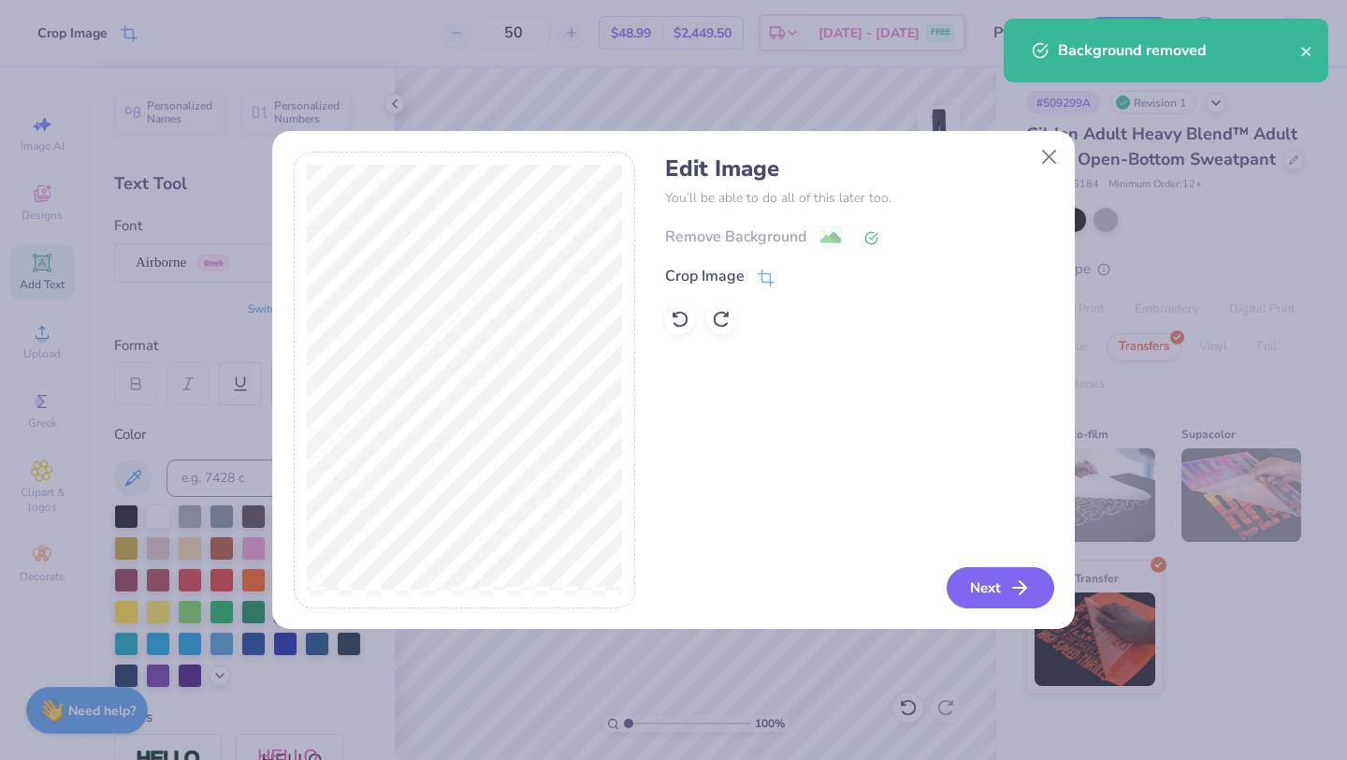
click at [992, 585] on button "Next" at bounding box center [1001, 587] width 108 height 41
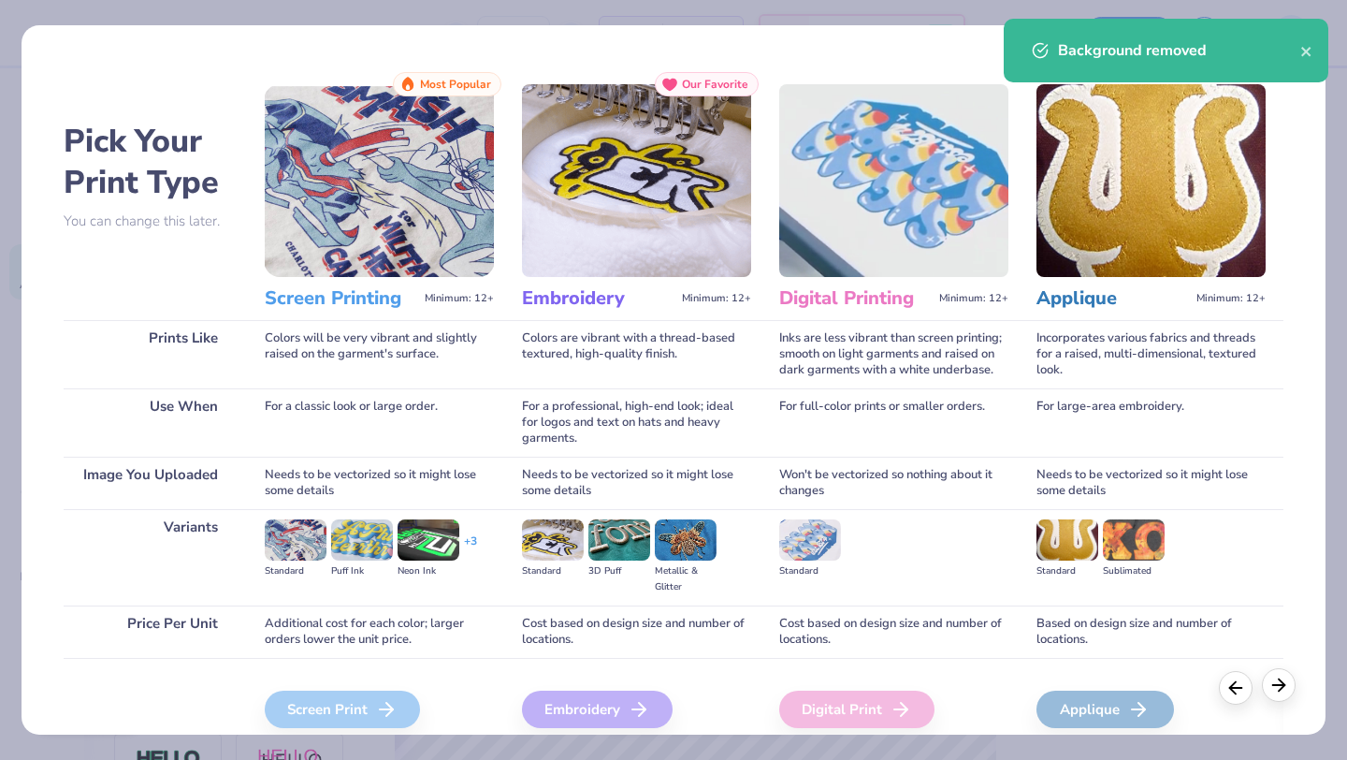
click at [1287, 693] on icon at bounding box center [1279, 685] width 21 height 21
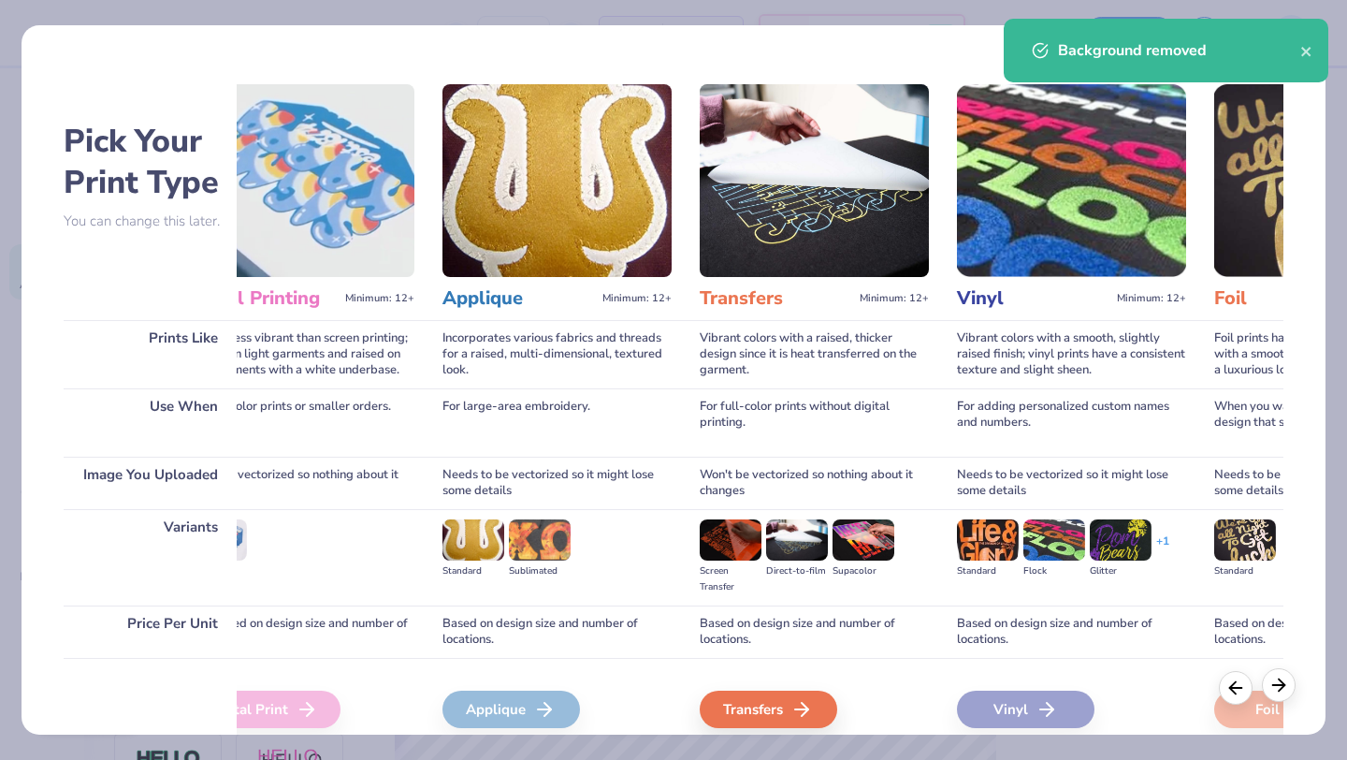
scroll to position [0, 610]
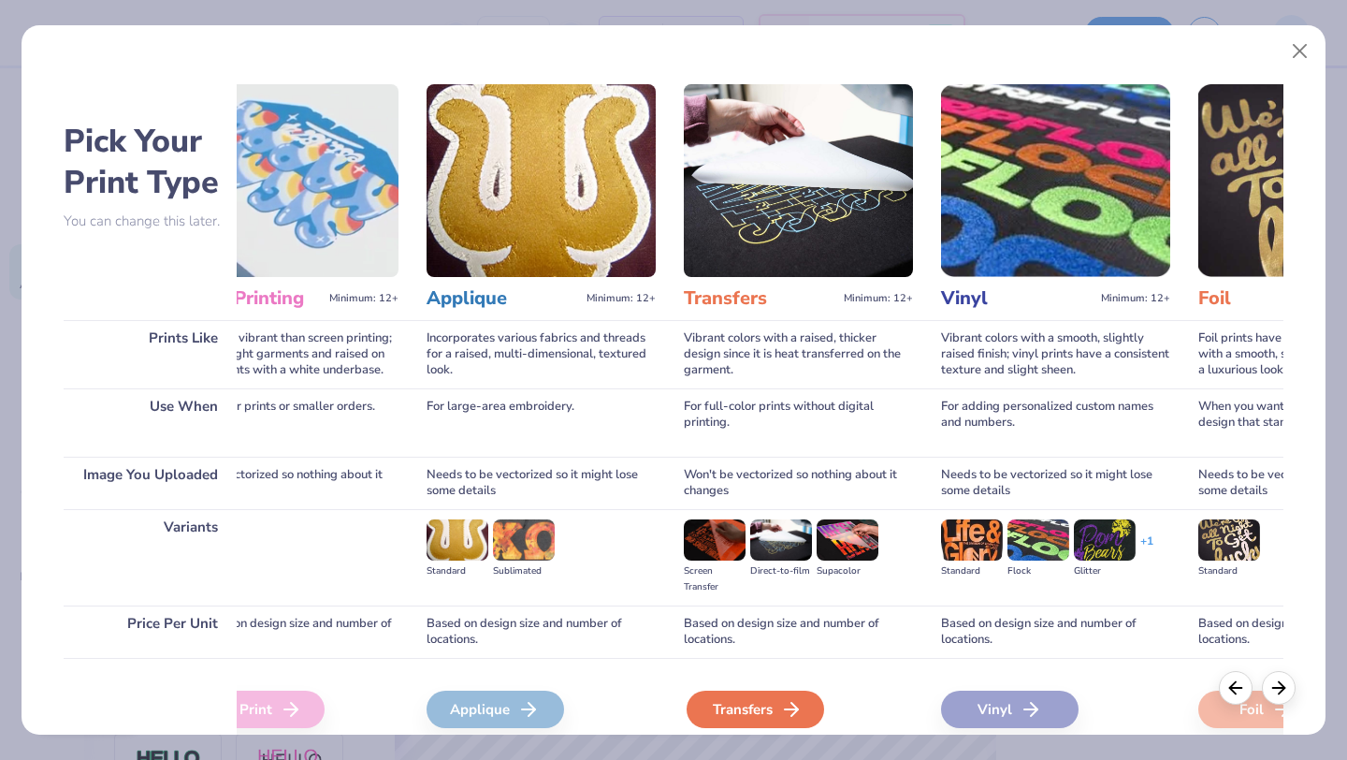
click at [742, 704] on div "Transfers" at bounding box center [756, 708] width 138 height 37
type input "8.17"
type input "7.89"
type input "17.31"
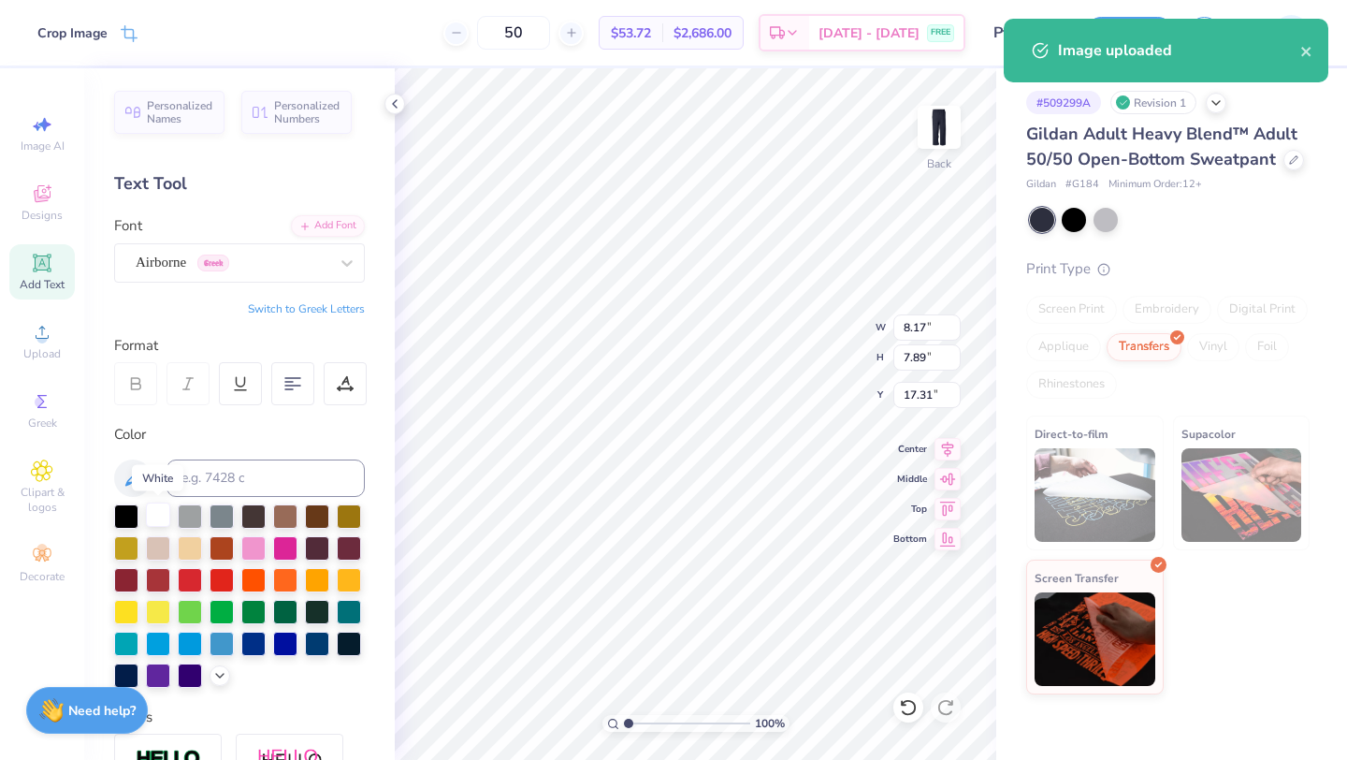
click at [156, 517] on div at bounding box center [158, 514] width 24 height 24
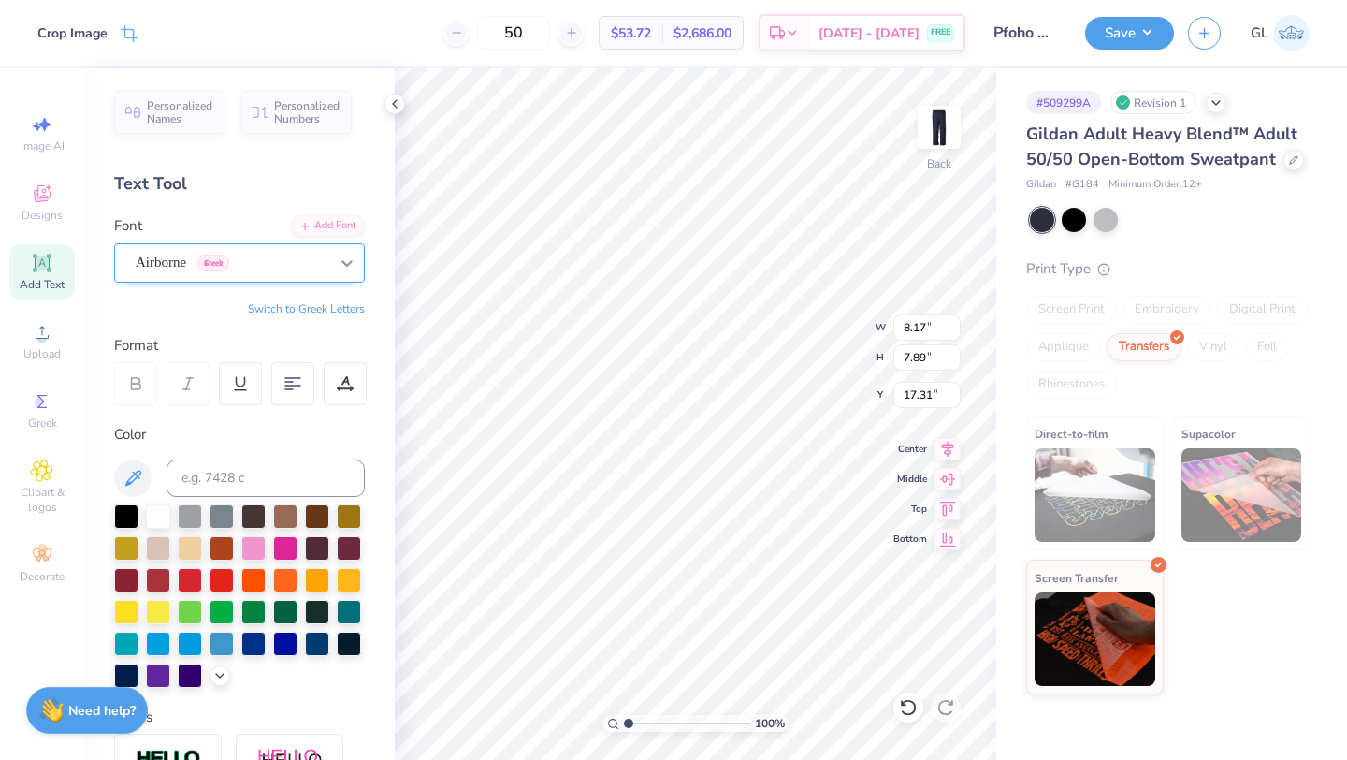
type input "3.27"
type input "25.99"
type input "9.01"
click at [283, 254] on div "Airborne Greek" at bounding box center [232, 262] width 196 height 29
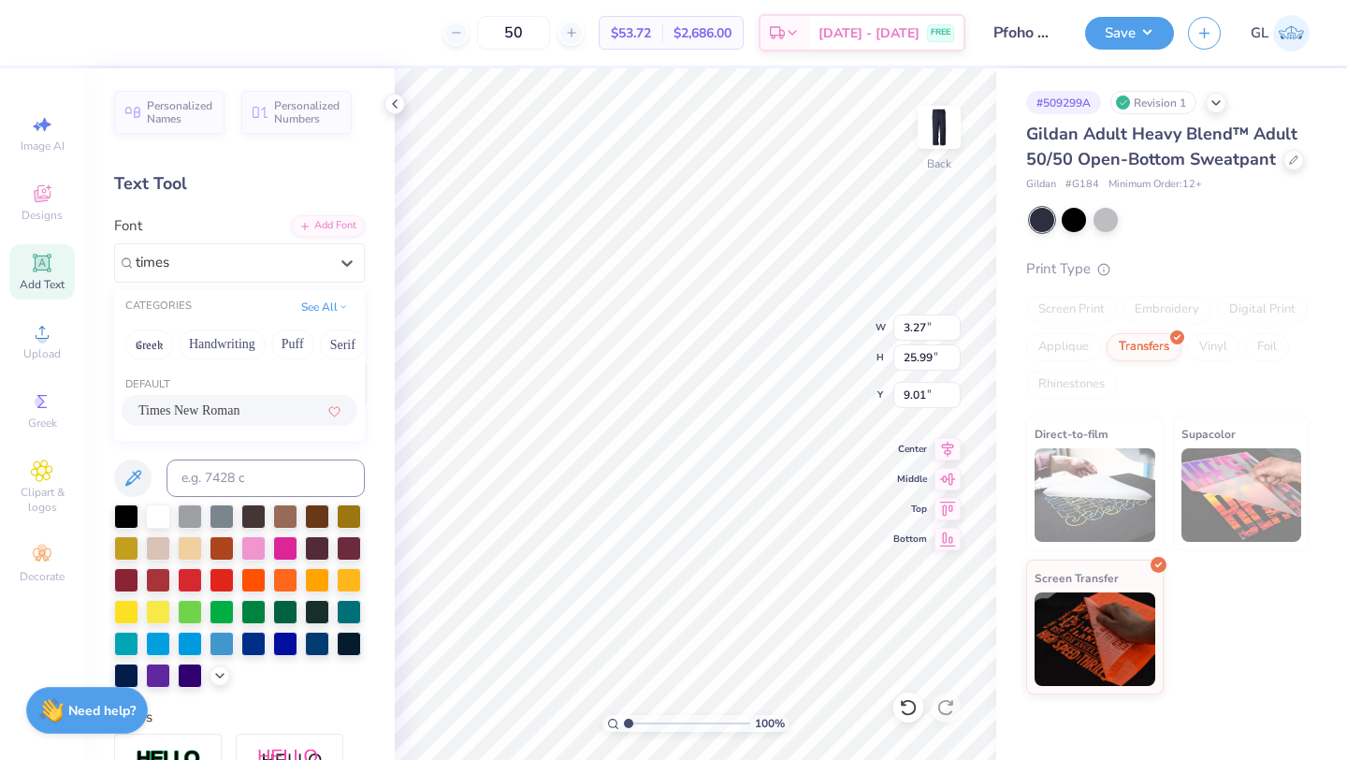
click at [197, 407] on span "Times New Roman" at bounding box center [188, 410] width 101 height 20
type input "times"
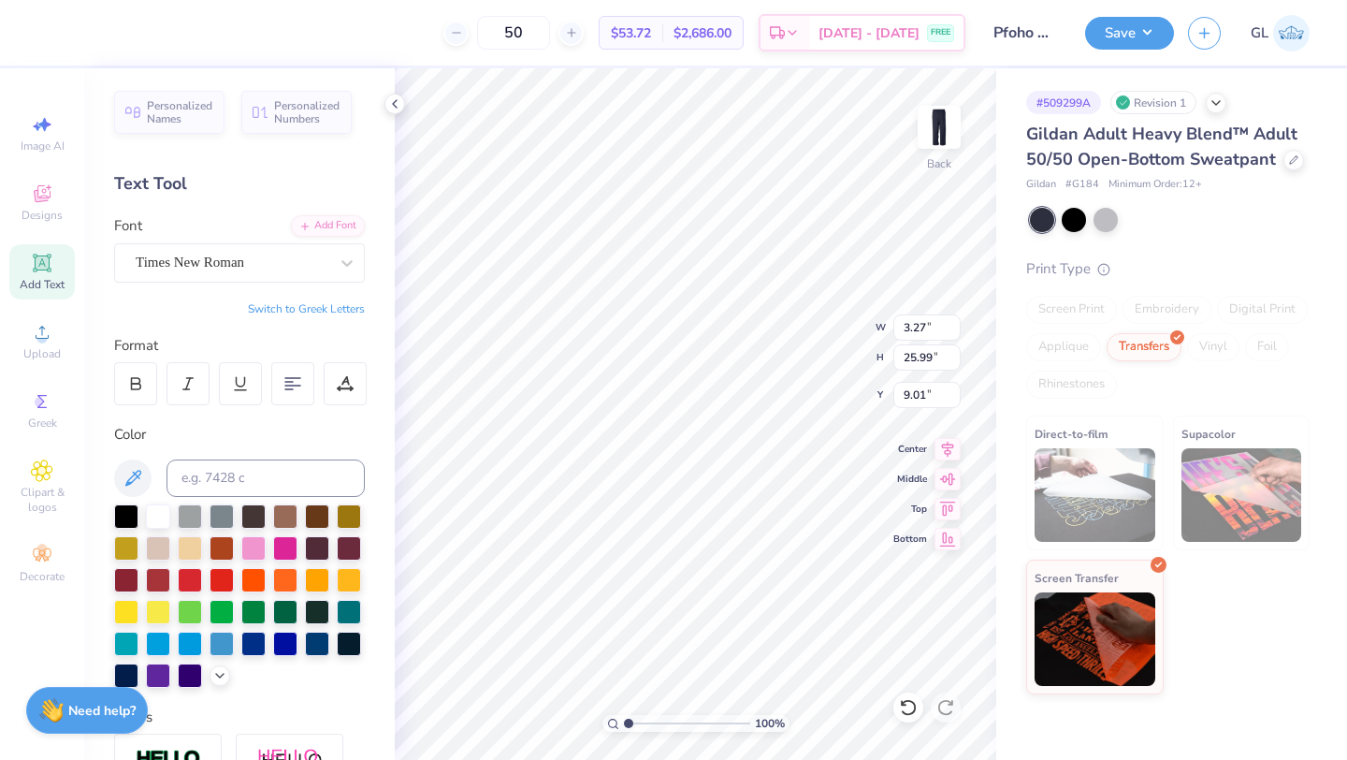
type input "3.15"
type input "27.71"
type input "8.15"
type input "8.14"
click at [127, 387] on icon at bounding box center [135, 383] width 17 height 17
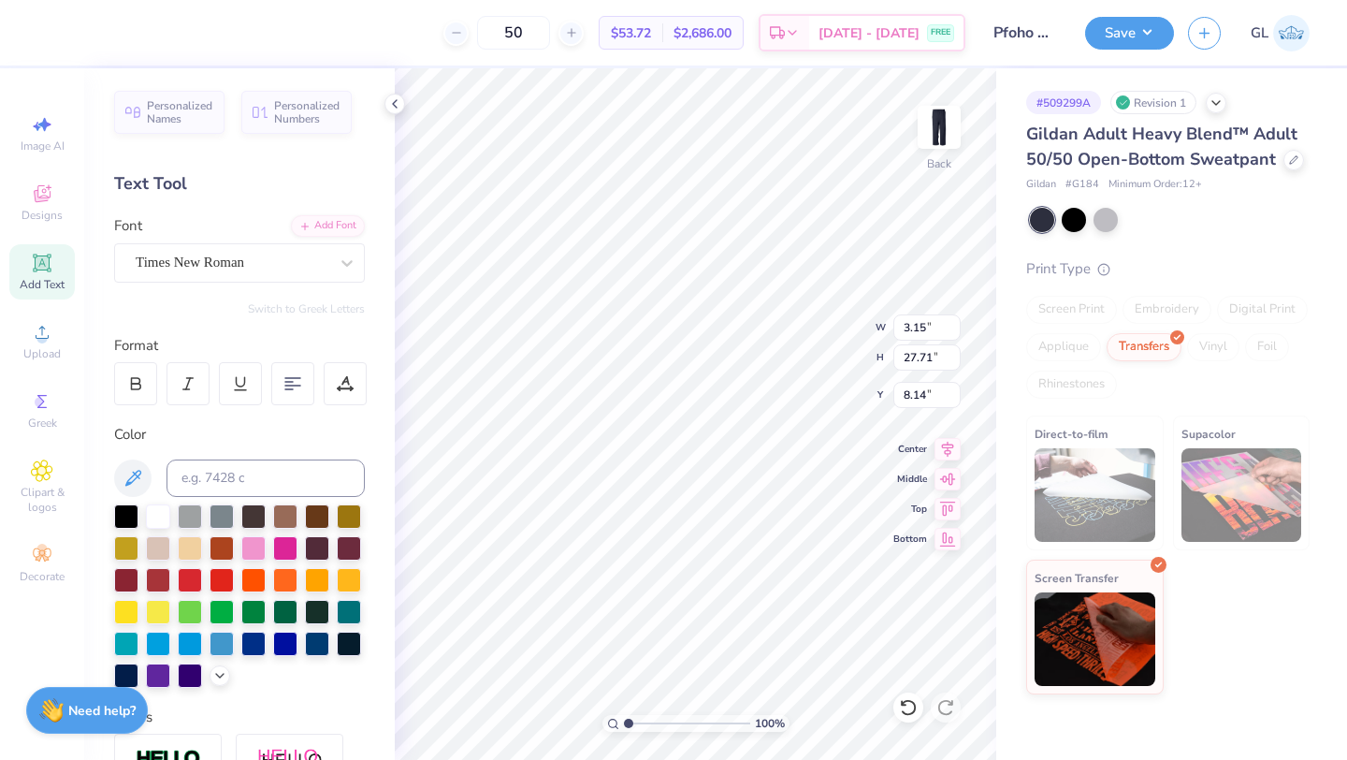
type input "30.13"
type input "6.96"
type input "6.70"
click at [37, 338] on icon at bounding box center [42, 332] width 13 height 13
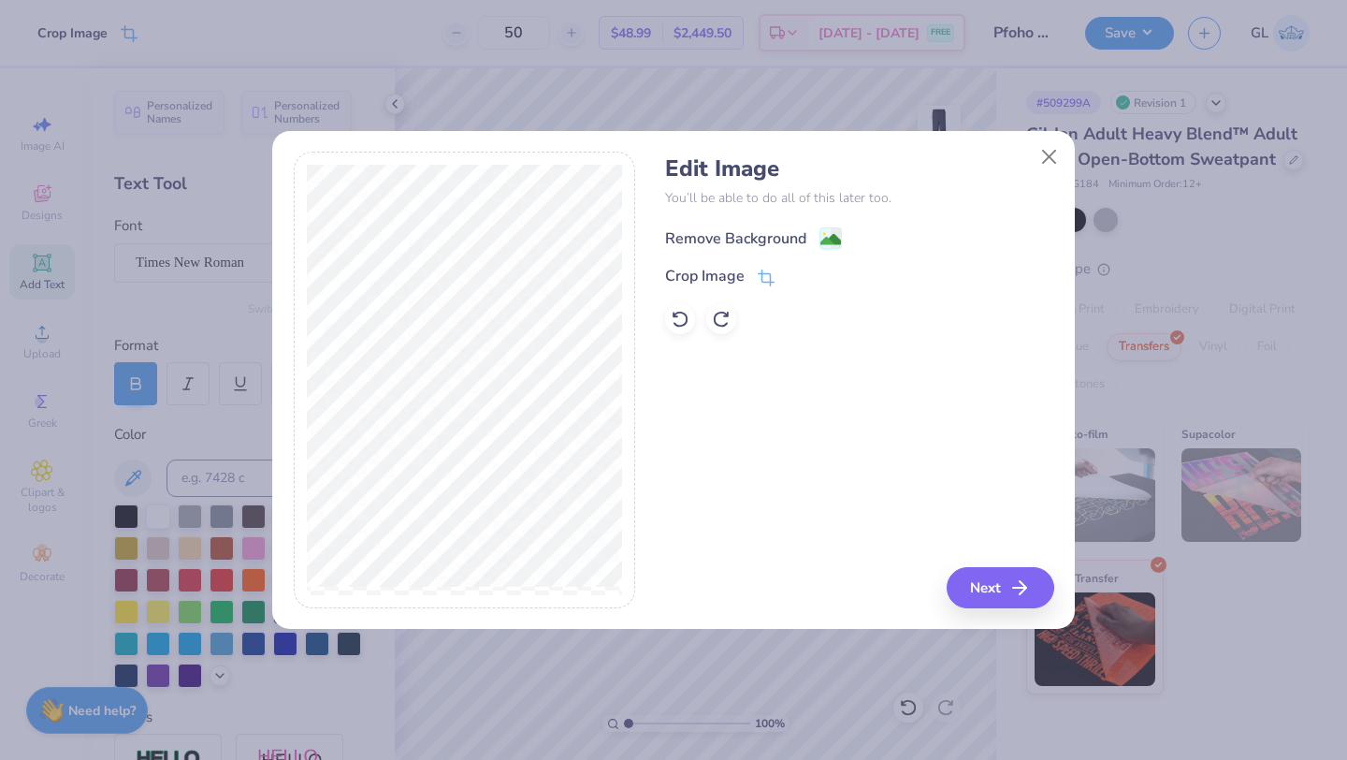
click at [709, 233] on div "Remove Background" at bounding box center [735, 238] width 141 height 22
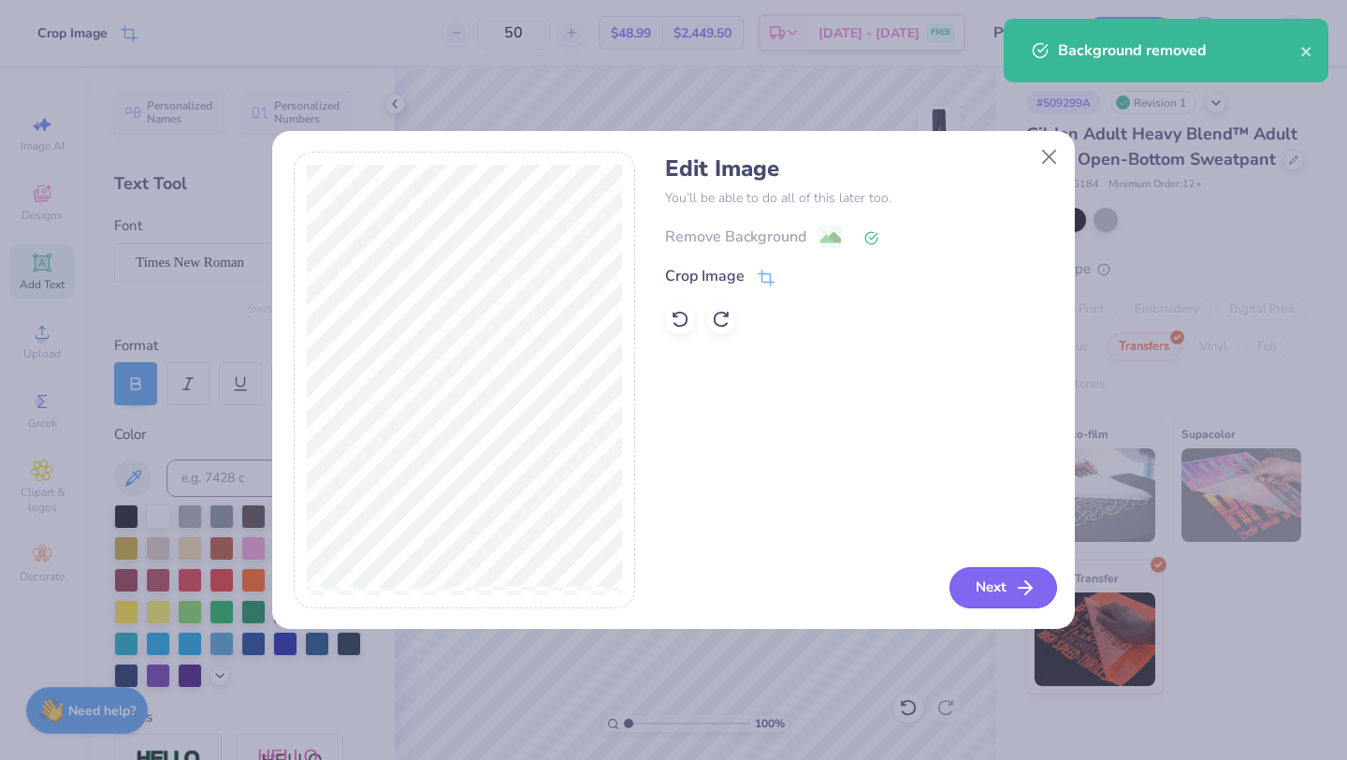
click at [1009, 587] on button "Next" at bounding box center [1004, 587] width 108 height 41
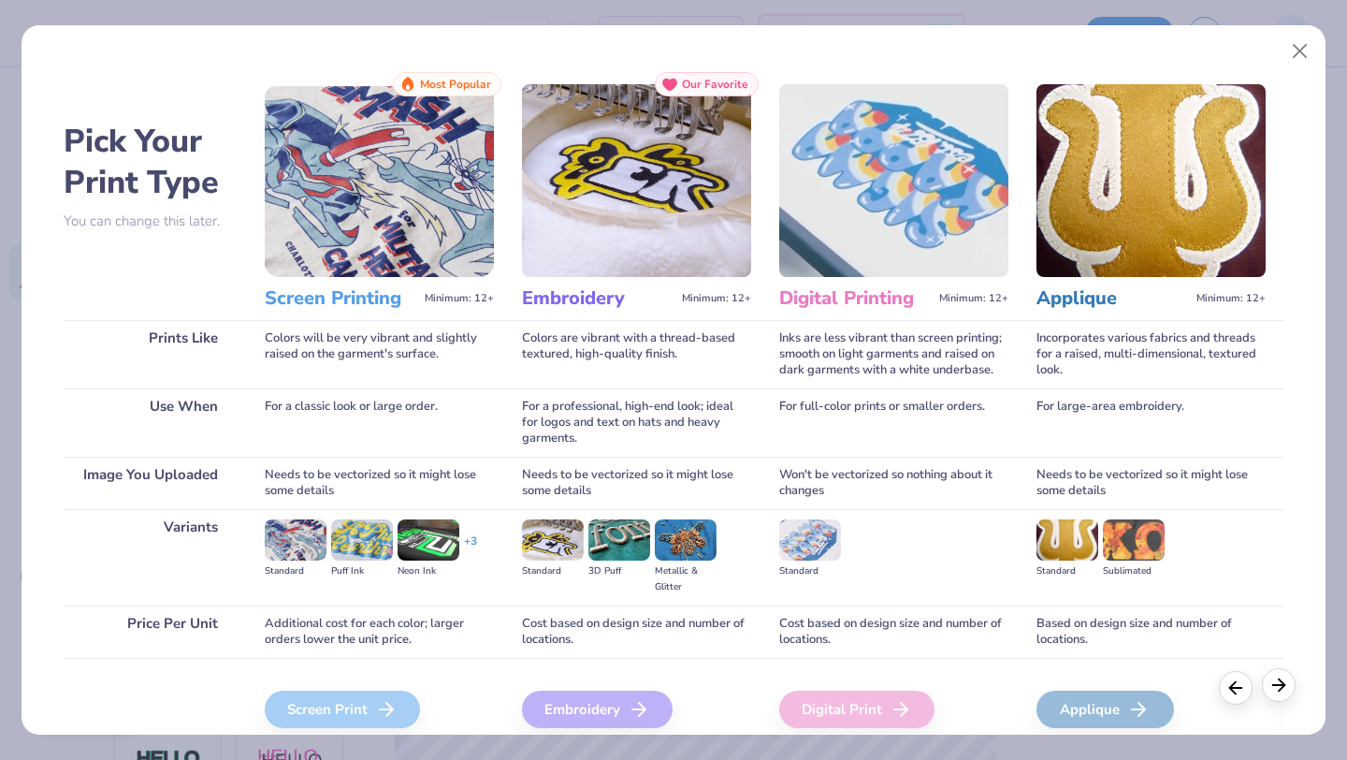
click at [1275, 685] on line at bounding box center [1279, 685] width 12 height 0
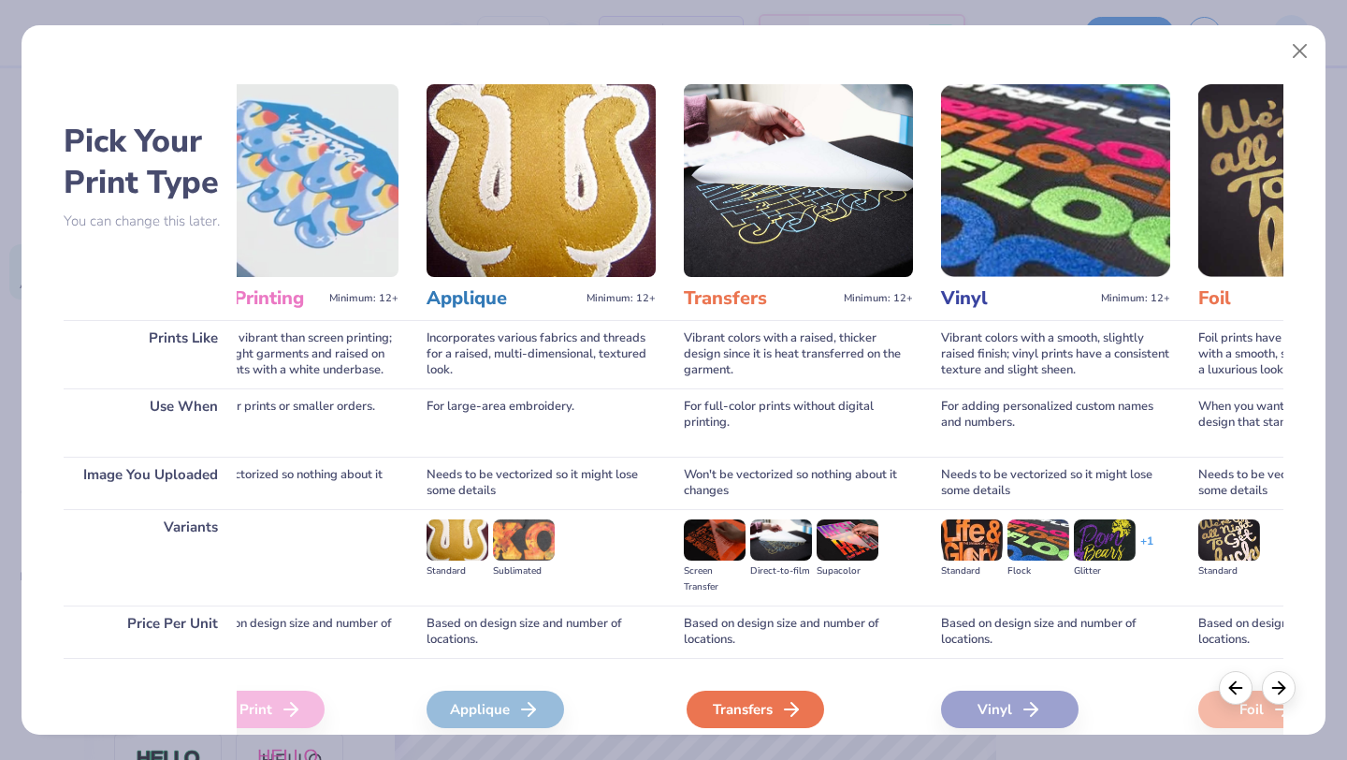
click at [787, 714] on icon at bounding box center [791, 709] width 22 height 22
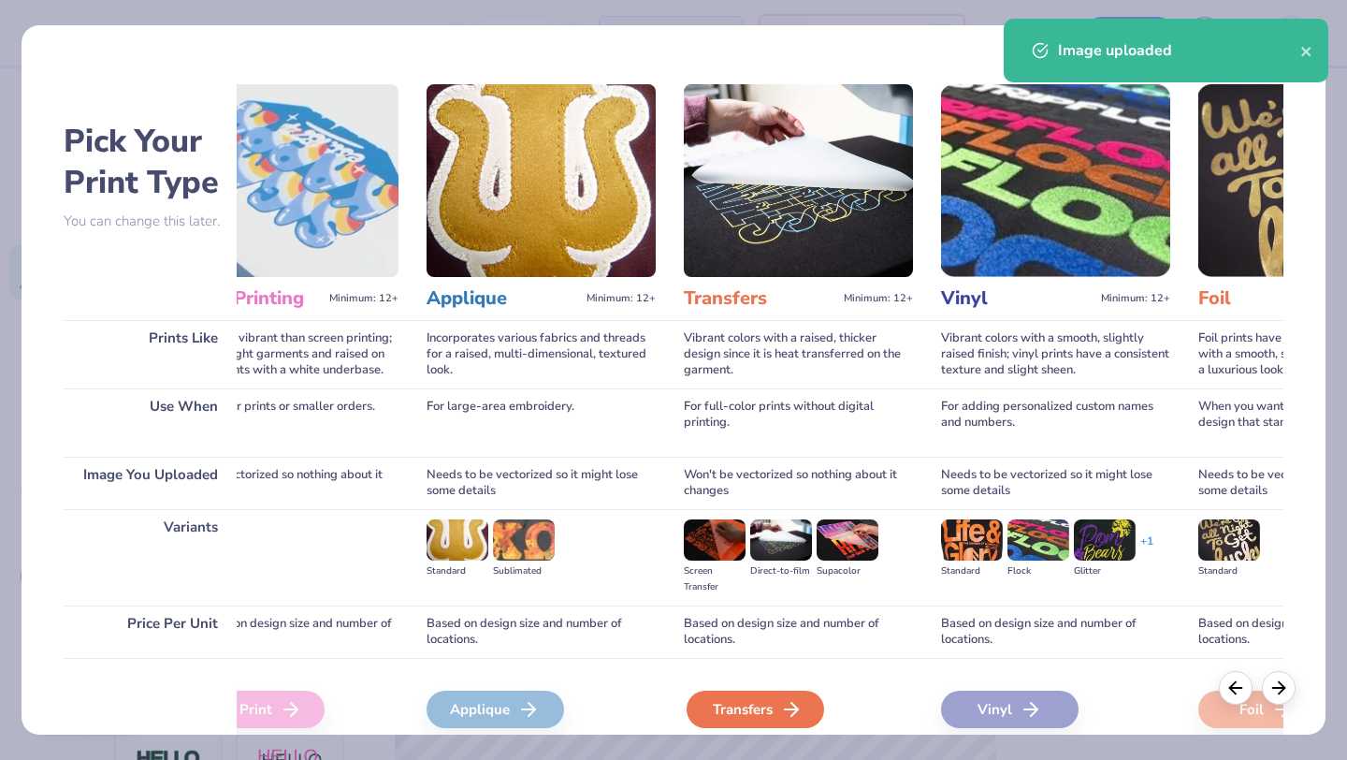
type input "8.16"
type input "7.85"
type input "17.33"
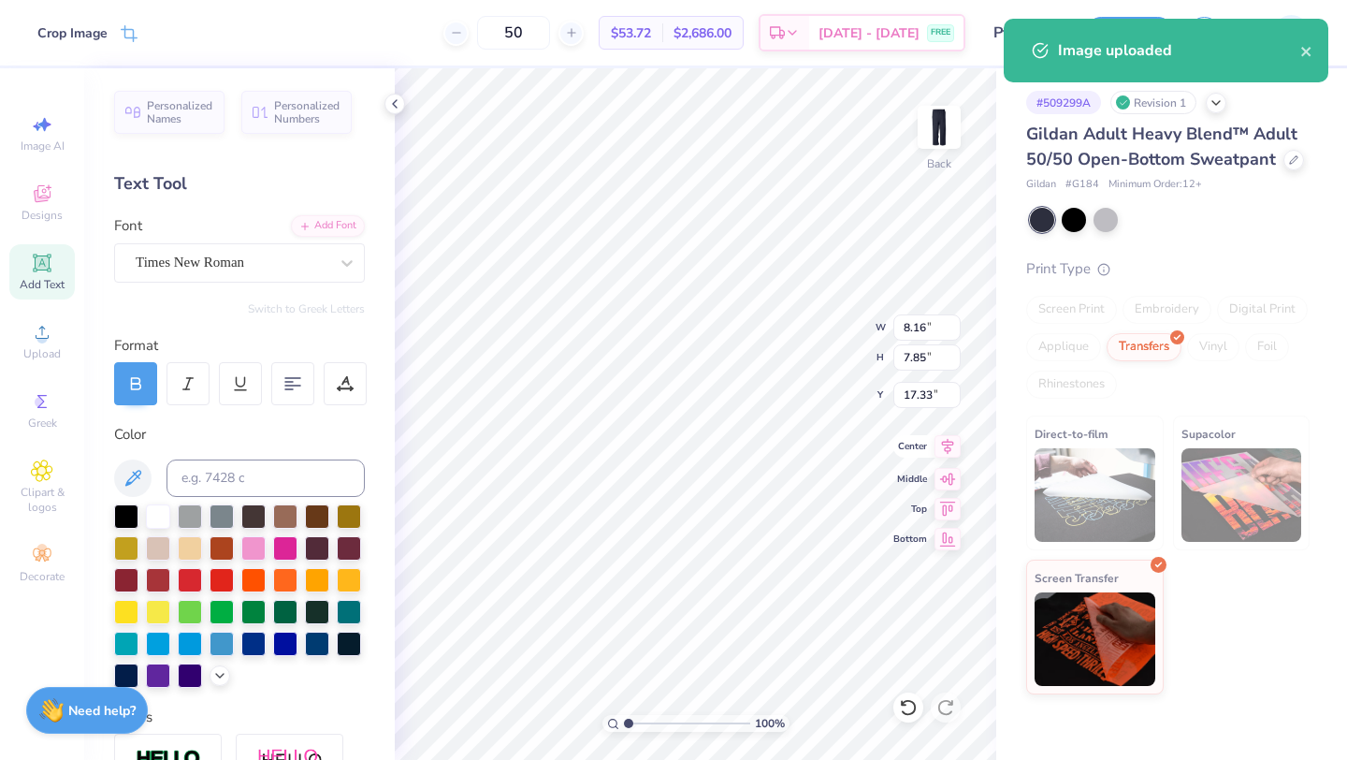
type input "6.34"
type input "6.09"
type input "19.08"
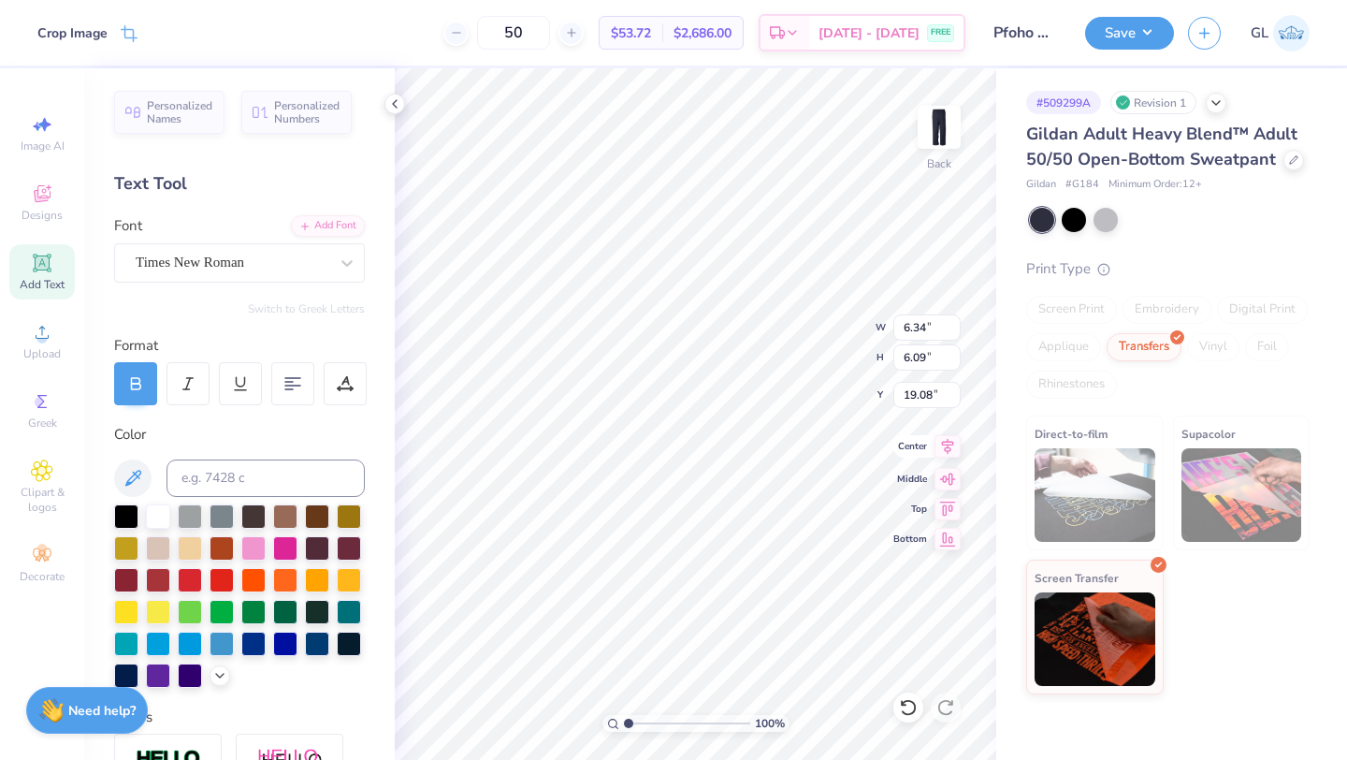
type input "4.80"
type input "4.63"
type input "4.38"
type input "3.65"
type input "5.95"
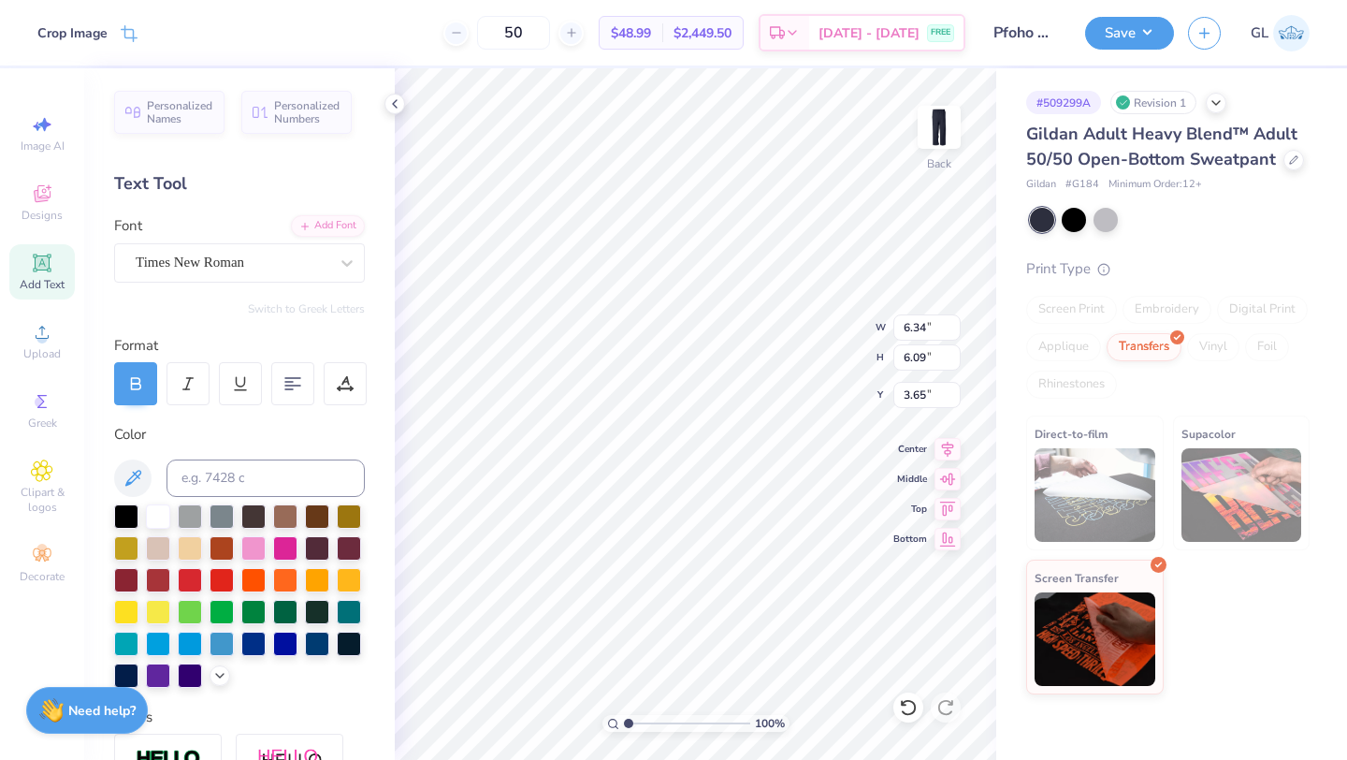
type input "5.72"
type input "3.84"
click at [1126, 46] on button "Save" at bounding box center [1129, 30] width 89 height 33
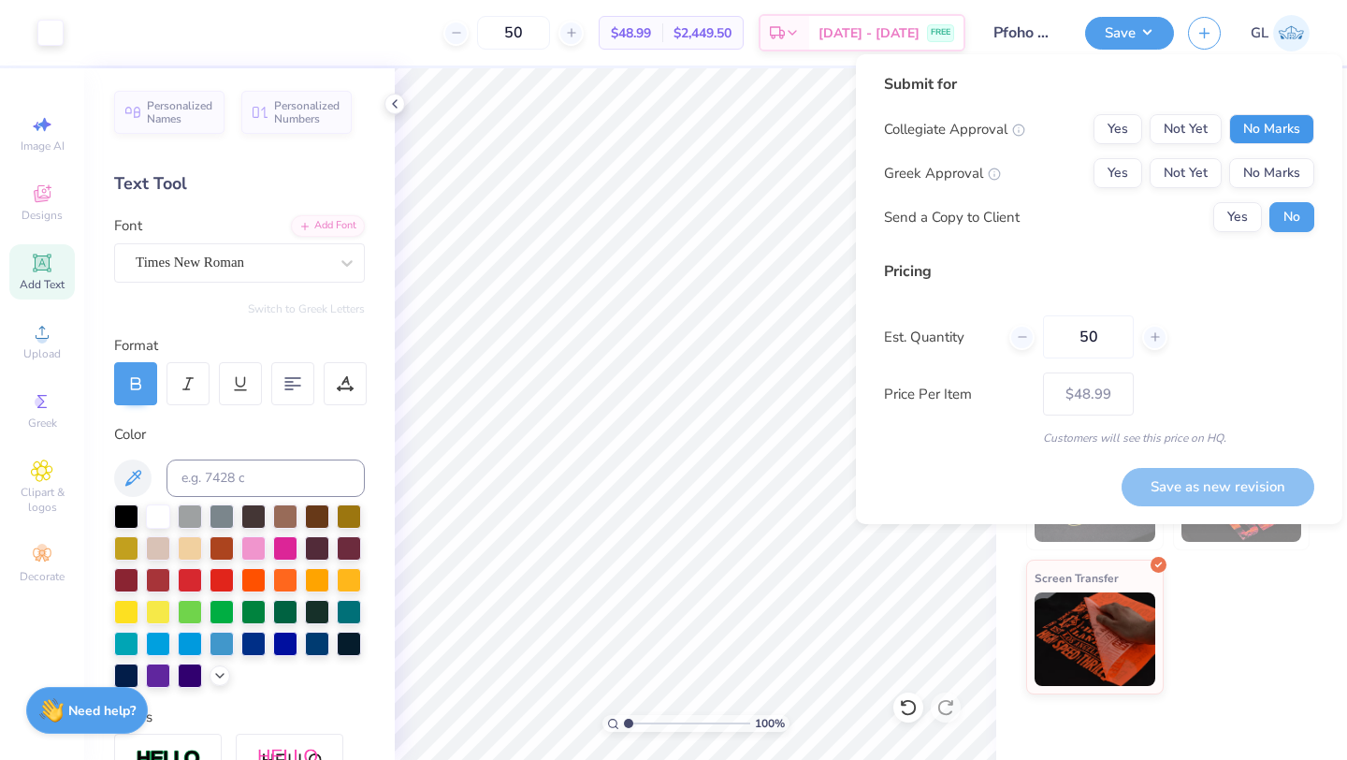
click at [1276, 134] on button "No Marks" at bounding box center [1271, 129] width 85 height 30
click at [1276, 176] on button "No Marks" at bounding box center [1271, 173] width 85 height 30
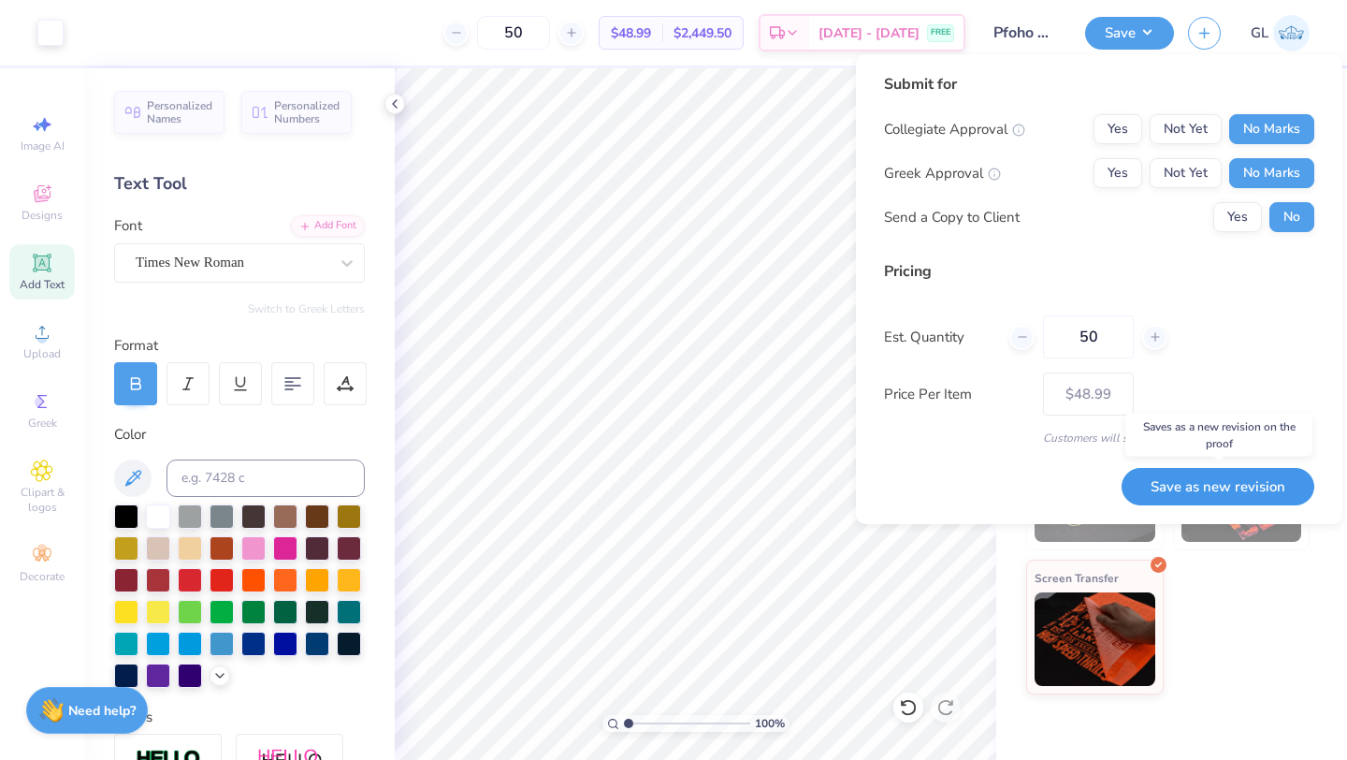
click at [1236, 487] on button "Save as new revision" at bounding box center [1218, 487] width 193 height 38
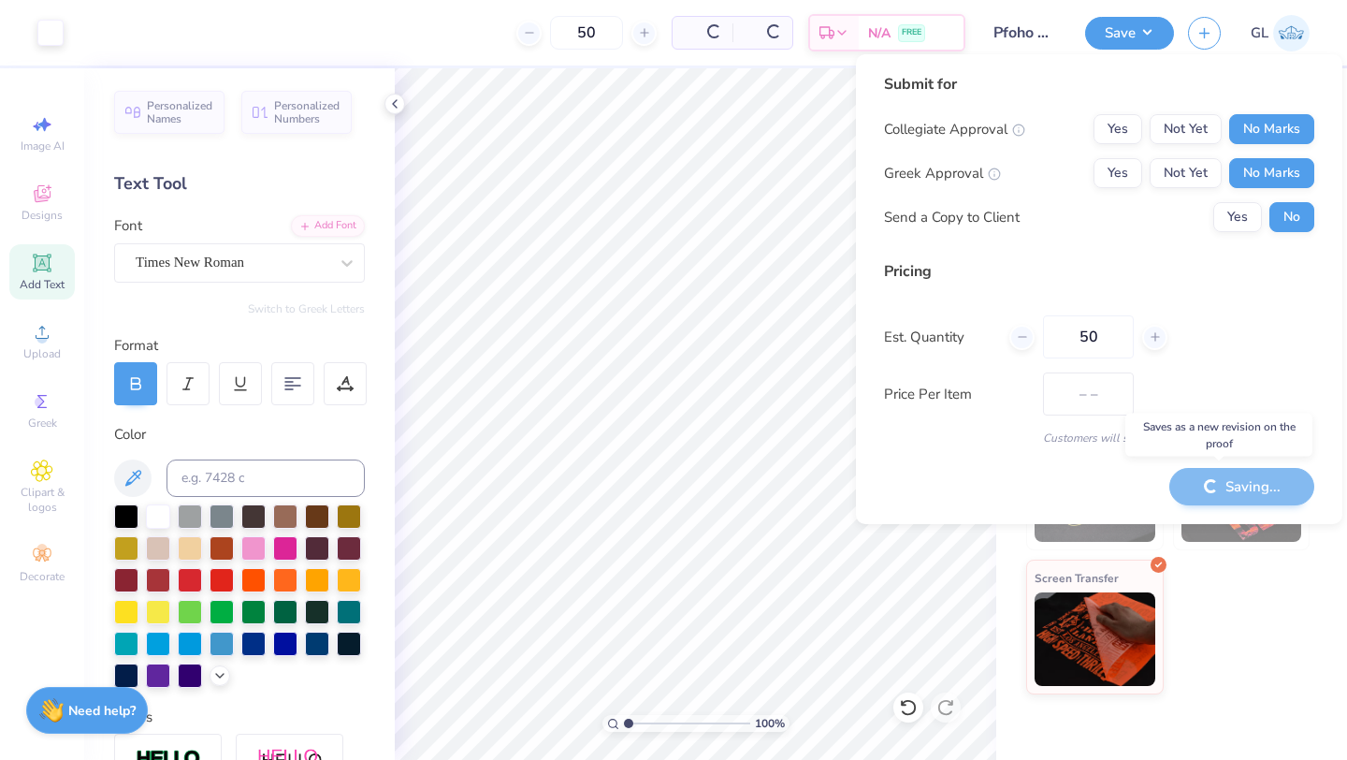
type input "$48.99"
